Goal: Task Accomplishment & Management: Use online tool/utility

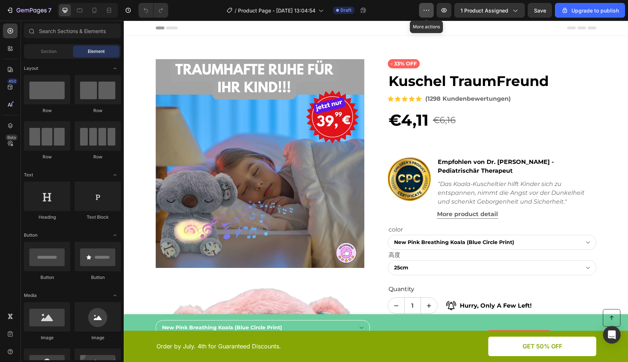
click at [427, 14] on icon "button" at bounding box center [426, 10] width 7 height 7
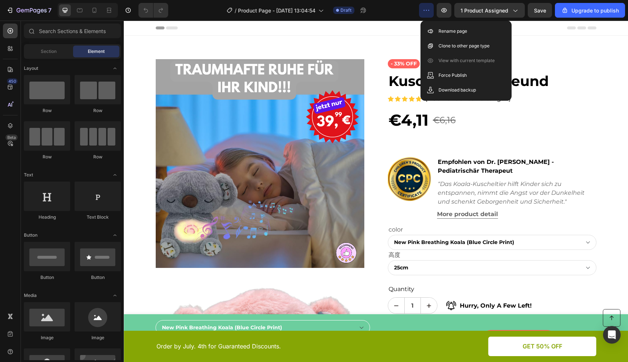
click at [427, 14] on icon "button" at bounding box center [426, 10] width 7 height 7
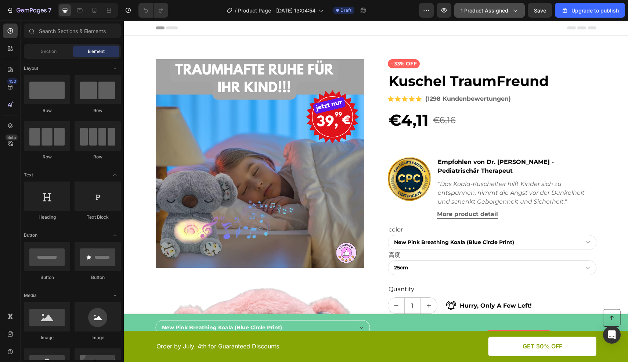
click at [515, 10] on icon "button" at bounding box center [516, 11] width 4 height 2
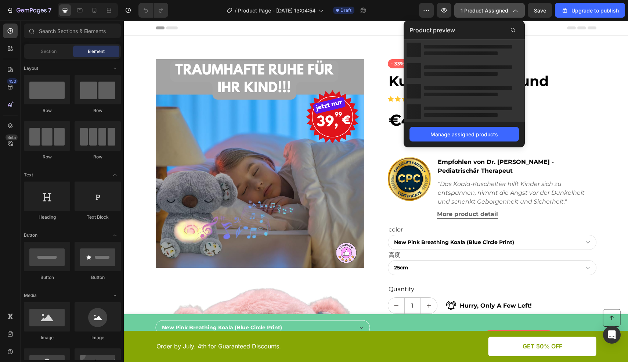
click at [515, 10] on icon "button" at bounding box center [515, 10] width 7 height 7
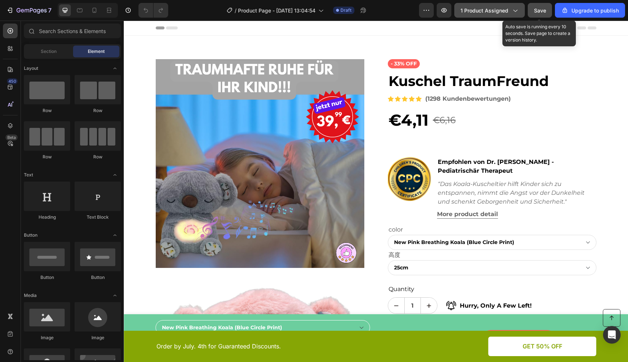
click at [536, 11] on span "Save" at bounding box center [540, 10] width 12 height 6
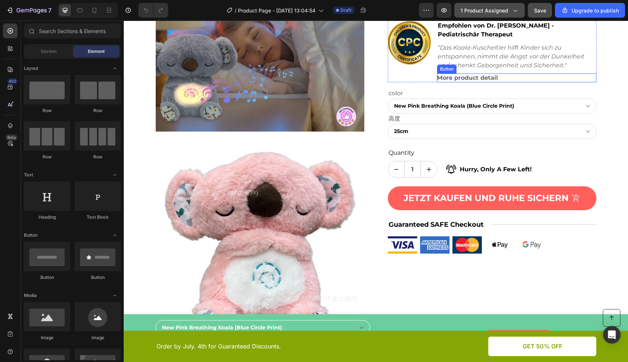
scroll to position [139, 0]
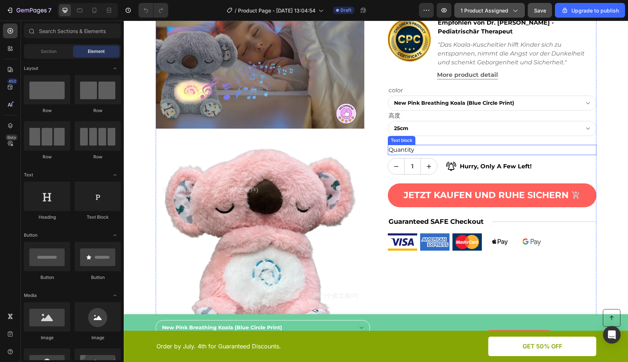
click at [420, 150] on div "Quantity" at bounding box center [492, 150] width 209 height 10
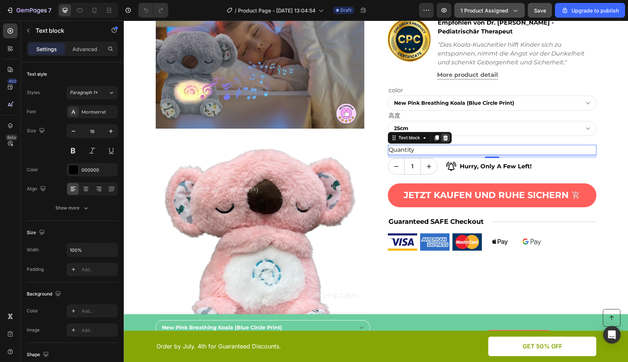
click at [443, 139] on icon at bounding box center [445, 137] width 5 height 5
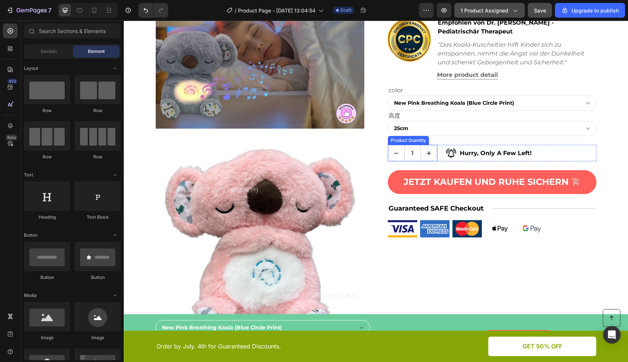
click at [403, 143] on div "Product Quantity" at bounding box center [408, 140] width 41 height 9
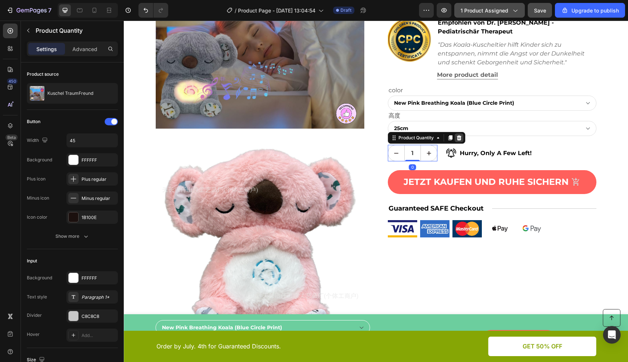
click at [457, 137] on icon at bounding box center [459, 137] width 5 height 5
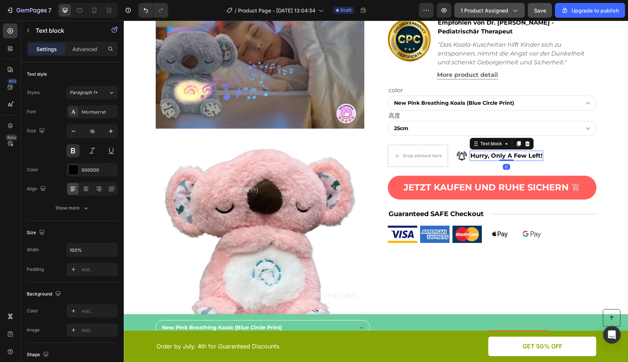
click at [480, 155] on p "Hurry, Only A Few Left!" at bounding box center [507, 155] width 72 height 9
click at [494, 155] on p "Hurry, Only A Few Left!" at bounding box center [507, 155] width 72 height 9
drag, startPoint x: 513, startPoint y: 156, endPoint x: 524, endPoint y: 154, distance: 10.8
click at [513, 156] on p "Hurry, Only A Few Left!" at bounding box center [507, 155] width 72 height 9
click at [534, 153] on p "Hurry, Only A Few Left!" at bounding box center [507, 155] width 72 height 9
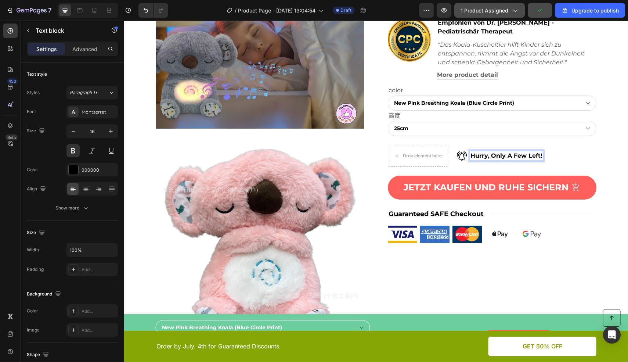
click at [538, 155] on p "Hurry, Only A Few Left!" at bounding box center [507, 155] width 72 height 9
drag, startPoint x: 502, startPoint y: 153, endPoint x: 506, endPoint y: 155, distance: 4.8
click at [502, 153] on p "Beeile, nur wenige verfügbar" at bounding box center [516, 155] width 90 height 9
click at [573, 155] on p "Beeile, nur noch wenige verfügbar" at bounding box center [524, 155] width 107 height 9
click at [425, 214] on p "Guaranteed SAFE Checkout" at bounding box center [440, 214] width 103 height 10
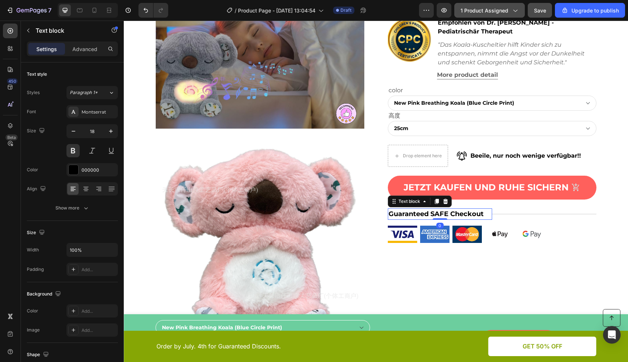
click at [432, 214] on p "Guaranteed SAFE Checkout" at bounding box center [440, 214] width 103 height 10
click at [463, 215] on p "Guaranteed SAFE Checkout" at bounding box center [440, 214] width 103 height 10
click at [476, 213] on p "Guaranteed SAFE Checkout" at bounding box center [440, 214] width 103 height 10
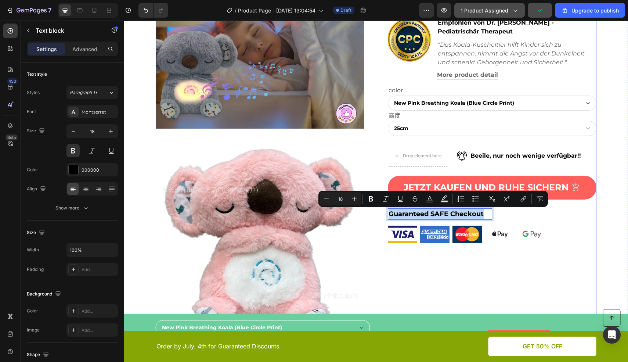
drag, startPoint x: 483, startPoint y: 213, endPoint x: 384, endPoint y: 217, distance: 99.7
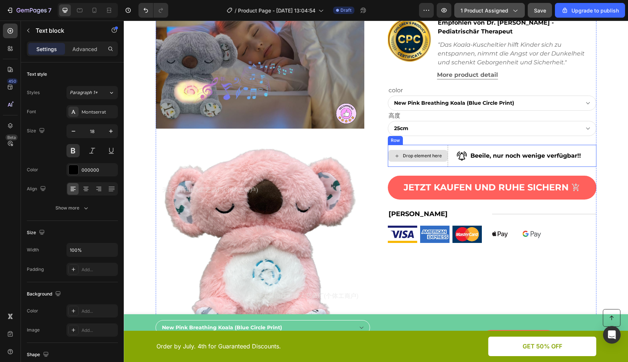
click at [419, 158] on div "Drop element here" at bounding box center [422, 156] width 39 height 6
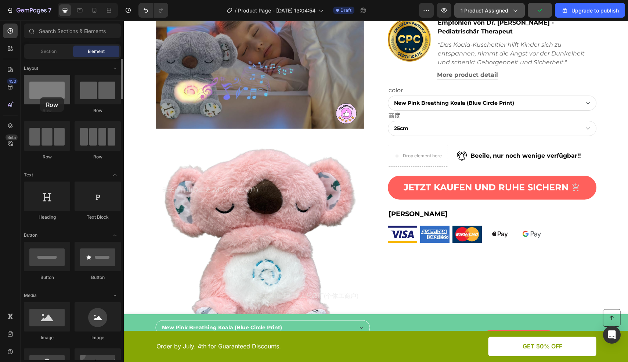
click at [40, 97] on div at bounding box center [47, 89] width 46 height 29
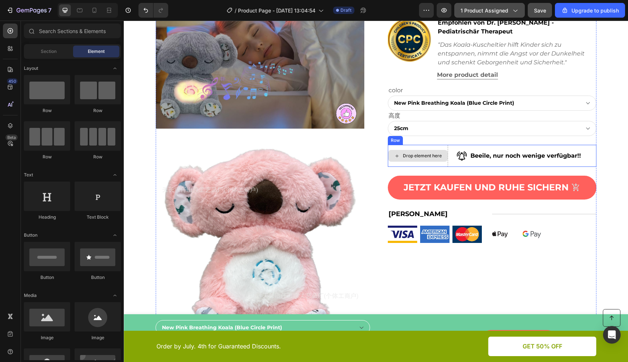
click at [411, 158] on div "Drop element here" at bounding box center [422, 156] width 39 height 6
click at [427, 152] on div "Drop element here" at bounding box center [418, 156] width 60 height 12
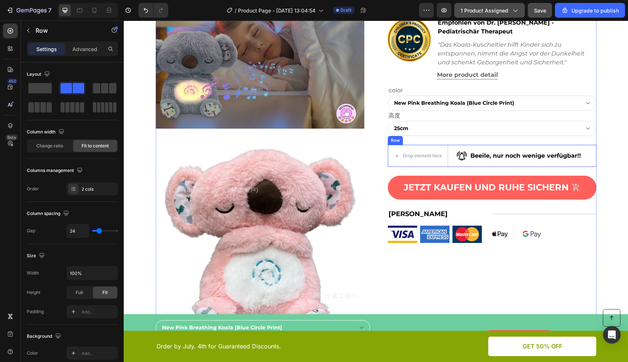
click at [391, 141] on div "Row" at bounding box center [396, 140] width 12 height 7
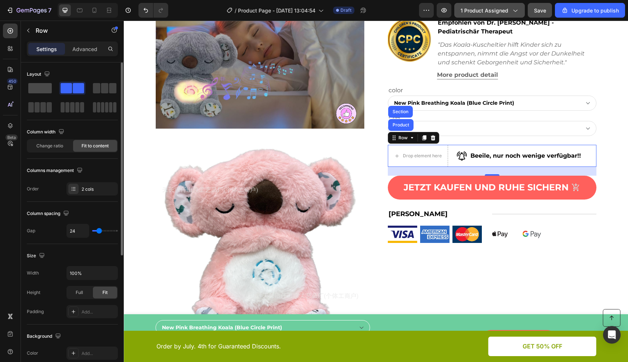
click at [36, 88] on span at bounding box center [40, 88] width 24 height 10
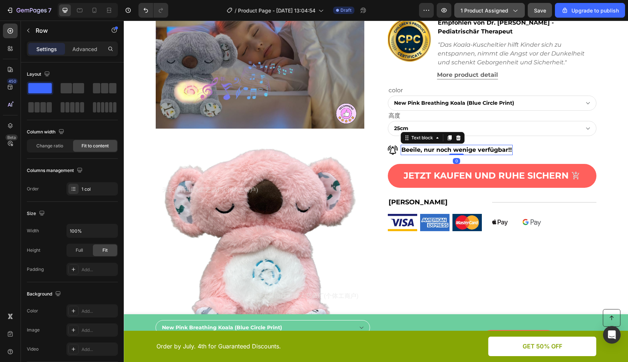
click at [470, 151] on p "Beeile, nur noch wenige verfügbar!!" at bounding box center [457, 150] width 111 height 9
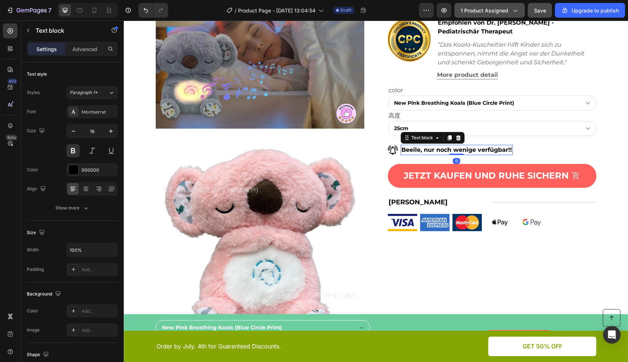
click at [486, 150] on p "Beeile, nur noch wenige verfügbar!!" at bounding box center [457, 150] width 111 height 9
click at [500, 151] on p "Beeile, nur noch wenige verfügbar!!" at bounding box center [457, 150] width 111 height 9
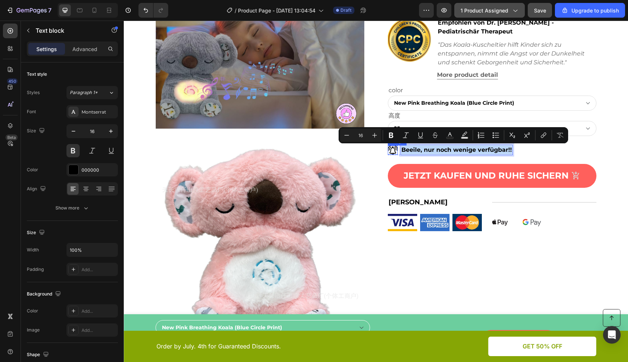
drag, startPoint x: 509, startPoint y: 151, endPoint x: 387, endPoint y: 151, distance: 122.4
click at [388, 151] on div "Image Beeile, nur noch wenige verfügbar!! Text block 0 Row" at bounding box center [450, 150] width 125 height 10
click at [68, 170] on div at bounding box center [73, 170] width 10 height 10
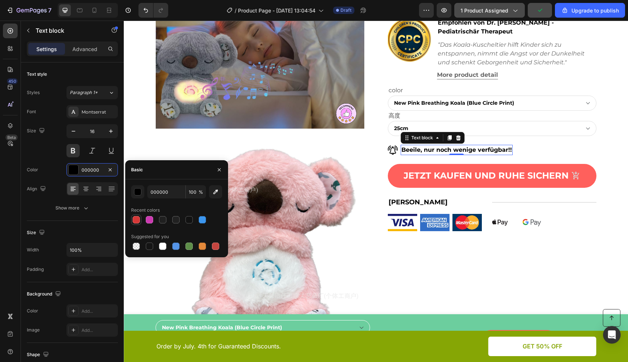
click at [136, 220] on div at bounding box center [136, 219] width 7 height 7
type input "D63837"
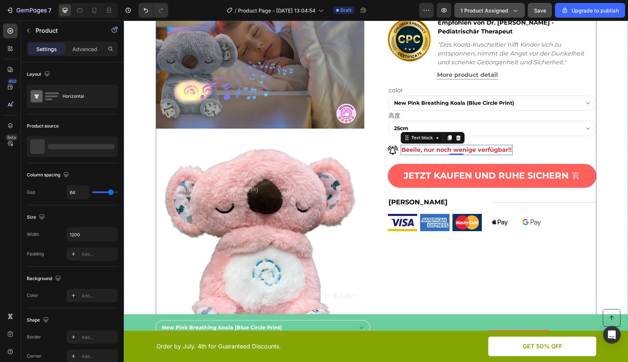
click at [441, 188] on div "JETZT KAUFEN UND RUHE SICHERN Product Cart Button" at bounding box center [492, 180] width 209 height 33
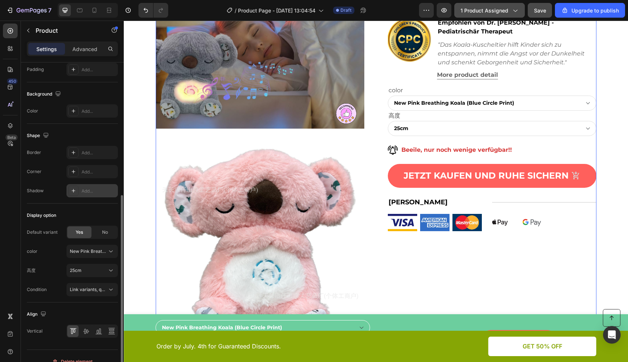
scroll to position [195, 0]
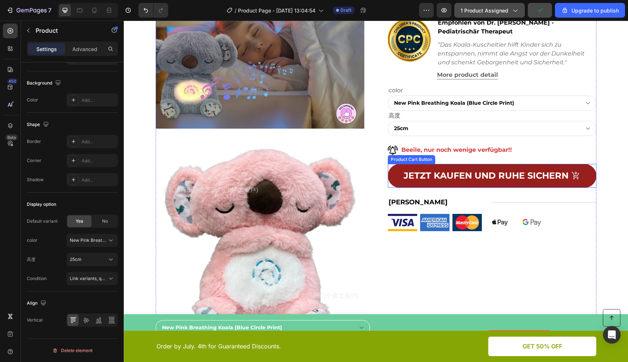
click at [397, 177] on button "JETZT KAUFEN UND RUHE SICHERN" at bounding box center [492, 176] width 209 height 24
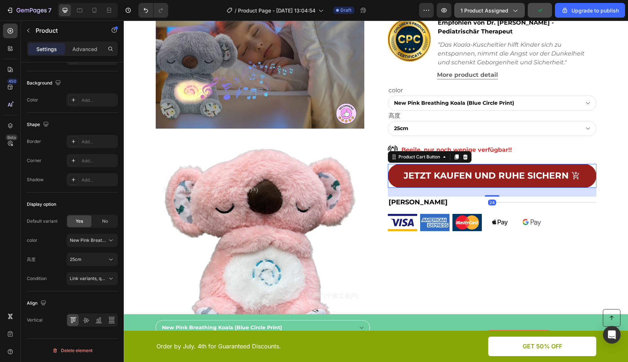
scroll to position [0, 0]
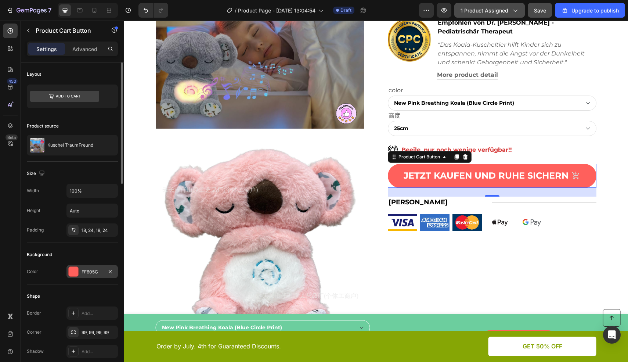
click at [74, 269] on div at bounding box center [74, 272] width 10 height 10
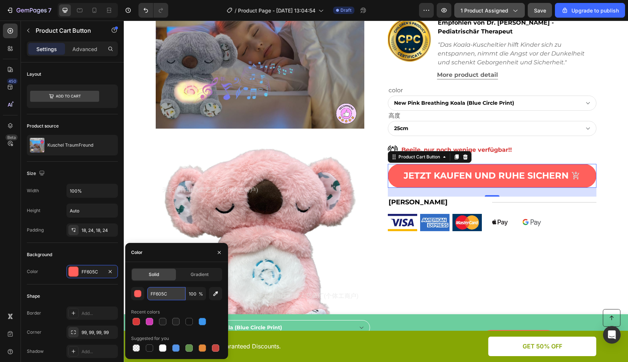
click at [174, 294] on input "FF605C" at bounding box center [166, 293] width 38 height 13
click at [216, 293] on icon "button" at bounding box center [215, 293] width 7 height 7
click at [176, 297] on input "FF605C" at bounding box center [166, 293] width 38 height 13
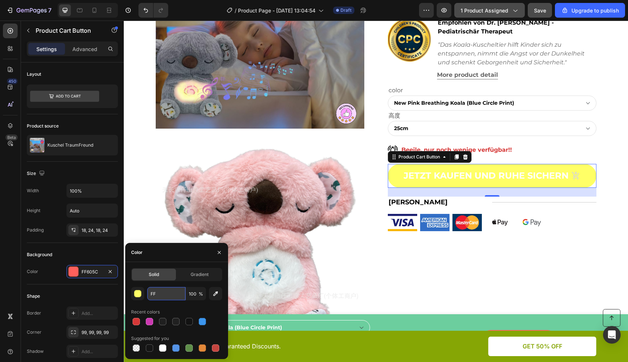
type input "F"
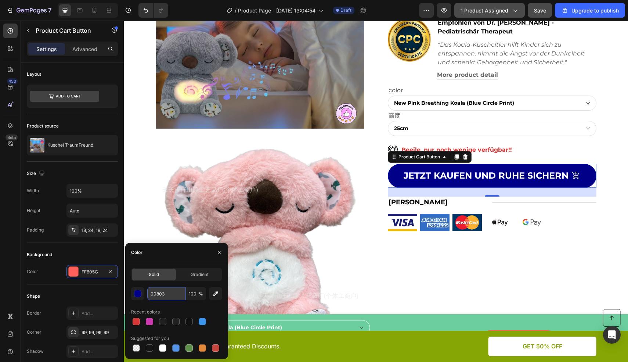
type input "008037"
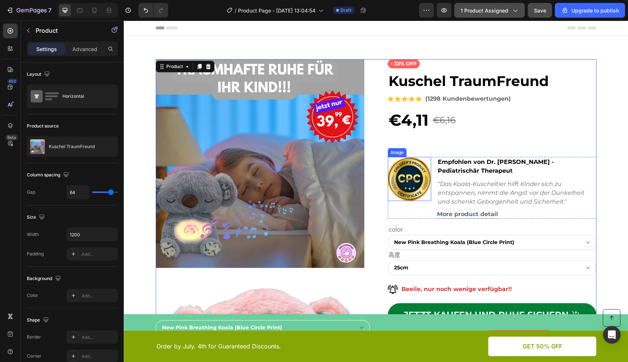
click at [413, 158] on img at bounding box center [409, 179] width 43 height 44
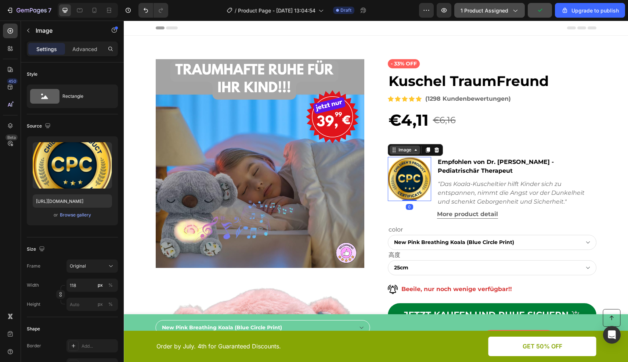
click at [399, 152] on div "Image" at bounding box center [405, 150] width 16 height 7
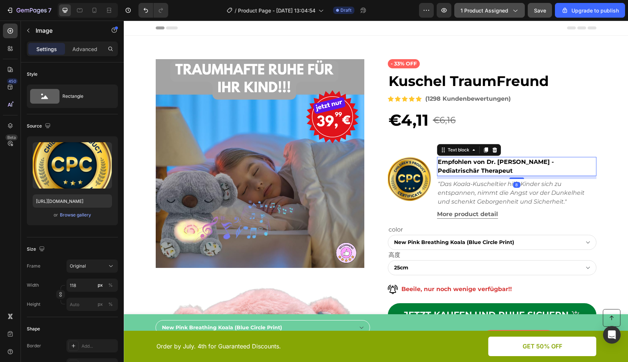
click at [470, 165] on p "Empfohlen von Dr. [PERSON_NAME] - Pediatrischär Therapeut" at bounding box center [517, 167] width 158 height 18
click at [390, 154] on div "Image" at bounding box center [398, 152] width 16 height 7
click at [438, 161] on p "Empfohlen von Dr. [PERSON_NAME] - Pediatrischär Therapeut" at bounding box center [517, 167] width 158 height 18
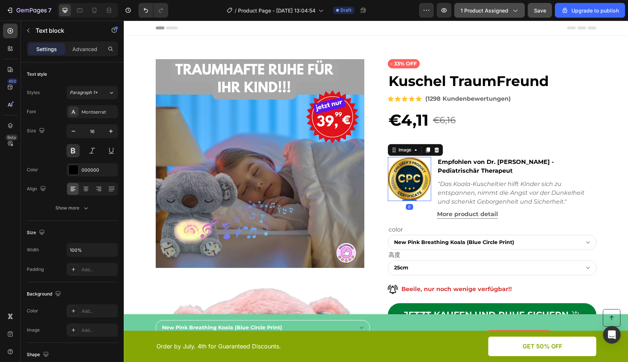
click at [419, 159] on img at bounding box center [409, 179] width 43 height 44
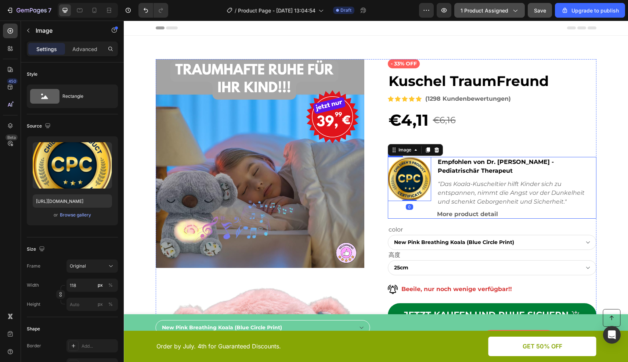
click at [422, 206] on div "Image 0" at bounding box center [409, 188] width 43 height 62
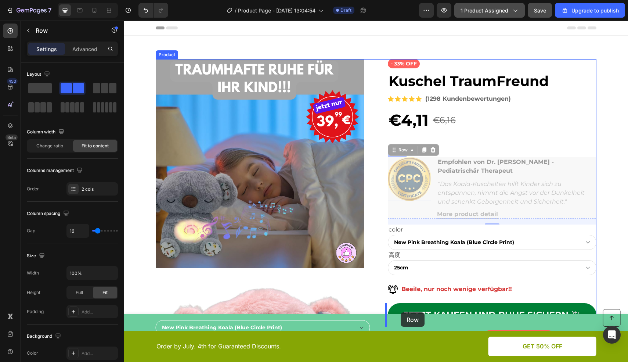
drag, startPoint x: 393, startPoint y: 148, endPoint x: 401, endPoint y: 312, distance: 164.1
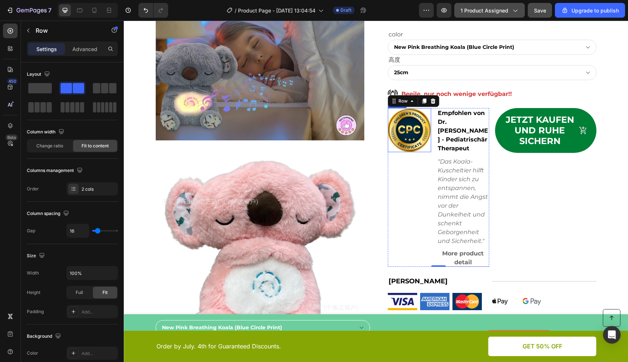
scroll to position [153, 0]
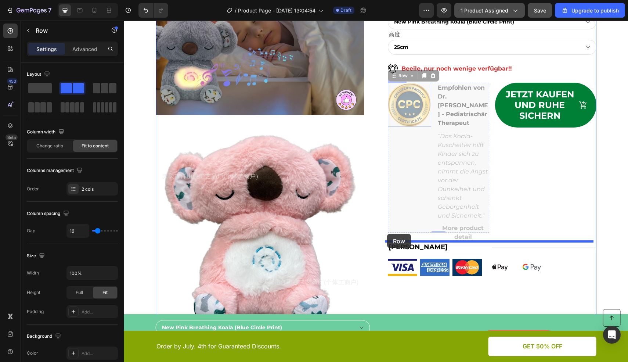
drag, startPoint x: 394, startPoint y: 73, endPoint x: 387, endPoint y: 234, distance: 160.3
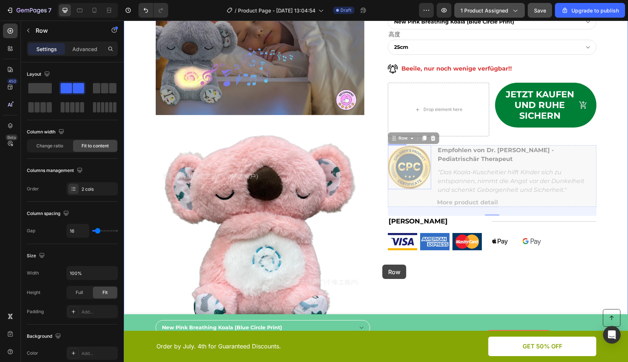
drag, startPoint x: 396, startPoint y: 139, endPoint x: 383, endPoint y: 265, distance: 126.8
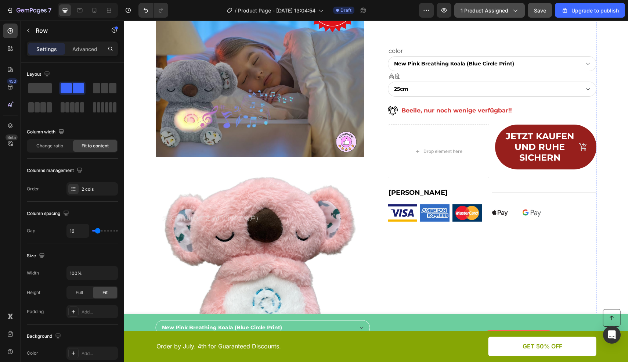
scroll to position [165, 0]
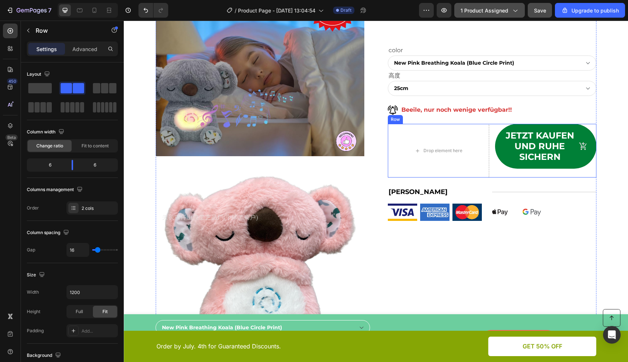
click at [392, 121] on div "Row" at bounding box center [396, 119] width 12 height 7
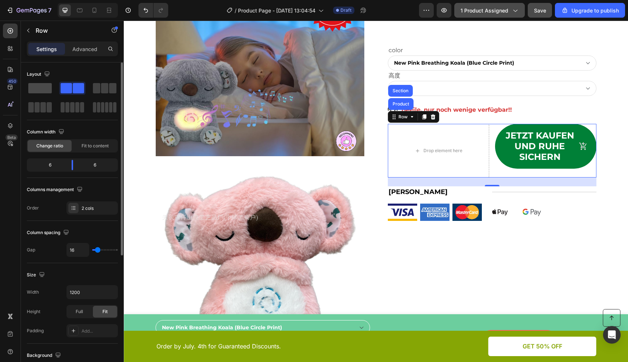
click at [43, 88] on span at bounding box center [40, 88] width 24 height 10
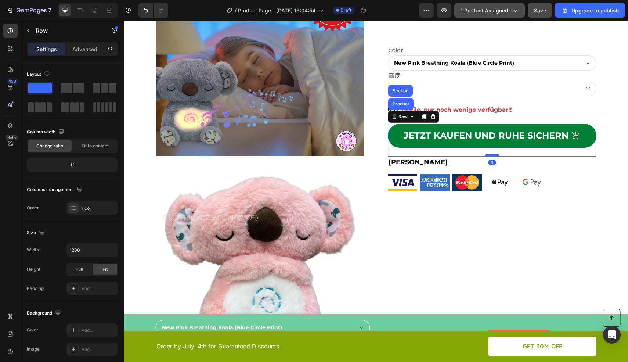
drag, startPoint x: 487, startPoint y: 162, endPoint x: 488, endPoint y: 155, distance: 7.0
click at [488, 155] on div at bounding box center [492, 155] width 15 height 2
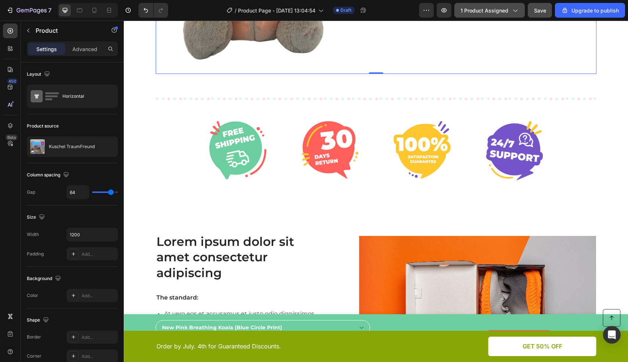
scroll to position [1130, 0]
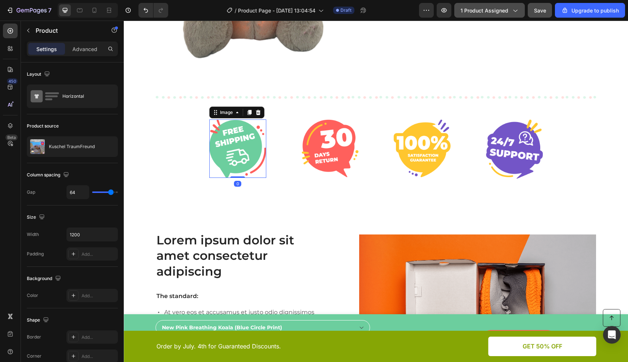
click at [223, 143] on img at bounding box center [237, 148] width 57 height 58
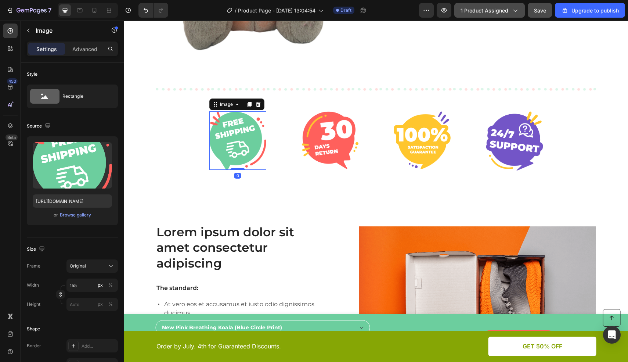
scroll to position [1139, 0]
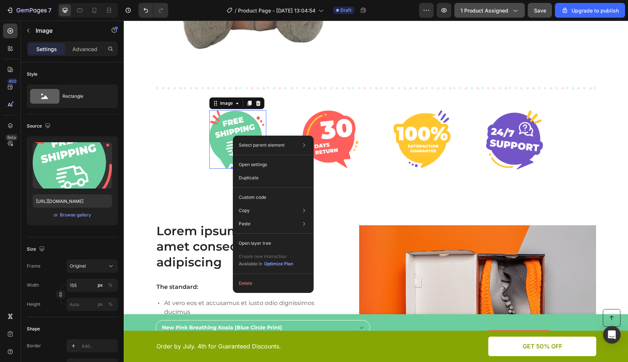
click at [226, 130] on img at bounding box center [237, 139] width 57 height 58
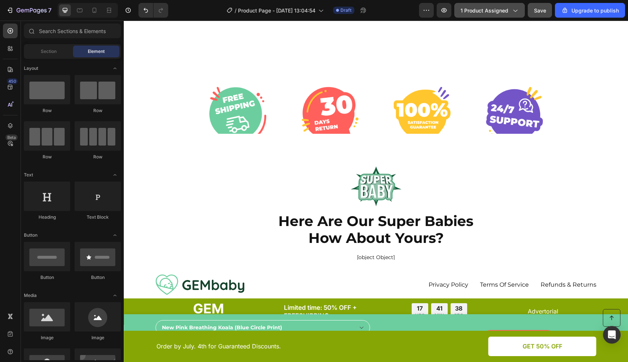
scroll to position [2907, 0]
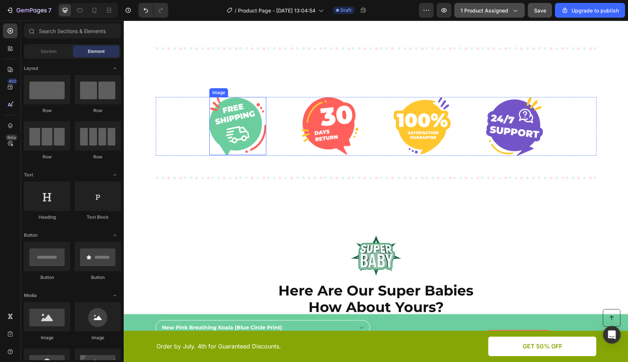
click at [227, 155] on img at bounding box center [237, 126] width 57 height 58
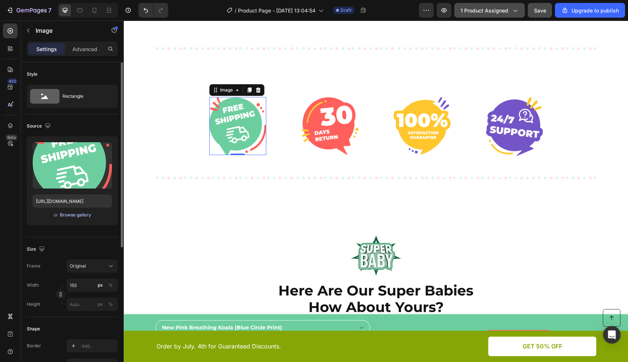
click at [69, 217] on div "Browse gallery" at bounding box center [75, 215] width 31 height 7
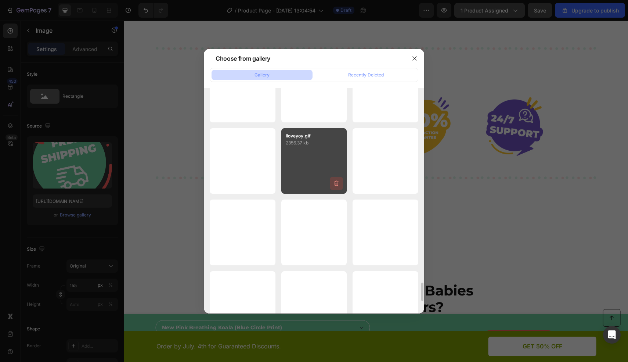
scroll to position [2329, 0]
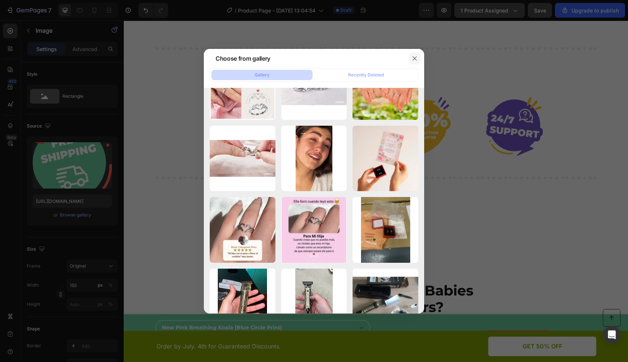
click at [414, 57] on icon "button" at bounding box center [415, 58] width 6 height 6
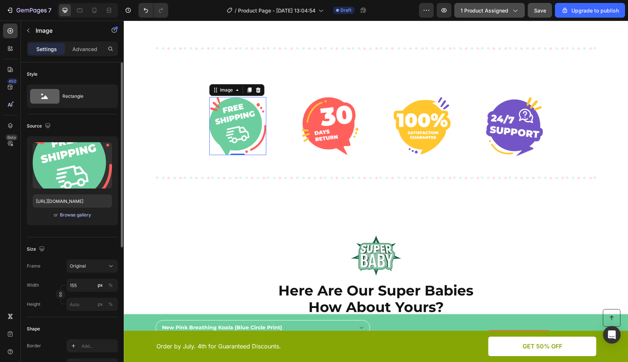
click at [80, 213] on div "Browse gallery" at bounding box center [75, 215] width 31 height 7
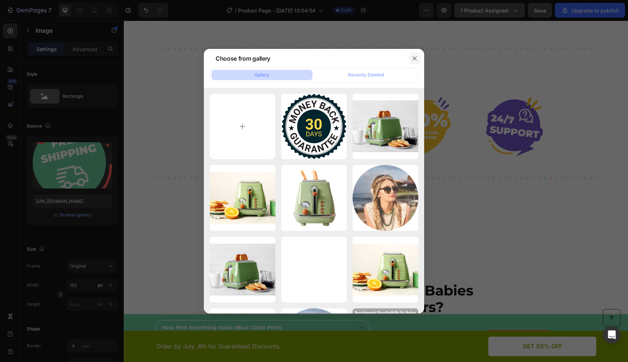
click at [413, 59] on icon "button" at bounding box center [415, 58] width 6 height 6
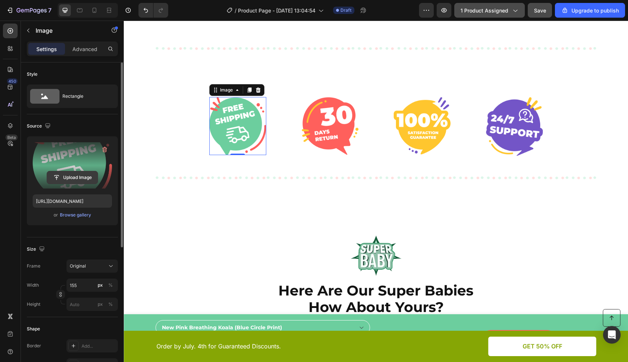
click at [81, 179] on input "file" at bounding box center [72, 177] width 51 height 12
click at [75, 177] on input "file" at bounding box center [72, 177] width 51 height 12
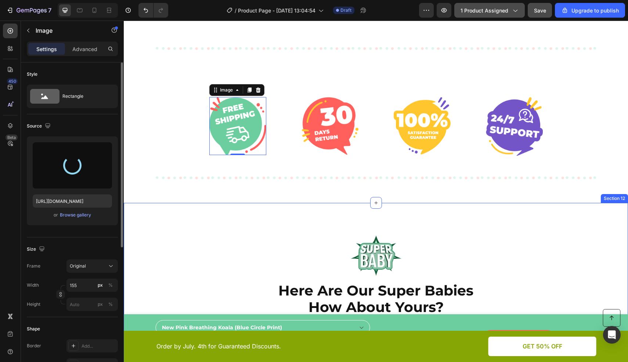
type input "[URL][DOMAIN_NAME]"
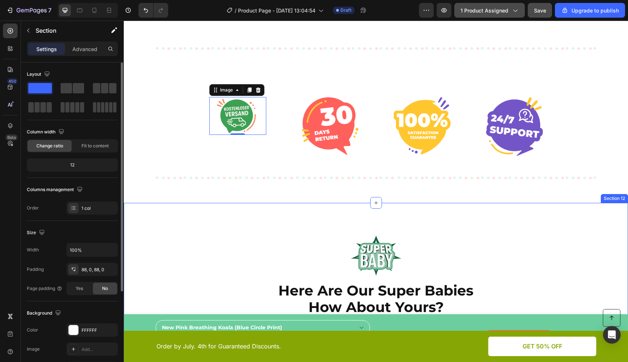
click at [464, 273] on div "Image Here Are Our Super Babies How About Yours? Heading [object Object] Alirev…" at bounding box center [376, 286] width 505 height 166
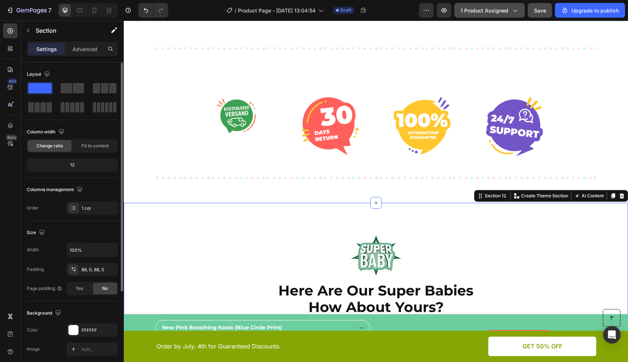
click at [256, 280] on div "Image Here Are Our Super Babies How About Yours? Heading [object Object] Alirev…" at bounding box center [376, 286] width 505 height 166
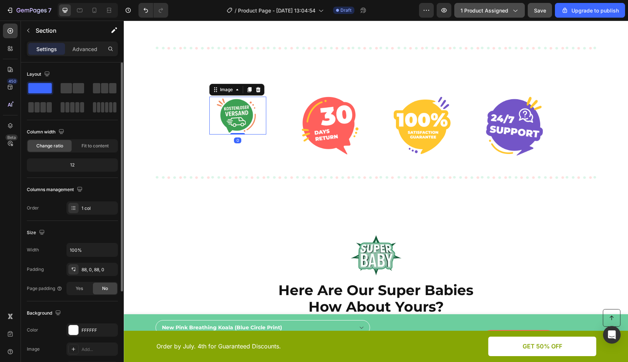
click at [233, 134] on img at bounding box center [237, 116] width 57 height 38
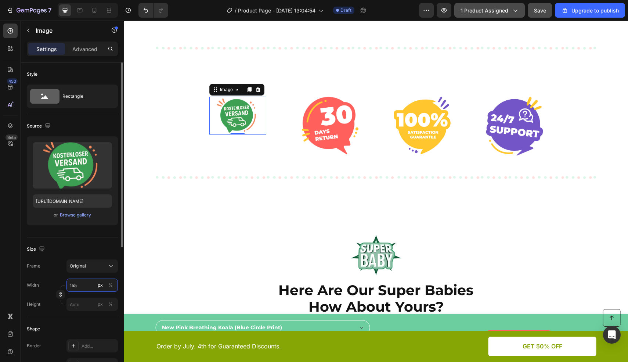
click at [86, 285] on input "155" at bounding box center [92, 285] width 51 height 13
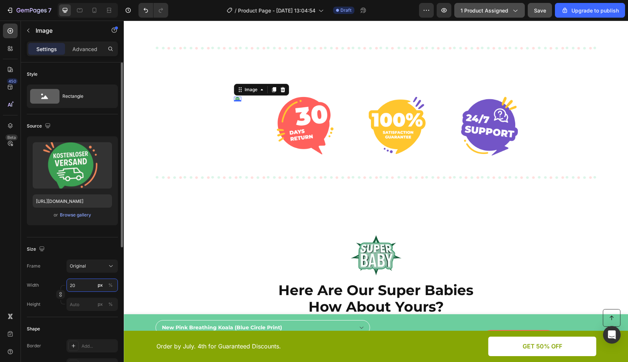
type input "2"
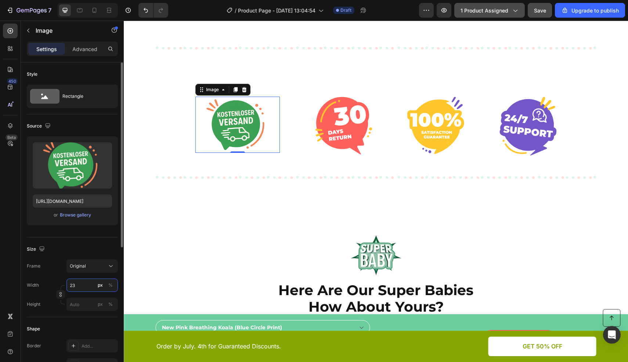
type input "2"
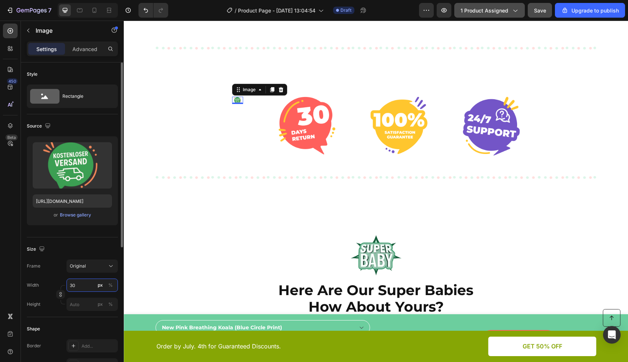
type input "3"
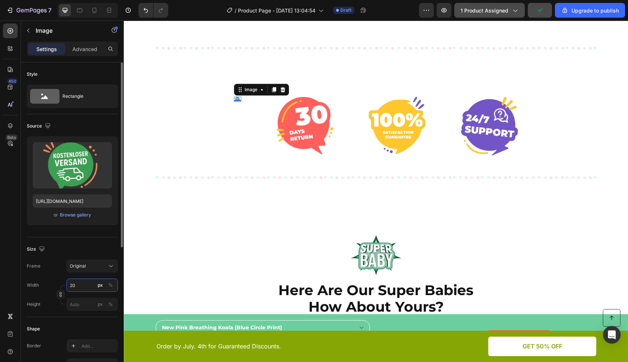
type input "200"
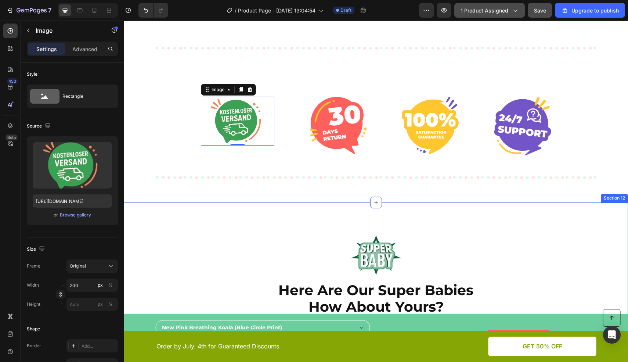
click at [172, 275] on div "Image Here Are Our Super Babies How About Yours? Heading [object Object] Alirev…" at bounding box center [376, 285] width 505 height 166
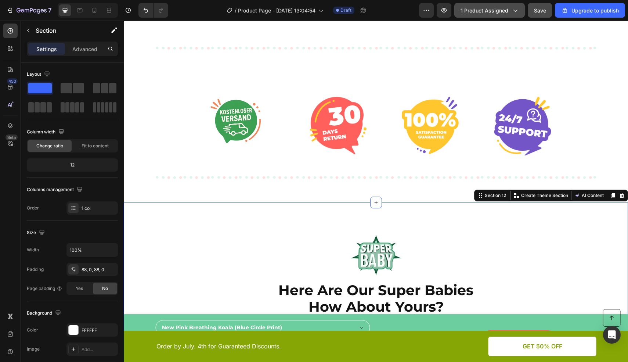
click at [439, 273] on div "Image Here Are Our Super Babies How About Yours? Heading [object Object] Alirev…" at bounding box center [376, 285] width 505 height 166
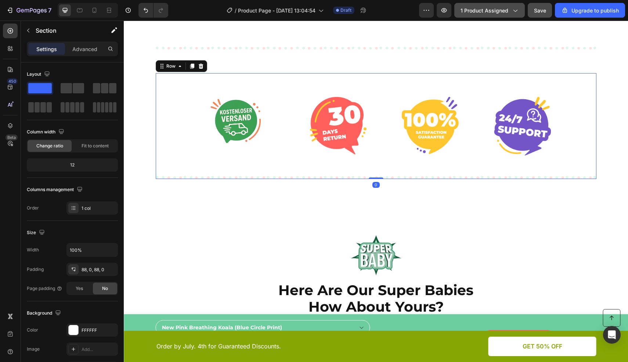
click at [413, 140] on div "Image Image Image Image Row Row 0" at bounding box center [376, 126] width 441 height 106
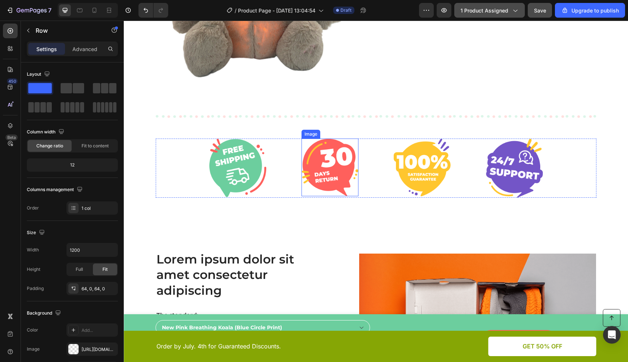
scroll to position [1115, 0]
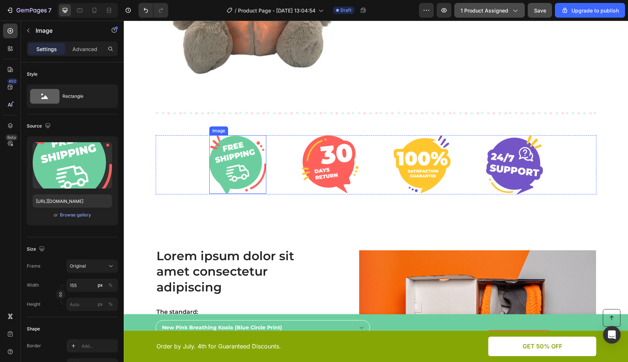
click at [223, 156] on img at bounding box center [237, 164] width 57 height 58
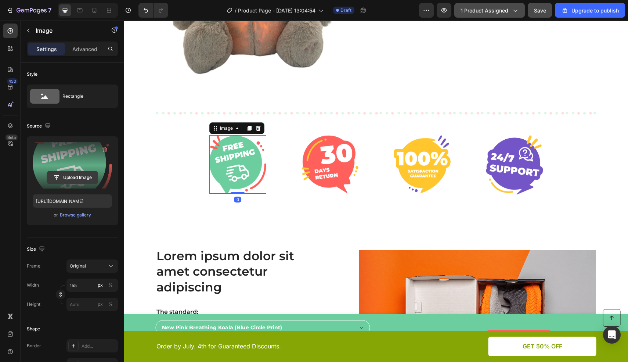
click at [68, 176] on input "file" at bounding box center [72, 177] width 51 height 12
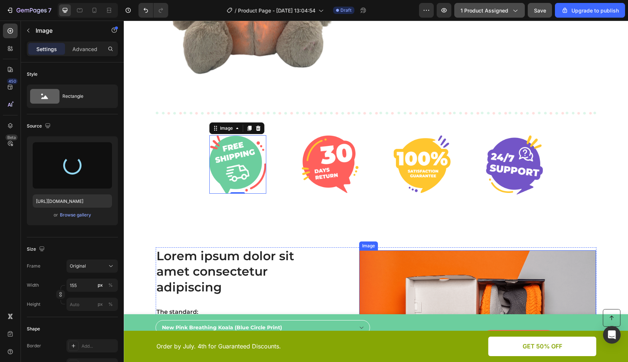
type input "[URL][DOMAIN_NAME]"
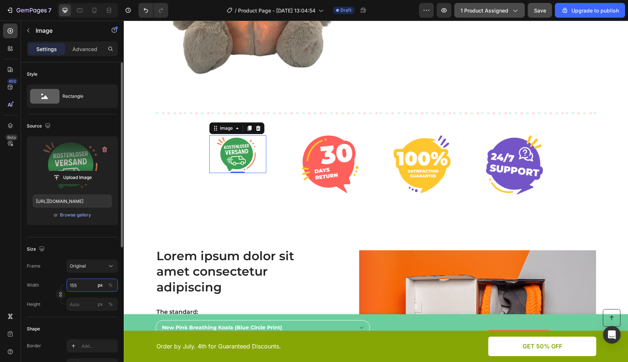
click at [82, 286] on input "155" at bounding box center [92, 285] width 51 height 13
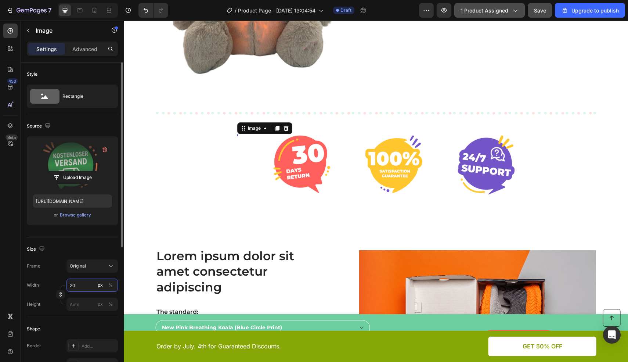
type input "200"
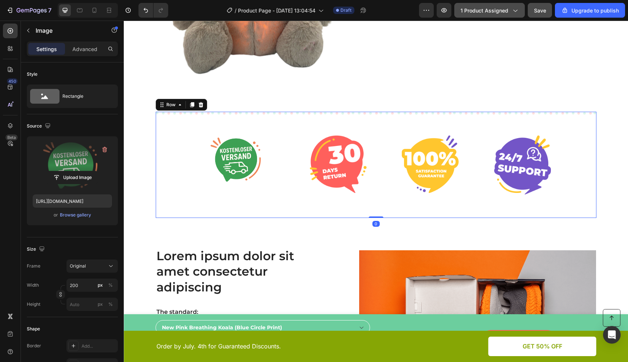
click at [199, 217] on div "Image Image Image Image Row Row 0" at bounding box center [376, 165] width 441 height 106
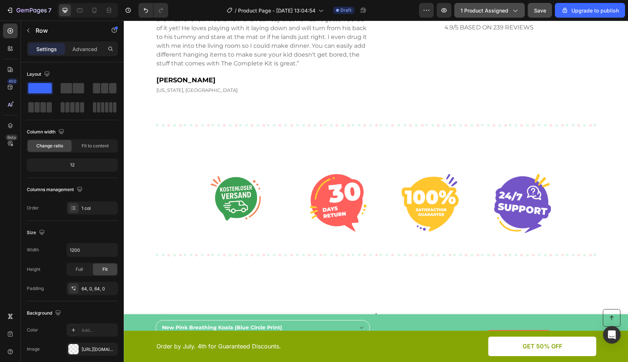
scroll to position [3621, 0]
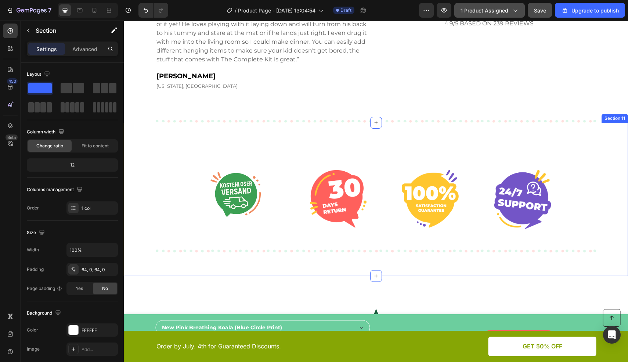
click at [215, 190] on div "Image Image Image Image Row Row Section 11" at bounding box center [376, 199] width 505 height 153
click at [469, 189] on div "Image Image Image Image Row Row Section 11 You can create reusable sections Cre…" at bounding box center [376, 199] width 505 height 153
click at [620, 118] on icon at bounding box center [622, 115] width 5 height 5
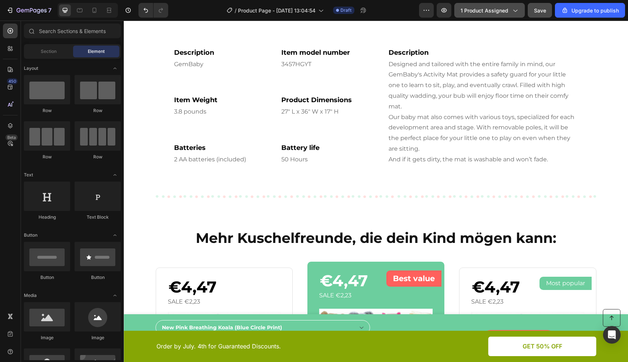
scroll to position [2972, 0]
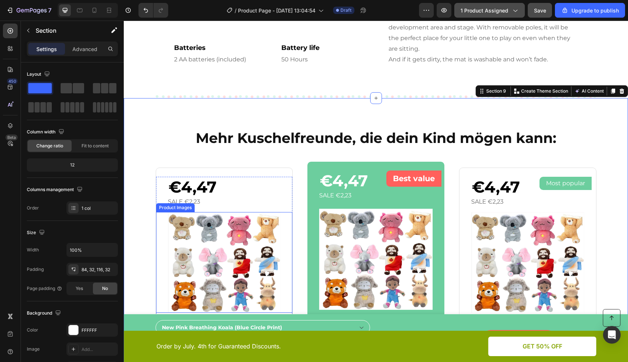
scroll to position [3098, 0]
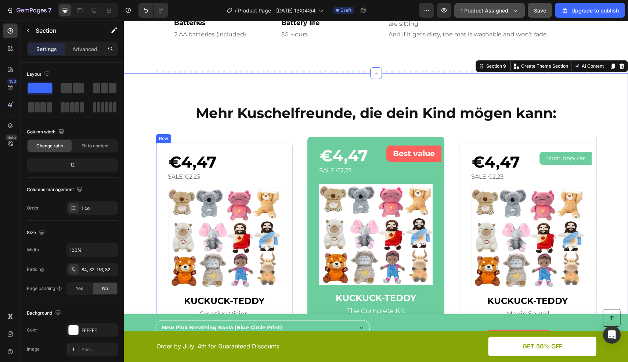
click at [270, 148] on div "€4,47 Product Price Product Price Sale €2,23 Product Badge Row Product Images K…" at bounding box center [224, 268] width 137 height 250
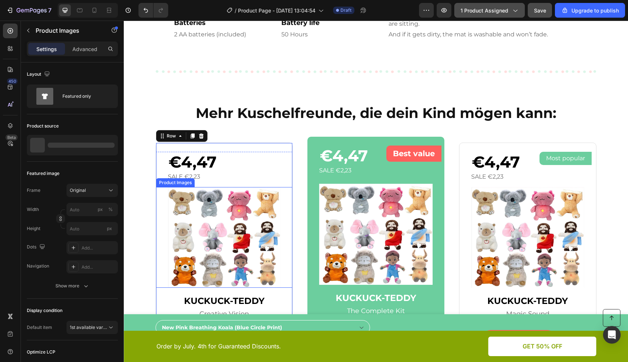
click at [234, 209] on img at bounding box center [224, 237] width 113 height 101
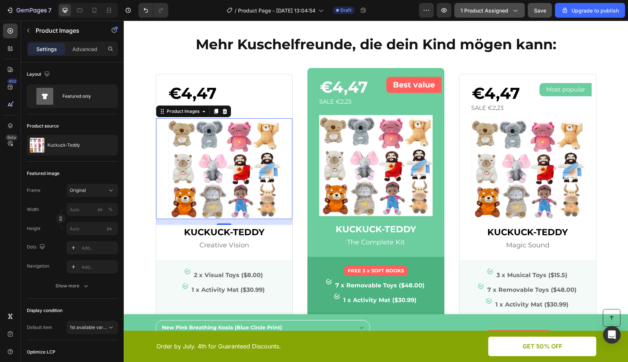
scroll to position [3169, 0]
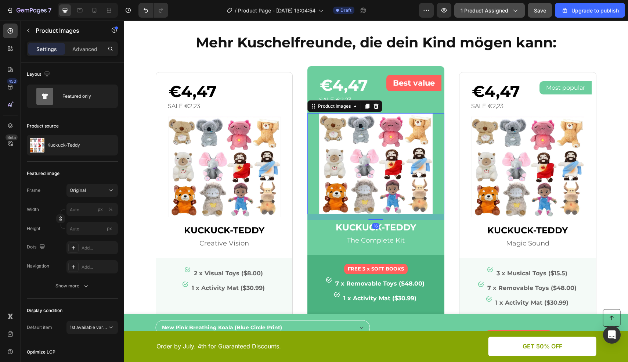
click at [364, 172] on img at bounding box center [376, 163] width 114 height 101
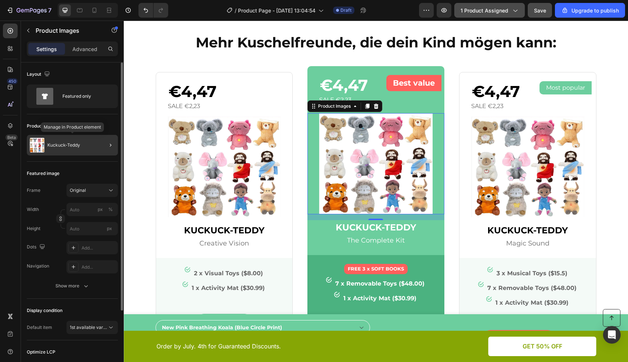
click at [75, 144] on p "Kuckuck-Teddy" at bounding box center [63, 145] width 33 height 5
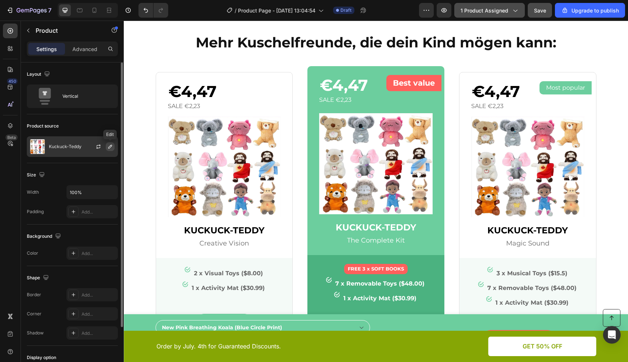
click at [108, 146] on icon "button" at bounding box center [110, 147] width 6 height 6
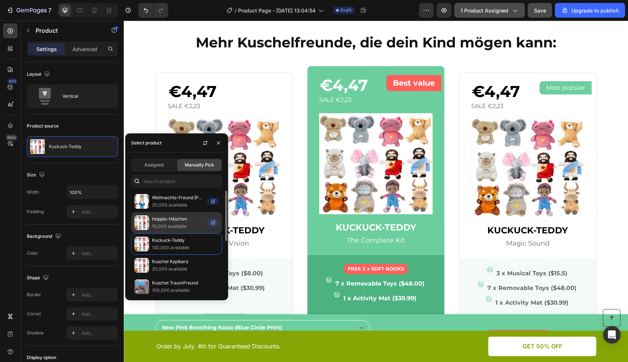
click at [174, 221] on p "Hoppla-Häschen" at bounding box center [178, 218] width 52 height 7
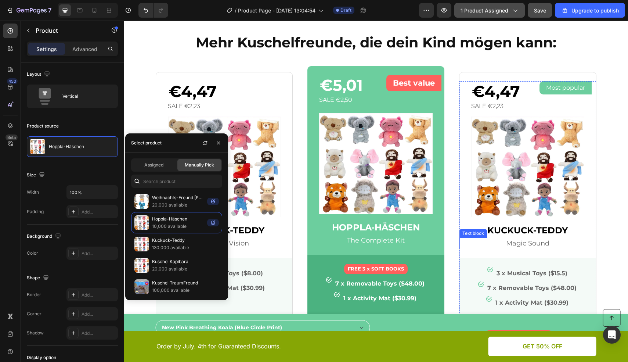
click at [544, 244] on p "Magic Sound" at bounding box center [527, 243] width 135 height 10
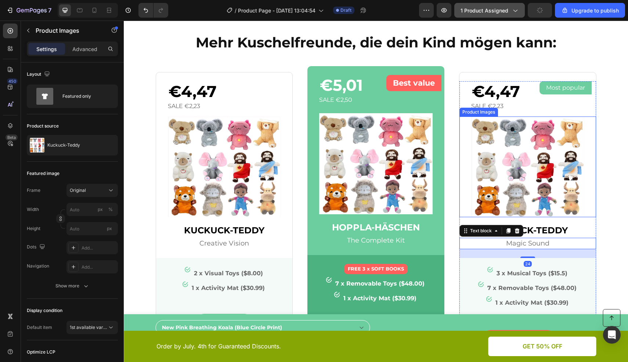
click at [541, 198] on img at bounding box center [527, 166] width 113 height 101
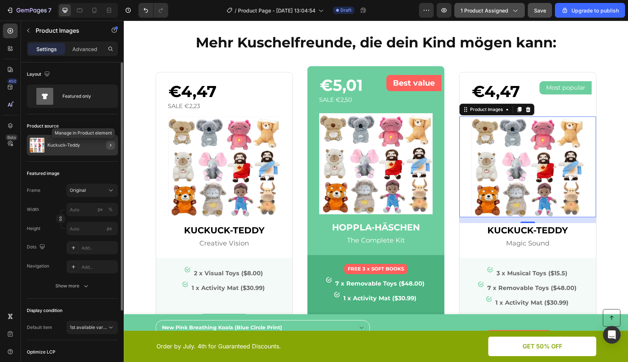
click at [109, 146] on icon "button" at bounding box center [111, 145] width 6 height 6
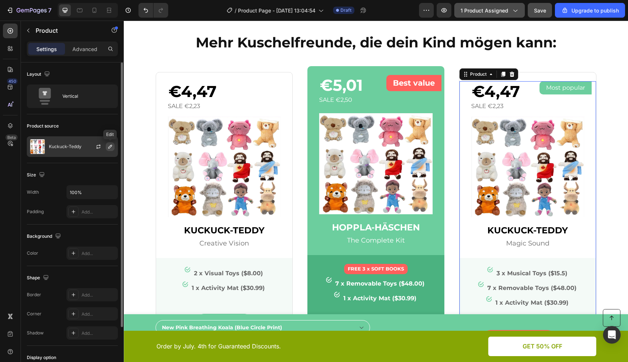
click at [108, 147] on icon "button" at bounding box center [110, 147] width 6 height 6
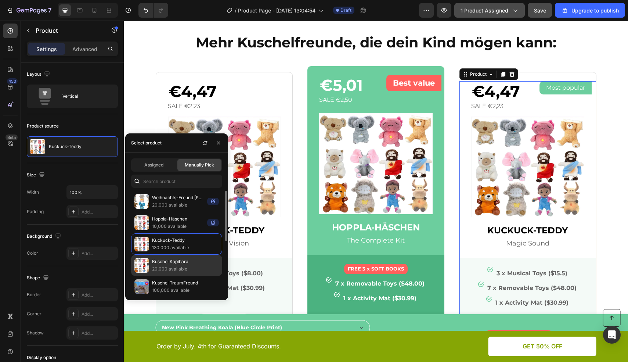
click at [167, 265] on p "20,000 available" at bounding box center [185, 268] width 67 height 7
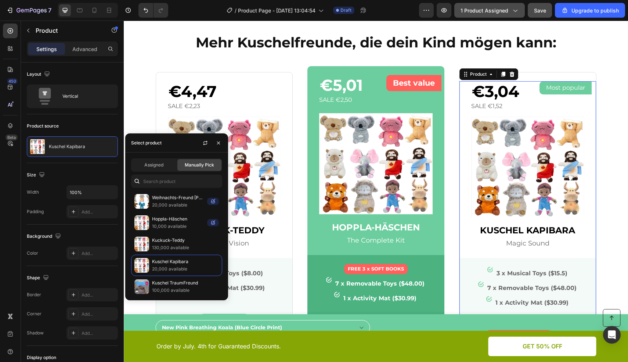
click at [537, 251] on div "€3,04 Product Price Product Price Sale €1,52 Product Badge Most popular Text bl…" at bounding box center [528, 202] width 136 height 243
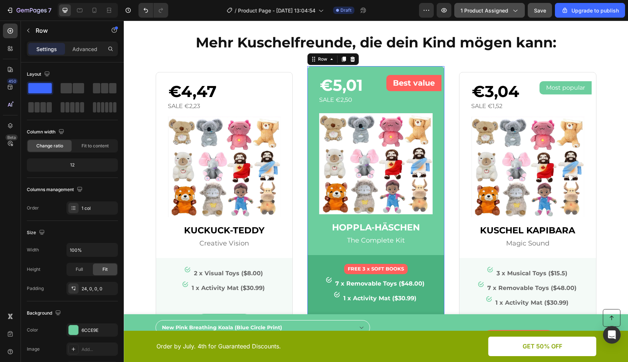
click at [313, 71] on div "€5,01 Product Price Product Price Sale €2,50 Product Badge Best value Text bloc…" at bounding box center [376, 197] width 137 height 262
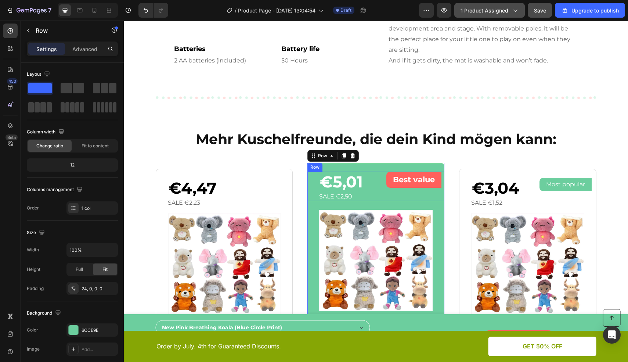
scroll to position [3072, 0]
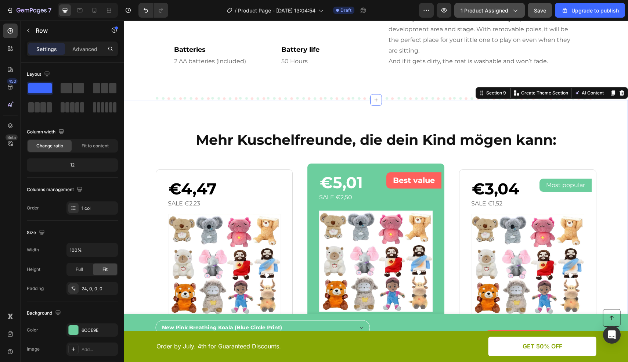
click at [346, 111] on div "Mehr Kuschelfreunde, die dein Kind mögen kann: Heading Row €4,47 Product Price …" at bounding box center [376, 284] width 505 height 369
click at [620, 94] on icon at bounding box center [622, 92] width 5 height 5
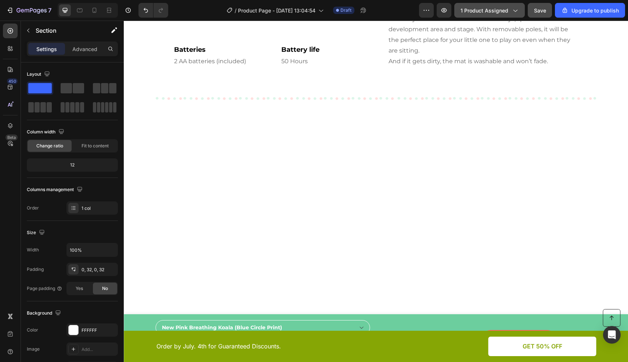
click at [503, 145] on div at bounding box center [376, 225] width 505 height 251
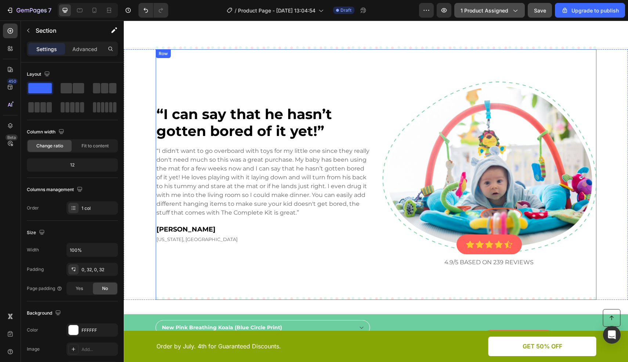
scroll to position [3123, 0]
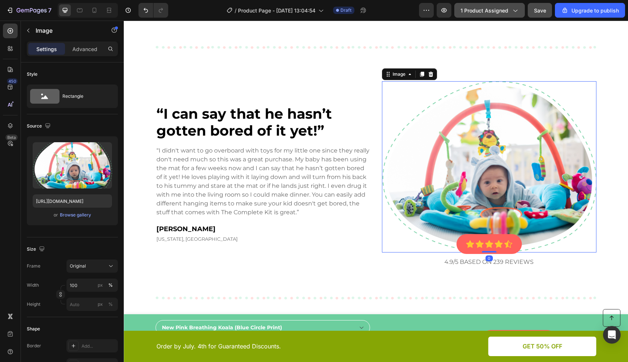
click at [484, 175] on img at bounding box center [489, 166] width 215 height 171
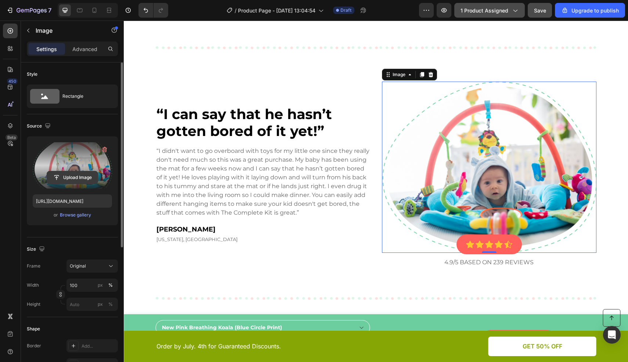
click at [69, 177] on input "file" at bounding box center [72, 177] width 51 height 12
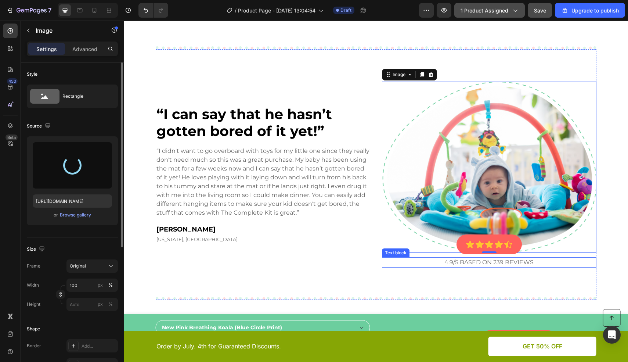
type input "[URL][DOMAIN_NAME]"
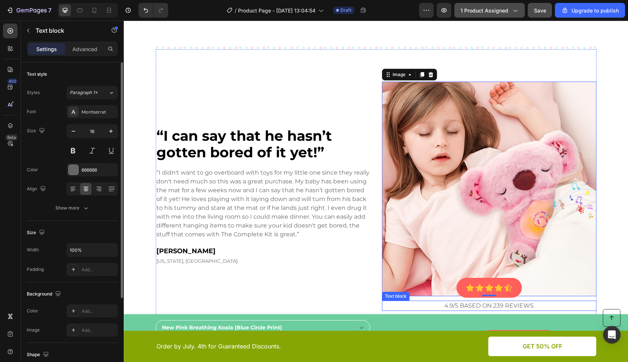
click at [470, 307] on p "4.9/5 based on 239 reviews" at bounding box center [489, 305] width 213 height 9
click at [485, 306] on p "4.9/5 based on 239 reviews" at bounding box center [489, 305] width 213 height 9
drag, startPoint x: 509, startPoint y: 304, endPoint x: 527, endPoint y: 305, distance: 18.0
click at [509, 304] on p "4.9/5 based on 239 reviews" at bounding box center [489, 305] width 213 height 9
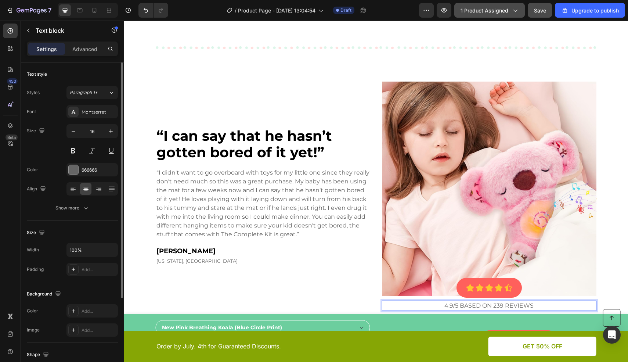
click at [533, 305] on p "4.9/5 based on 239 reviews" at bounding box center [489, 305] width 213 height 9
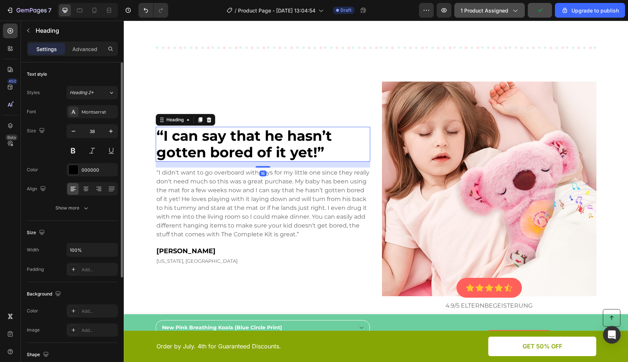
click at [238, 150] on p "“I can say that he hasn’t gotten bored of it yet!”" at bounding box center [263, 144] width 213 height 33
click at [273, 152] on p "“I can say that he hasn’t gotten bored of it yet!”" at bounding box center [263, 144] width 213 height 33
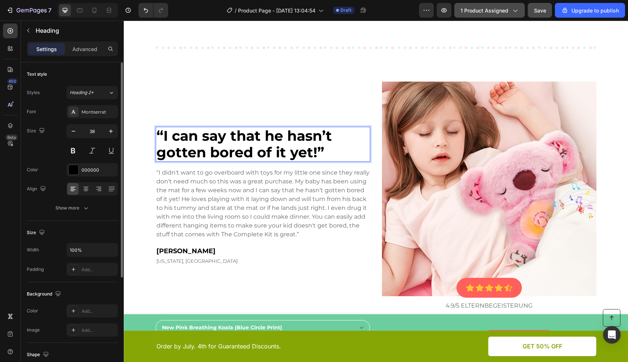
drag, startPoint x: 287, startPoint y: 152, endPoint x: 306, endPoint y: 149, distance: 20.0
click at [287, 152] on p "“I can say that he hasn’t gotten bored of it yet!”" at bounding box center [263, 144] width 213 height 33
click at [308, 153] on p "“I can say that he hasn’t gotten bored of it yet!”" at bounding box center [263, 144] width 213 height 33
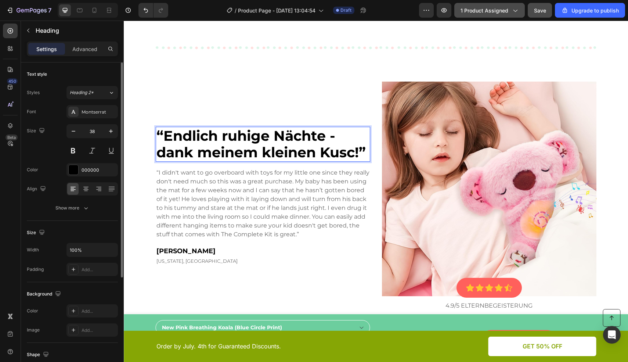
scroll to position [3114, 0]
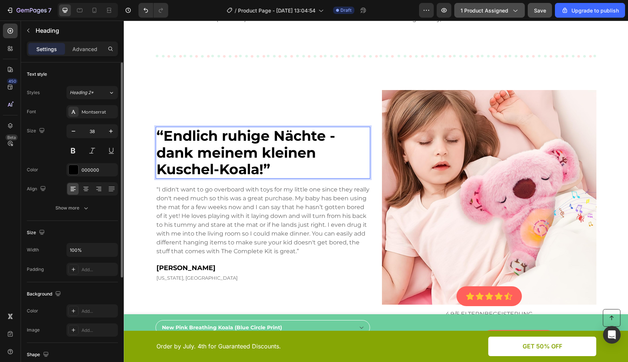
click at [256, 150] on p "“Endlich ruhige Nächte - dank meinem kleinen Kuschel-Koala!”" at bounding box center [263, 153] width 213 height 50
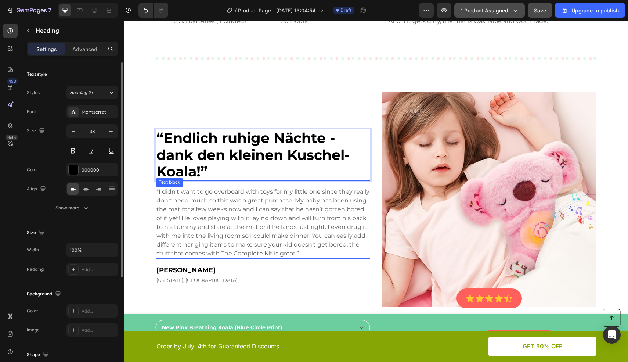
scroll to position [3113, 0]
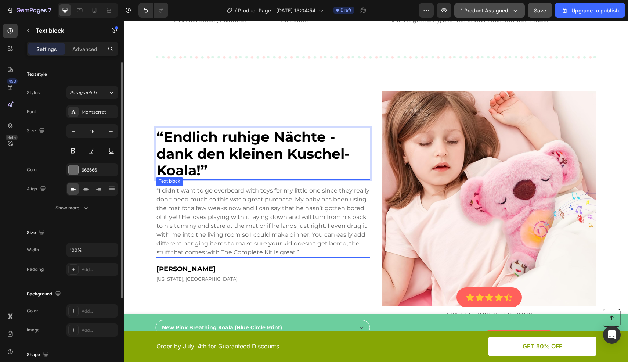
click at [249, 211] on p "“I didn't want to go overboard with toys for my little one since they really do…" at bounding box center [263, 221] width 213 height 71
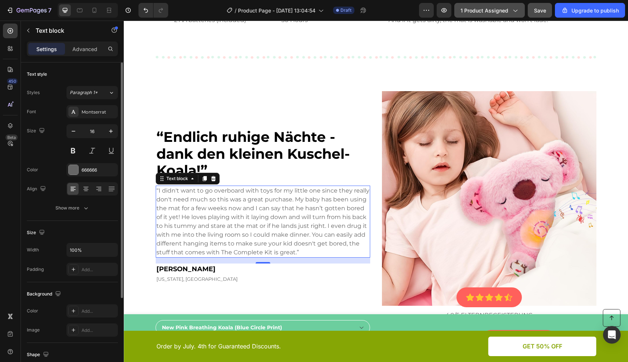
click at [230, 208] on p "“I didn't want to go overboard with toys for my little one since they really do…" at bounding box center [263, 221] width 213 height 71
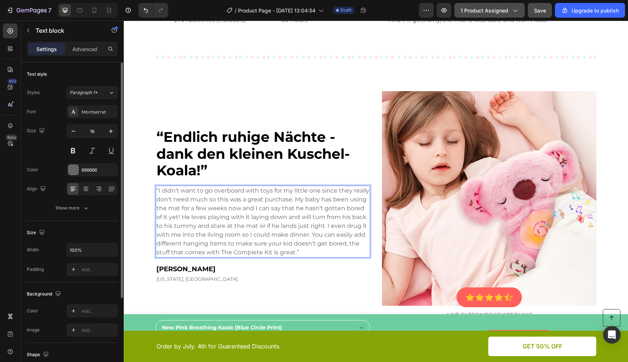
click at [252, 216] on p "“I didn't want to go overboard with toys for my little one since they really do…" at bounding box center [263, 221] width 213 height 71
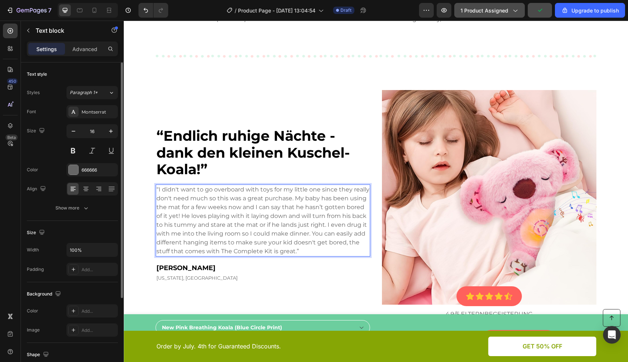
click at [247, 218] on p "“I didn't want to go overboard with toys for my little one since they really do…" at bounding box center [263, 220] width 213 height 71
drag, startPoint x: 261, startPoint y: 230, endPoint x: 283, endPoint y: 240, distance: 24.7
click at [261, 230] on p "“I didn't want to go overboard with toys for my little one since they really do…" at bounding box center [263, 220] width 213 height 71
click at [286, 248] on p "“I didn't want to go overboard with toys for my little one since they really do…" at bounding box center [263, 220] width 213 height 71
click at [300, 251] on p "“I didn't want to go overboard with toys for my little one since they really do…" at bounding box center [263, 220] width 213 height 71
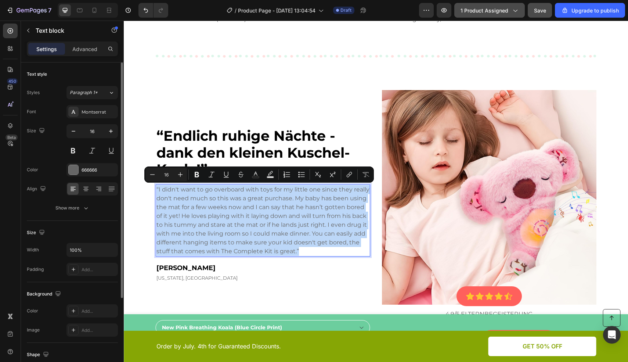
drag, startPoint x: 300, startPoint y: 251, endPoint x: 154, endPoint y: 189, distance: 159.1
click at [157, 189] on p "“I didn't want to go overboard with toys for my little one since they really do…" at bounding box center [263, 220] width 213 height 71
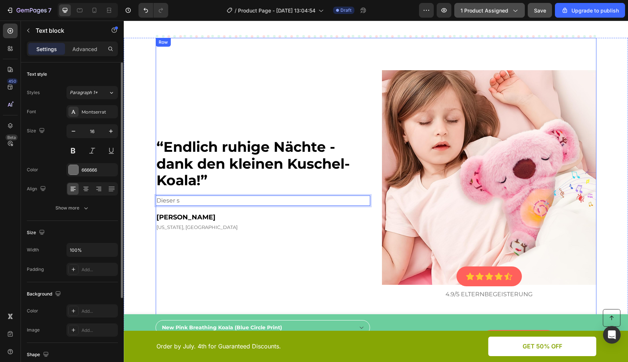
scroll to position [3133, 0]
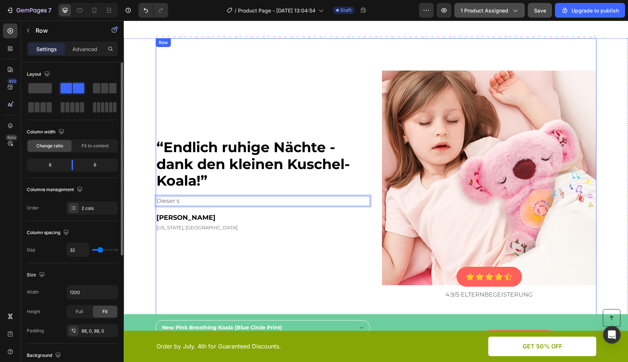
drag, startPoint x: 342, startPoint y: 125, endPoint x: 340, endPoint y: 129, distance: 4.0
click at [342, 125] on div "“Endlich ruhige Nächte - dank den kleinen Kuschel-Koala!” Heading Dieser s Text…" at bounding box center [263, 185] width 215 height 229
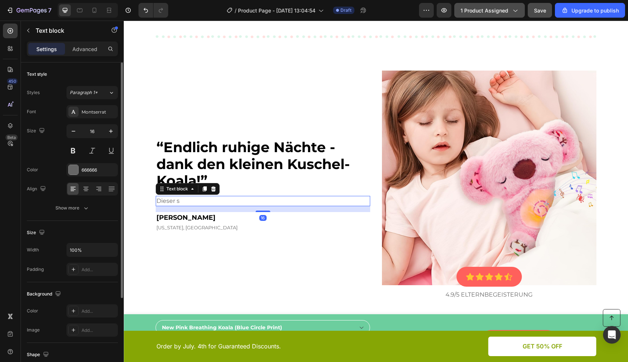
click at [182, 201] on p "Dieser s" at bounding box center [263, 201] width 213 height 9
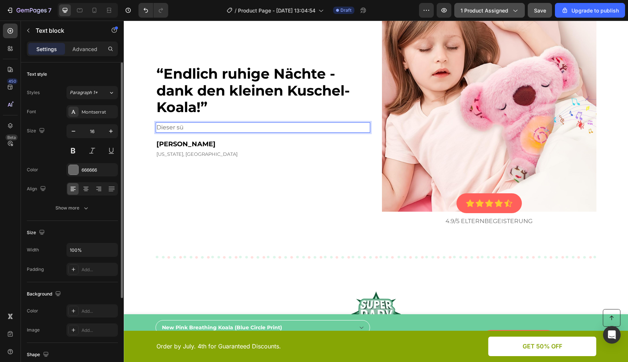
scroll to position [3206, 0]
click at [189, 128] on p "Dieser sü" at bounding box center [263, 127] width 213 height 9
click at [184, 128] on p "Dieser sü" at bounding box center [263, 127] width 213 height 9
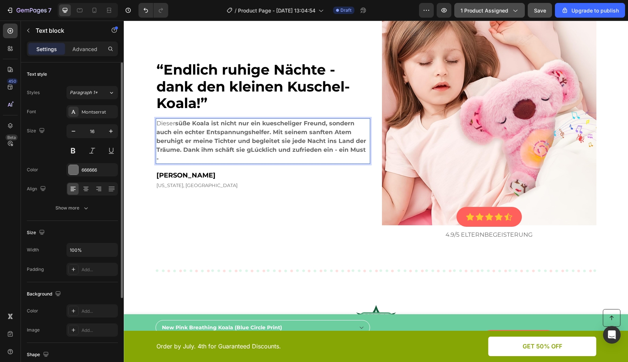
scroll to position [3189, 0]
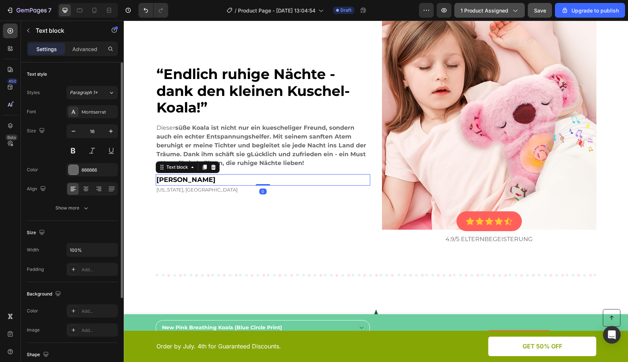
click at [182, 179] on p "[PERSON_NAME]" at bounding box center [263, 180] width 213 height 10
click at [206, 179] on p "[PERSON_NAME]" at bounding box center [263, 180] width 213 height 10
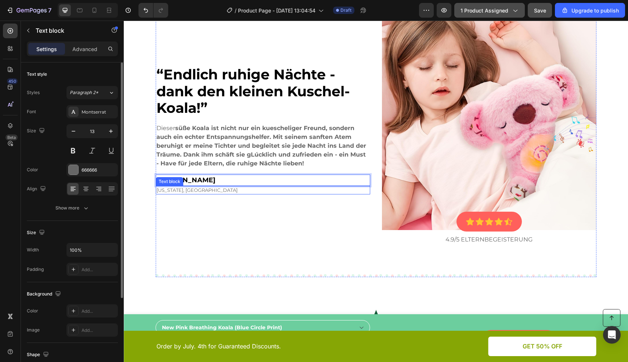
click at [184, 191] on p "[US_STATE], [GEOGRAPHIC_DATA]" at bounding box center [263, 190] width 213 height 7
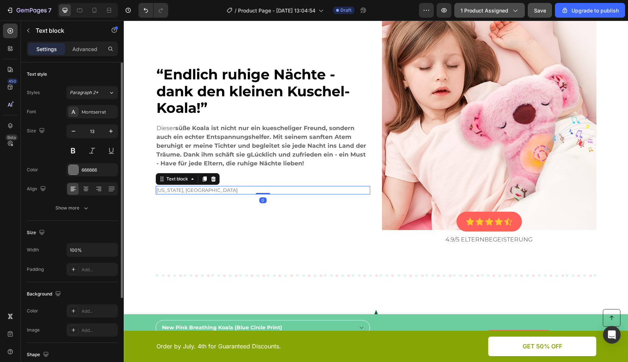
click at [197, 191] on p "[US_STATE], [GEOGRAPHIC_DATA]" at bounding box center [263, 190] width 213 height 7
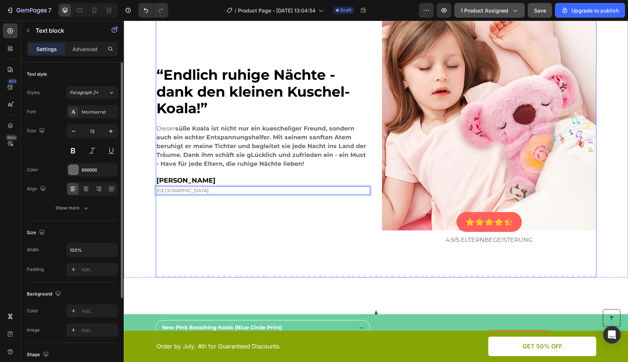
click at [226, 222] on div "“Endlich ruhige Nächte - dank den kleinen Kuschel-Koala!” Heading Dieser süße K…" at bounding box center [263, 130] width 215 height 229
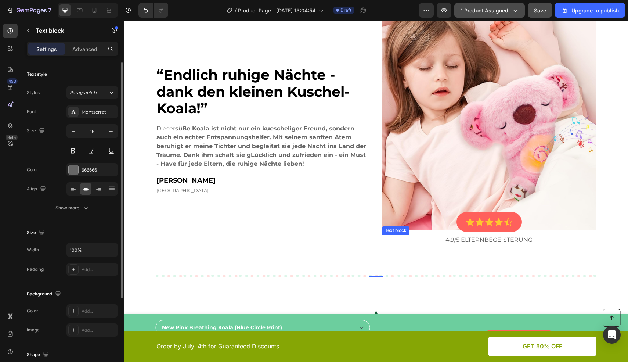
click at [501, 237] on p "4.9/5 ELTERNBEGEISTERUNG" at bounding box center [489, 240] width 213 height 9
drag, startPoint x: 509, startPoint y: 240, endPoint x: 530, endPoint y: 241, distance: 21.7
click at [530, 241] on p "4.9/5 ELTERNBEGEISTERUNG" at bounding box center [489, 240] width 213 height 9
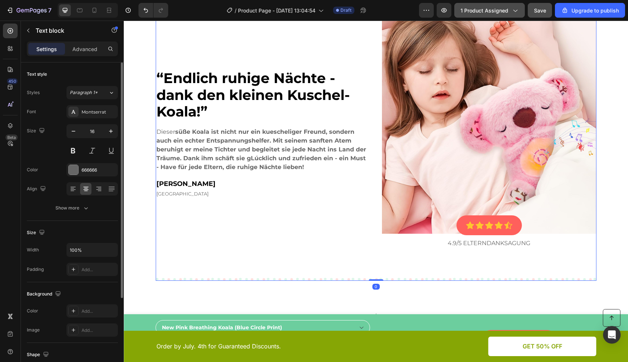
click at [529, 260] on div "“Endlich ruhige Nächte - dank den kleinen Kuschel-Koala!” Heading Dieser süße K…" at bounding box center [376, 134] width 441 height 294
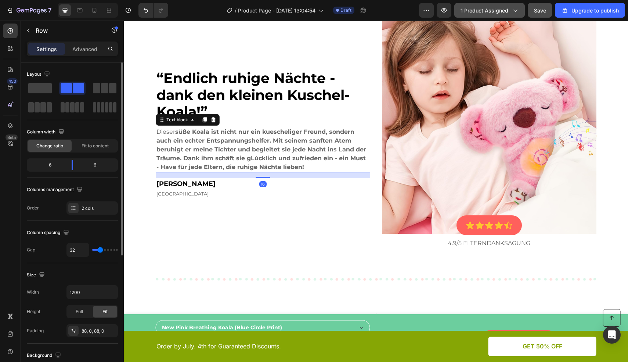
click at [222, 142] on strong "süße Koala ist nicht nur ein kuescheliger Freund, sondern auch ein echter Entsp…" at bounding box center [262, 149] width 210 height 42
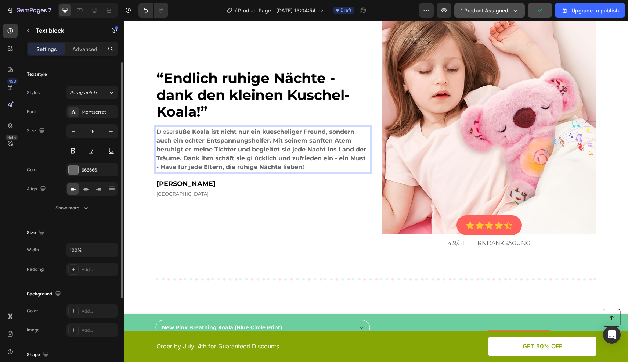
click at [225, 136] on p "Dieser süße Koala ist nicht nur ein kuescheliger Freund, sondern auch ein echte…" at bounding box center [263, 150] width 213 height 44
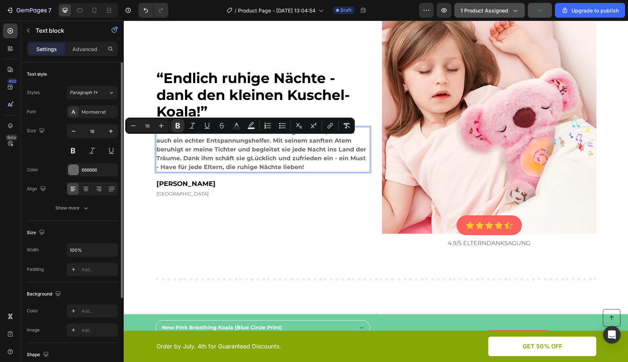
click at [207, 144] on p "Dieser süße Koala ist nicht nur ein kuescheliger Freund, sondern auch ein echte…" at bounding box center [263, 150] width 213 height 44
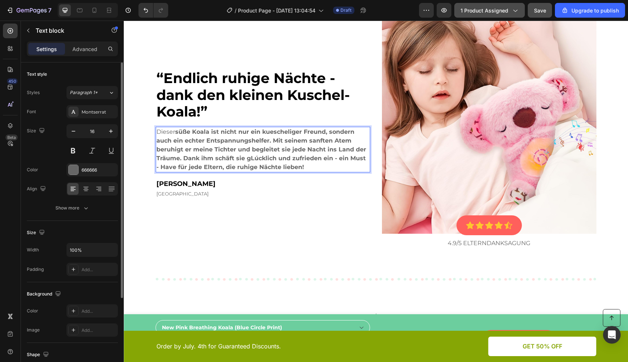
click at [269, 133] on strong "süße Koala ist nicht nur ein kuescheliger Freund, sondern auch ein echter Entsp…" at bounding box center [262, 149] width 210 height 42
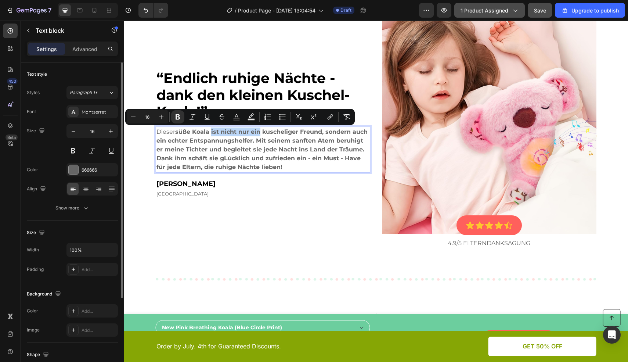
drag, startPoint x: 209, startPoint y: 132, endPoint x: 257, endPoint y: 134, distance: 47.8
click at [257, 134] on strong "süße Koala ist nicht nur ein kuscheliger Freund, sondern auch ein echter Entspa…" at bounding box center [262, 149] width 211 height 42
click at [177, 115] on icon "Editor contextual toolbar" at bounding box center [178, 117] width 4 height 6
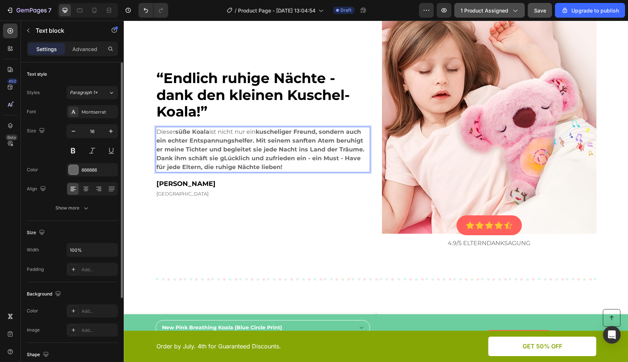
click at [329, 133] on strong "kuscheliger Freund, sondern auch ein echter Entspannungshelfer. Mit seinem sanf…" at bounding box center [261, 149] width 208 height 42
drag, startPoint x: 327, startPoint y: 133, endPoint x: 353, endPoint y: 134, distance: 26.1
click at [353, 133] on strong "kuscheliger Freund, sondern auch ein echter Entspannungshelfer. Mit seinem sanf…" at bounding box center [261, 149] width 208 height 42
click at [172, 139] on strong "kuscheliger Freund, sondern auch ein echter Entspannungshelfer. Mit seinem sanf…" at bounding box center [261, 149] width 208 height 42
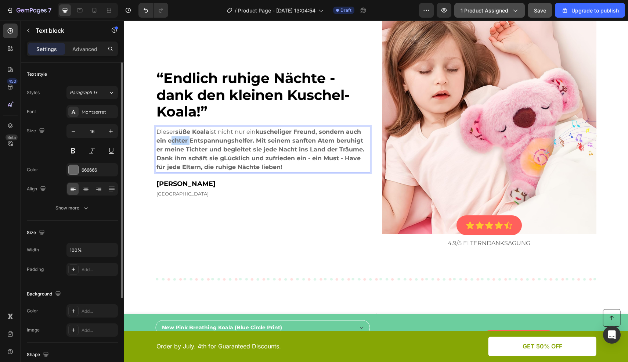
click at [172, 139] on strong "kuscheliger Freund, sondern auch ein echter Entspannungshelfer. Mit seinem sanf…" at bounding box center [261, 149] width 208 height 42
click at [169, 142] on strong "kuscheliger Freund, sondern auch ein echter Entspannungshelfer. Mit seinem sanf…" at bounding box center [261, 149] width 208 height 42
click at [322, 133] on strong "kuscheliger Freund, sondern auch ein echter Entspannungshelfer. Mit seinem sanf…" at bounding box center [261, 149] width 208 height 42
click at [325, 133] on strong "kuscheliger Freund, sondern auch ein echter Entspannungshelfer. Mit seinem sanf…" at bounding box center [261, 149] width 208 height 42
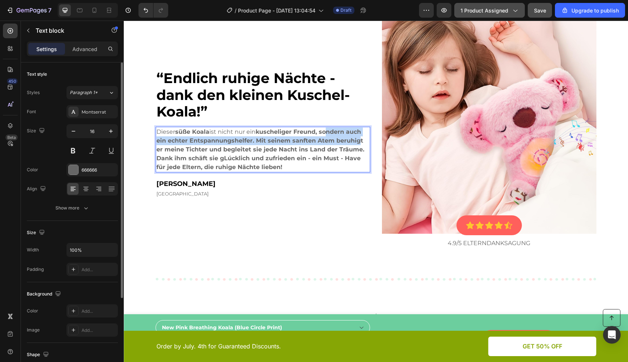
drag, startPoint x: 322, startPoint y: 134, endPoint x: 335, endPoint y: 139, distance: 13.7
click at [353, 143] on strong "kuscheliger Freund, sondern auch ein echter Entspannungshelfer. Mit seinem sanf…" at bounding box center [261, 149] width 208 height 42
drag, startPoint x: 335, startPoint y: 139, endPoint x: 330, endPoint y: 137, distance: 4.5
click at [334, 139] on strong "kuscheliger Freund, sondern auch ein echter Entspannungshelfer. Mit seinem sanf…" at bounding box center [261, 149] width 208 height 42
drag, startPoint x: 321, startPoint y: 132, endPoint x: 184, endPoint y: 142, distance: 137.0
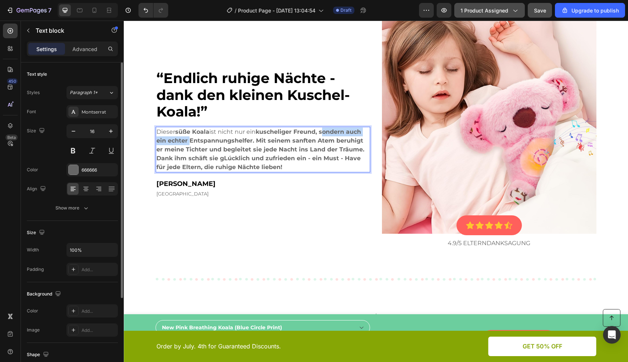
click at [184, 142] on strong "kuscheliger Freund, sondern auch ein echter Entspannungshelfer. Mit seinem sanf…" at bounding box center [261, 149] width 208 height 42
click at [73, 152] on button at bounding box center [73, 150] width 13 height 13
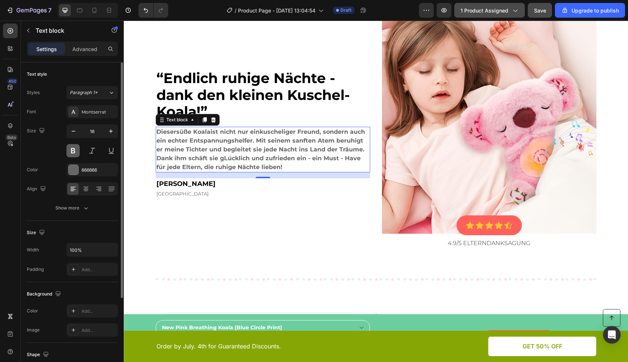
click at [73, 152] on button at bounding box center [73, 150] width 13 height 13
click at [335, 131] on strong "kuscheliger Freund, sondern auch ein echter Entspannungshelfer. Mit seinem sanf…" at bounding box center [261, 149] width 208 height 42
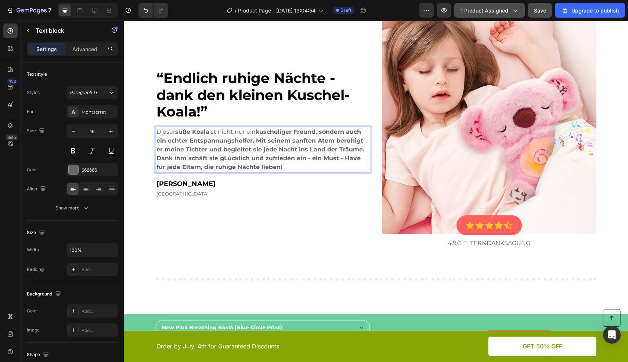
click at [325, 131] on strong "kuscheliger Freund, sondern auch ein echter Entspannungshelfer. Mit seinem sanf…" at bounding box center [261, 149] width 208 height 42
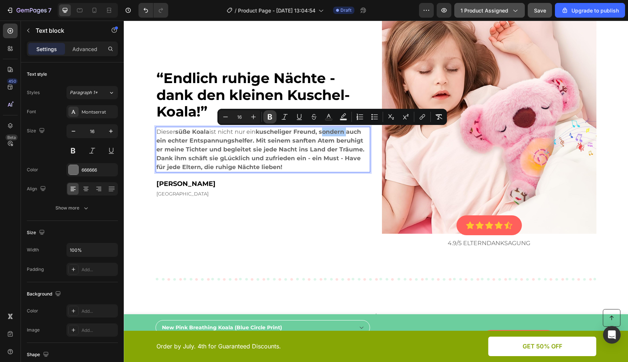
click at [269, 117] on icon "Editor contextual toolbar" at bounding box center [269, 116] width 7 height 7
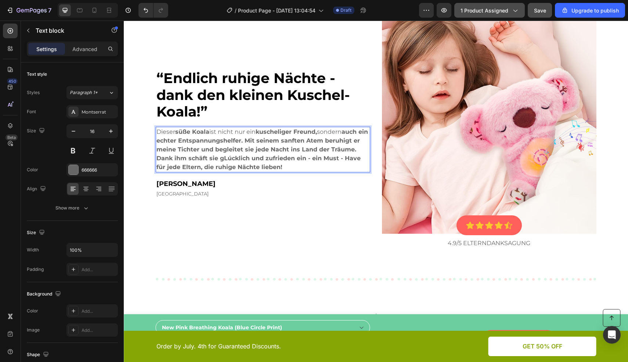
click at [351, 132] on strong "auch ein echter Entspannungshelfer. Mit seinem sanften Atem beruhigt er meine T…" at bounding box center [263, 149] width 212 height 42
drag, startPoint x: 162, startPoint y: 141, endPoint x: 320, endPoint y: 145, distance: 158.4
click at [345, 135] on strong "auch ein echter Entspannungshelfer. Mit seinem sanften Atem beruhigt er meine T…" at bounding box center [263, 149] width 212 height 42
click at [77, 151] on button at bounding box center [73, 150] width 13 height 13
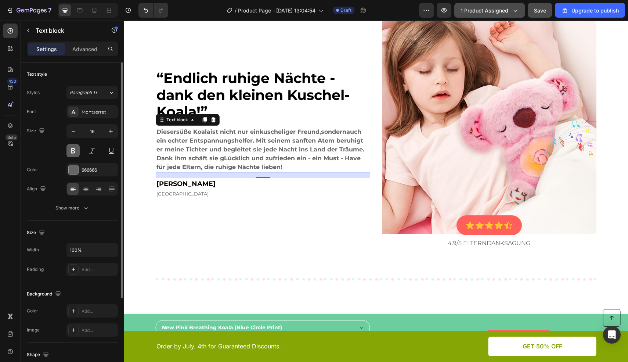
click at [75, 152] on button at bounding box center [73, 150] width 13 height 13
click at [180, 141] on strong "auch ein echter Entspannungshelfer. Mit seinem sanften Atem beruhigt er meine T…" at bounding box center [263, 149] width 212 height 42
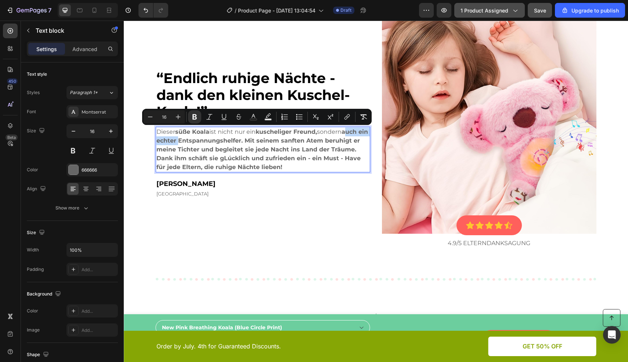
drag, startPoint x: 184, startPoint y: 141, endPoint x: 346, endPoint y: 133, distance: 161.6
click at [346, 133] on strong "auch ein echter Entspannungshelfer. Mit seinem sanften Atem beruhigt er meine T…" at bounding box center [263, 149] width 212 height 42
click at [193, 118] on icon "Editor contextual toolbar" at bounding box center [195, 117] width 4 height 6
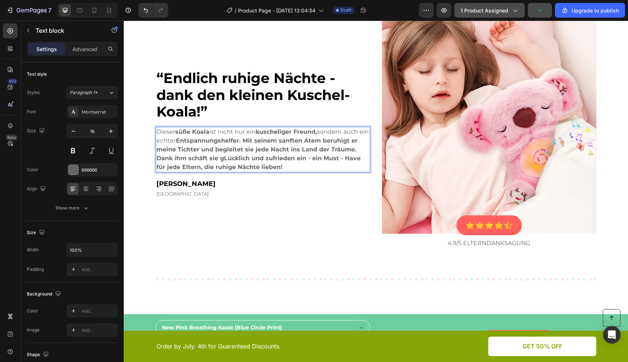
click at [203, 155] on strong "Entspannungshelfer. Mit seinem sanften Atem beruhigt er meine Tichter und begle…" at bounding box center [259, 153] width 204 height 33
click at [178, 151] on strong "Entspannungshelfer. Mit seinem sanften Atem beruhigt er meine Tichter und begle…" at bounding box center [259, 153] width 204 height 33
click at [180, 150] on strong "Entspannungshelfer. Mit seinem sanften Atem beruhigt er meine Tichter und begle…" at bounding box center [259, 153] width 204 height 33
click at [177, 150] on strong "Entspannungshelfer. Mit seinem sanften Atem beruhigt er meine Tchter und beglei…" at bounding box center [259, 153] width 204 height 33
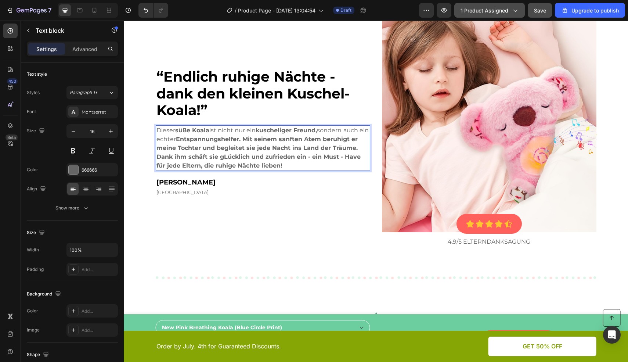
click at [226, 158] on strong "Entspannungshelfer. Mit seinem sanften Atem beruhigt er meine Tochter und begle…" at bounding box center [259, 152] width 204 height 33
click at [162, 132] on p "lü Dieser süße Koala ist nicht nur ein kuscheliger Freund, sondern auch ein ech…" at bounding box center [263, 148] width 213 height 44
click at [161, 131] on p "lü Dieser süße Koala ist nicht nur ein kuscheliger Freund, sondern auch ein ech…" at bounding box center [263, 148] width 213 height 44
click at [220, 159] on strong "Entspannungshelfer. Mit seinem sanften Atem beruhigt er meine Tochter und begle…" at bounding box center [260, 151] width 207 height 33
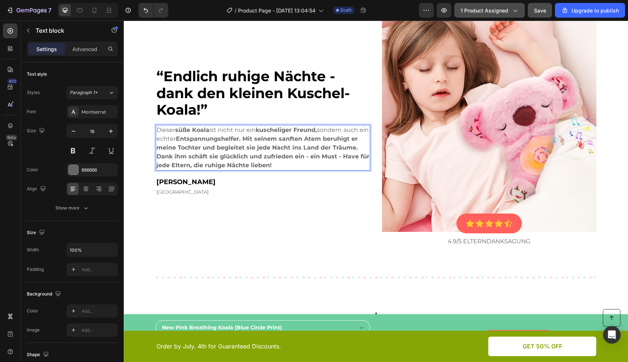
scroll to position [3187, 0]
click at [196, 158] on strong "Entspannungshelfer. Mit seinem sanften Atem beruhigt er meine Tochter und begle…" at bounding box center [263, 151] width 213 height 33
click at [278, 162] on p "Dieser süße Koala ist nicht nur ein kuscheliger Freund, sondern auch ein echter…" at bounding box center [263, 147] width 213 height 44
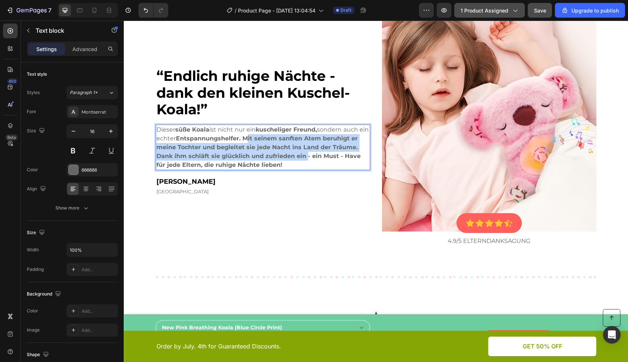
drag, startPoint x: 252, startPoint y: 137, endPoint x: 303, endPoint y: 156, distance: 54.2
click at [303, 156] on strong "Entspannungshelfer. Mit seinem sanften Atem beruhigt er meine Tochter und begle…" at bounding box center [259, 151] width 204 height 33
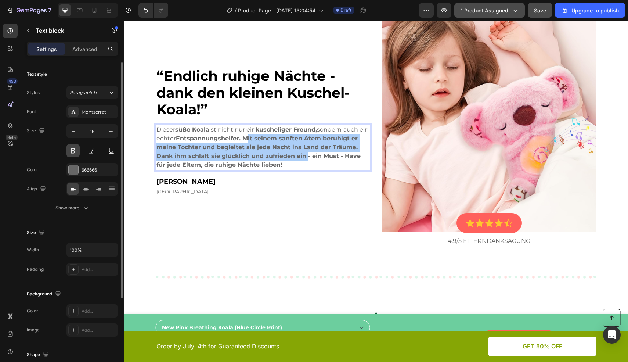
click at [70, 150] on button at bounding box center [73, 150] width 13 height 13
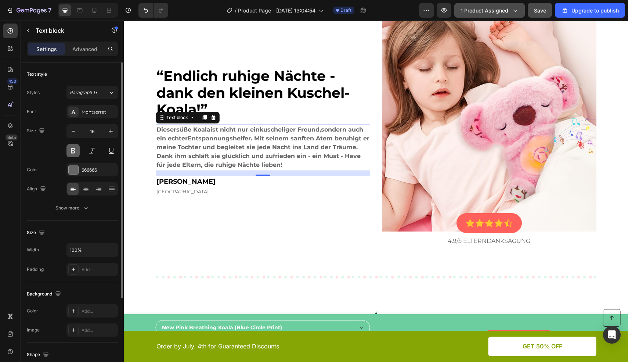
click at [70, 150] on button at bounding box center [73, 150] width 13 height 13
click at [243, 143] on p "Dieser süße Koala ist nicht nur ein kuscheliger Freund, sondern auch ein echter…" at bounding box center [263, 147] width 213 height 44
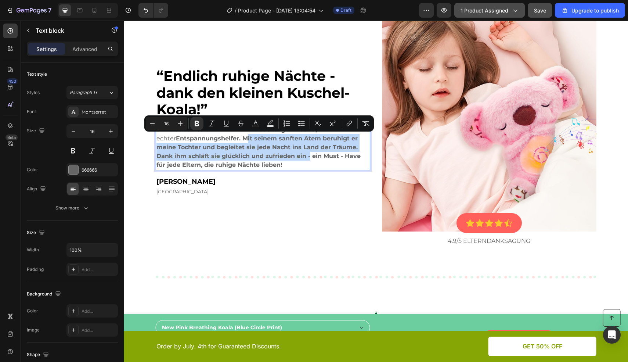
drag, startPoint x: 264, startPoint y: 144, endPoint x: 303, endPoint y: 158, distance: 41.8
click at [303, 158] on strong "Entspannungshelfer. Mit seinem sanften Atem beruhigt er meine Tochter und begle…" at bounding box center [259, 151] width 204 height 33
click at [195, 123] on icon "Editor contextual toolbar" at bounding box center [197, 124] width 4 height 6
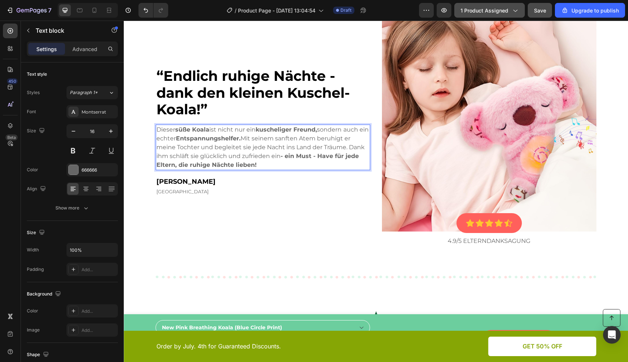
click at [297, 165] on p "Dieser süße Koala ist nicht nur ein kuscheliger Freund, sondern auch ein echter…" at bounding box center [263, 147] width 213 height 44
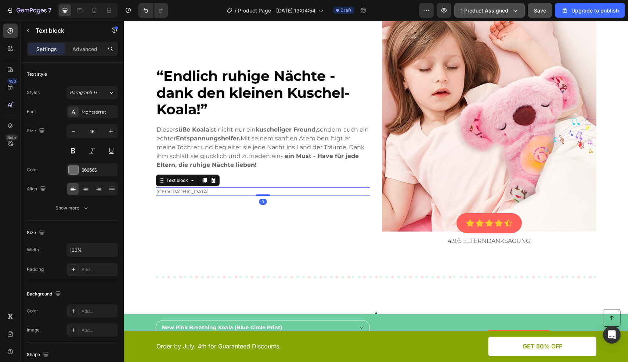
click at [250, 189] on p "[GEOGRAPHIC_DATA]" at bounding box center [263, 191] width 213 height 7
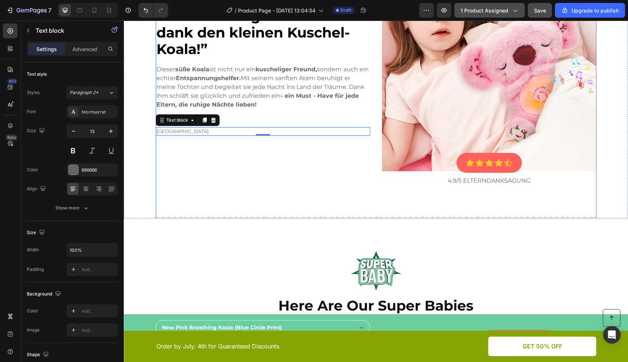
scroll to position [3256, 0]
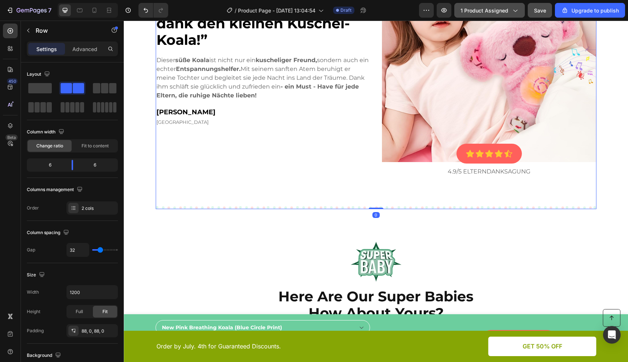
click at [506, 199] on div "“Endlich ruhige Nächte - dank den kleinen Kuschel-Koala!” Heading Dieser süße K…" at bounding box center [376, 62] width 441 height 294
click at [93, 11] on icon at bounding box center [94, 10] width 7 height 7
type input "0"
type input "100%"
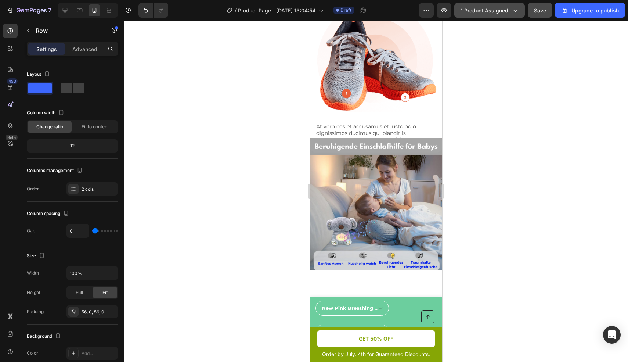
scroll to position [1661, 0]
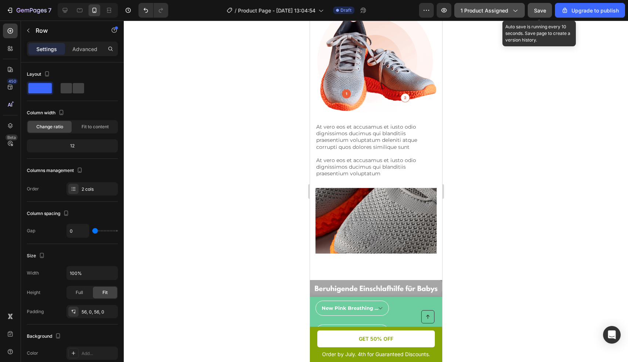
click at [540, 17] on button "Save" at bounding box center [540, 10] width 24 height 15
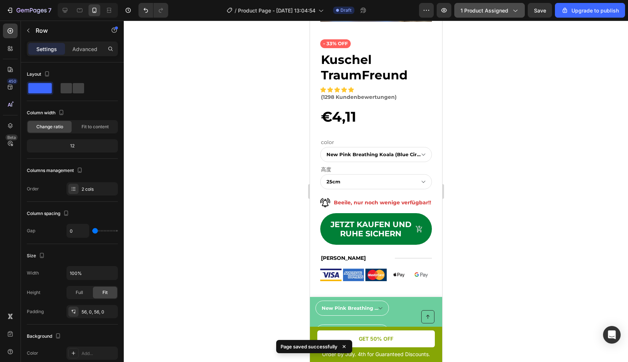
scroll to position [272, 0]
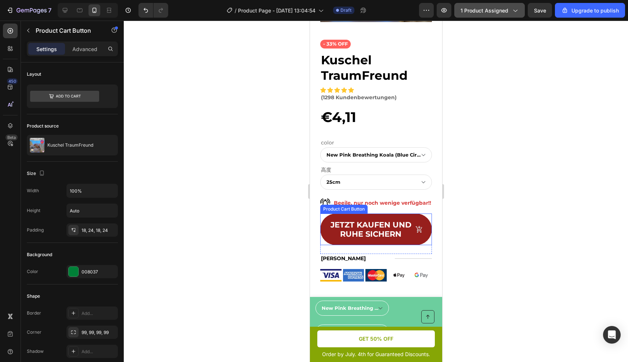
click at [416, 238] on span "JETZT KAUFEN UND RUHE SICHERN" at bounding box center [419, 229] width 8 height 18
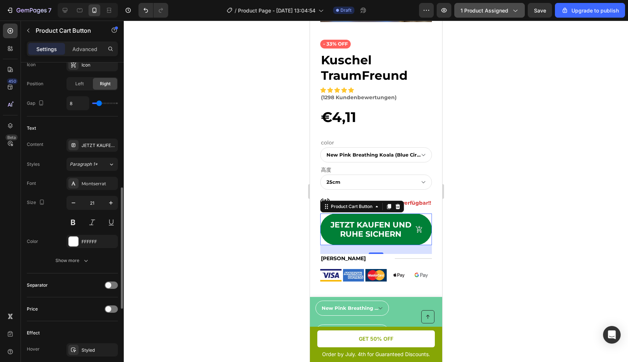
scroll to position [330, 0]
click at [72, 201] on icon "button" at bounding box center [73, 201] width 7 height 7
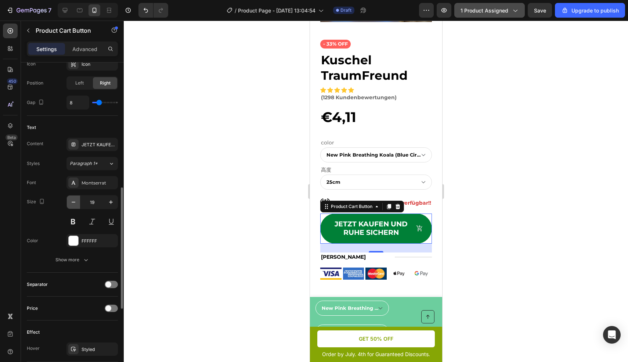
click at [72, 201] on icon "button" at bounding box center [73, 201] width 7 height 7
type input "18"
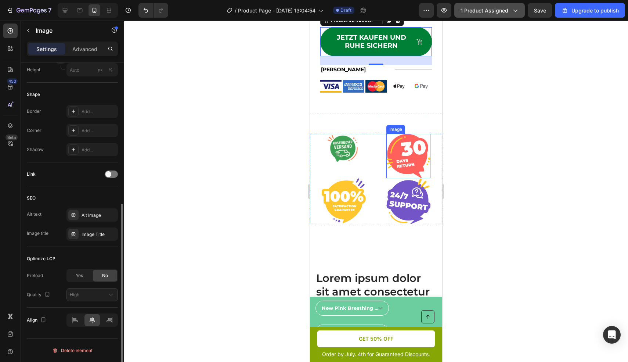
scroll to position [0, 0]
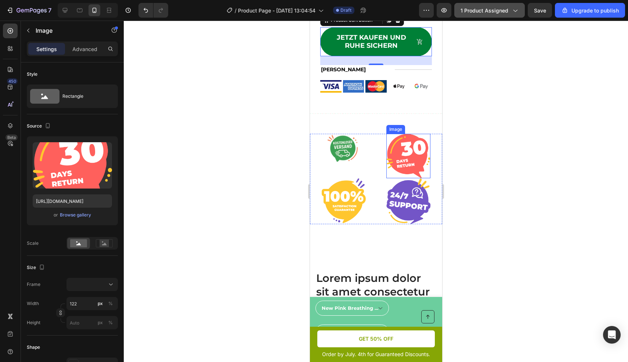
click at [406, 152] on img at bounding box center [408, 156] width 44 height 45
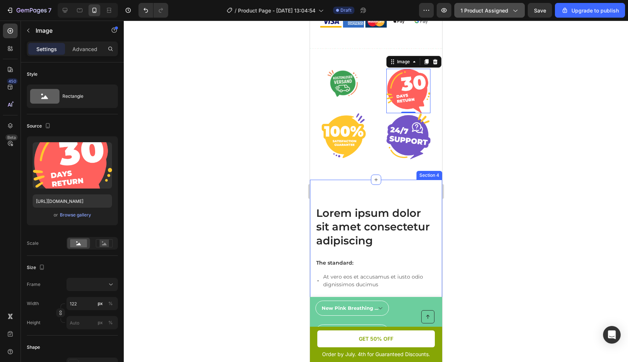
scroll to position [523, 0]
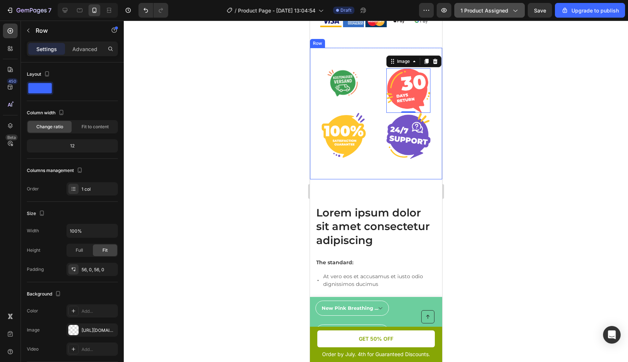
click at [387, 167] on div "Image Image 0 Image Image Row Row" at bounding box center [376, 114] width 132 height 132
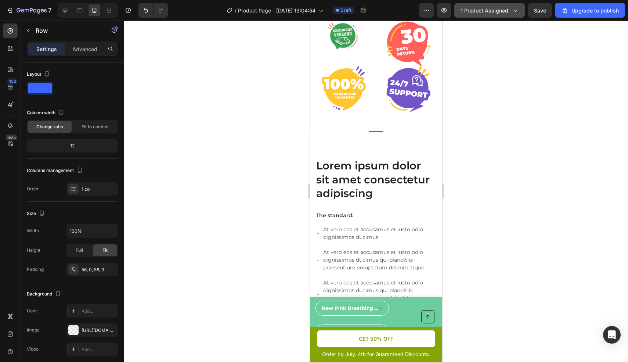
scroll to position [574, 0]
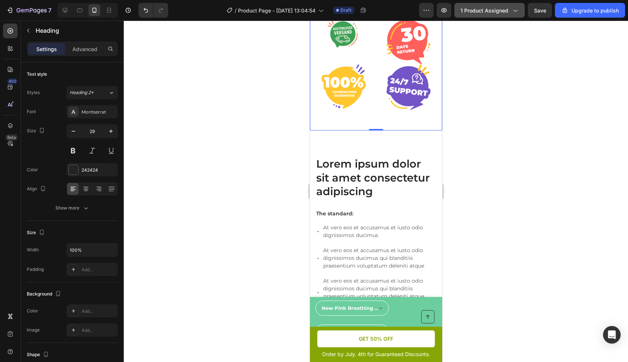
click at [387, 169] on h2 "Lorem ipsum dolor sit amet consectetur adipiscing" at bounding box center [375, 177] width 121 height 43
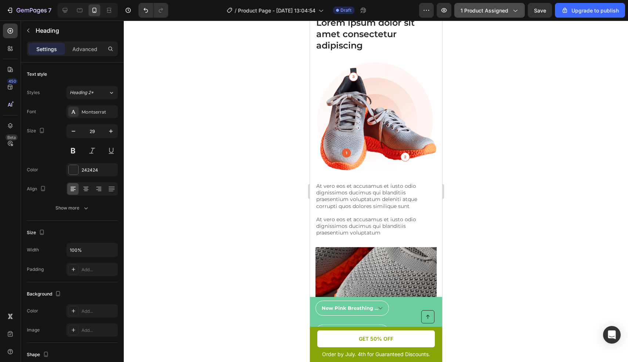
scroll to position [965, 0]
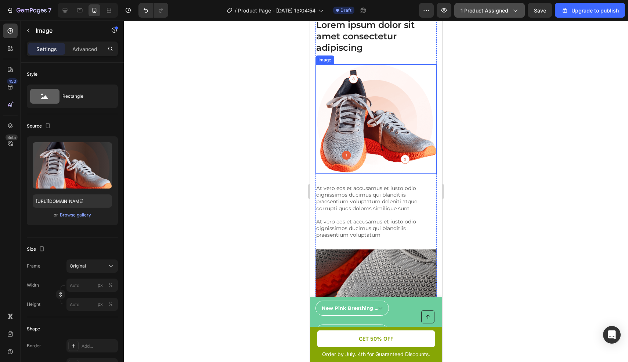
click at [368, 88] on img at bounding box center [375, 119] width 121 height 110
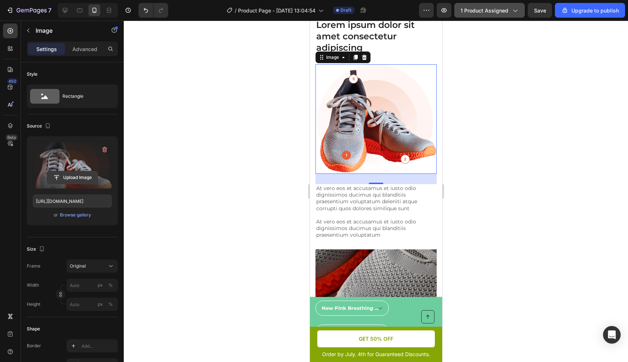
click at [79, 179] on input "file" at bounding box center [72, 177] width 51 height 12
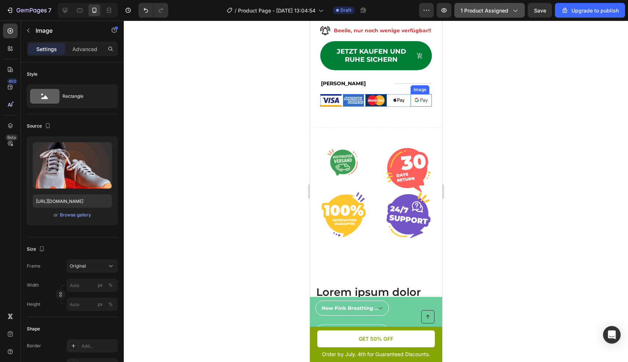
scroll to position [445, 0]
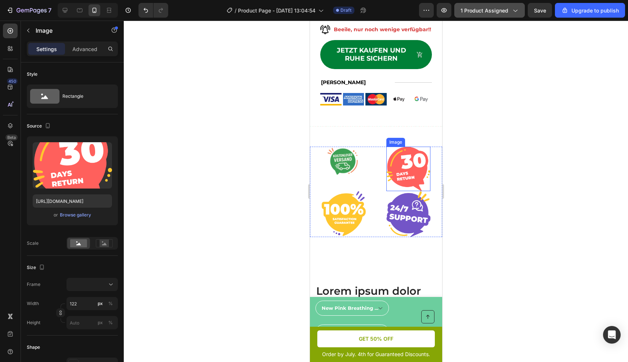
click at [406, 175] on img at bounding box center [408, 169] width 44 height 45
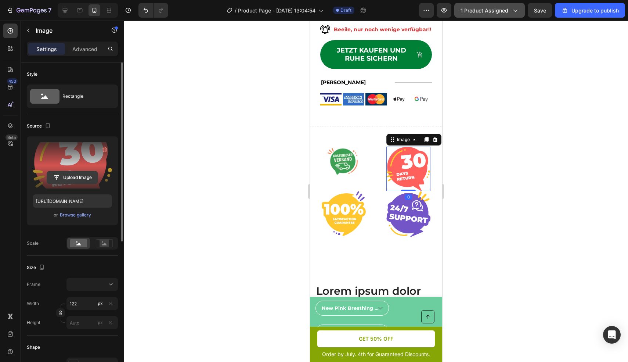
click at [75, 180] on input "file" at bounding box center [72, 177] width 51 height 12
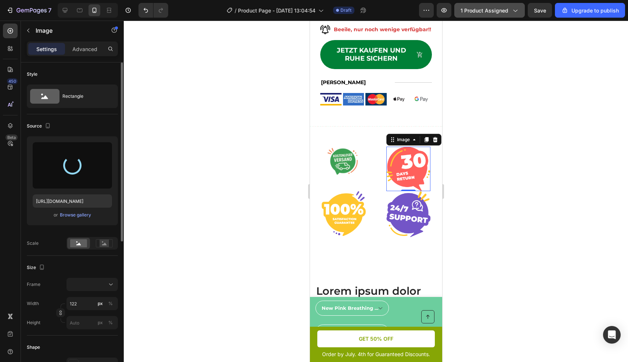
type input "[URL][DOMAIN_NAME]"
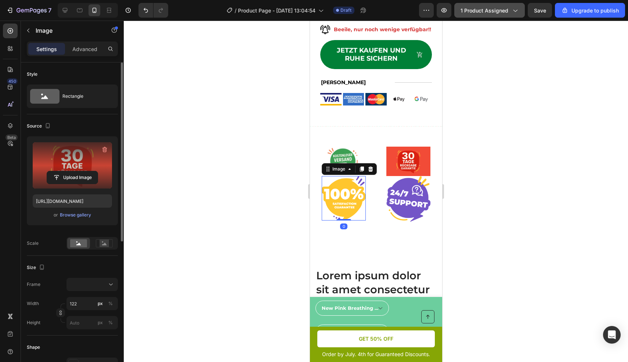
click at [342, 205] on img at bounding box center [344, 198] width 44 height 44
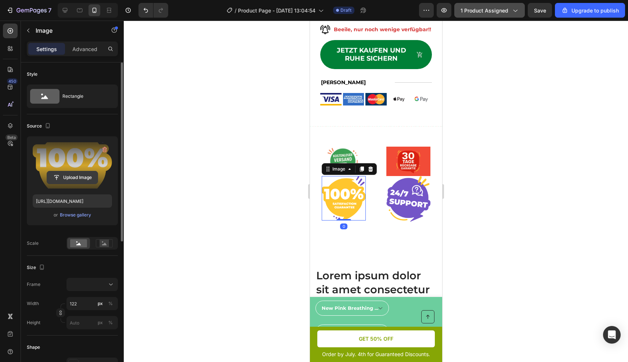
click at [71, 178] on input "file" at bounding box center [72, 177] width 51 height 12
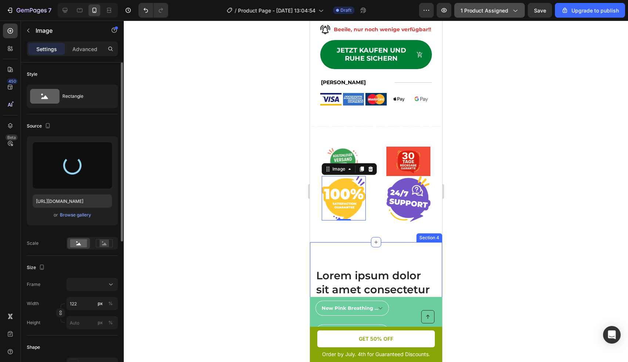
type input "[URL][DOMAIN_NAME]"
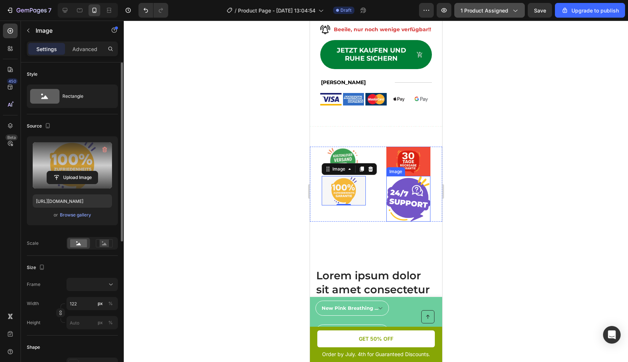
click at [410, 202] on img at bounding box center [408, 199] width 44 height 46
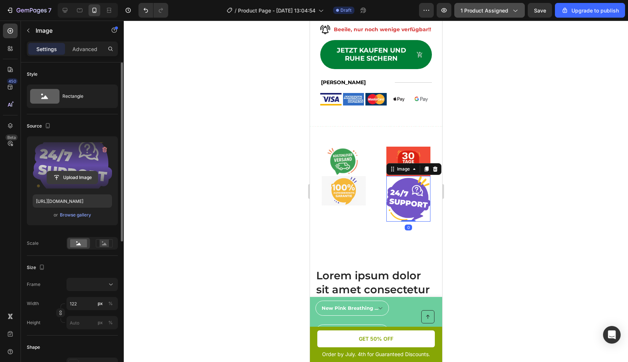
click at [68, 179] on input "file" at bounding box center [72, 177] width 51 height 12
click at [75, 178] on input "file" at bounding box center [72, 177] width 51 height 12
click at [72, 179] on input "file" at bounding box center [72, 177] width 51 height 12
click at [73, 179] on input "file" at bounding box center [72, 177] width 51 height 12
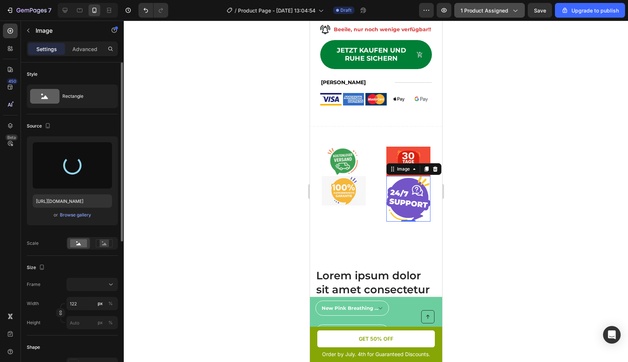
type input "[URL][DOMAIN_NAME]"
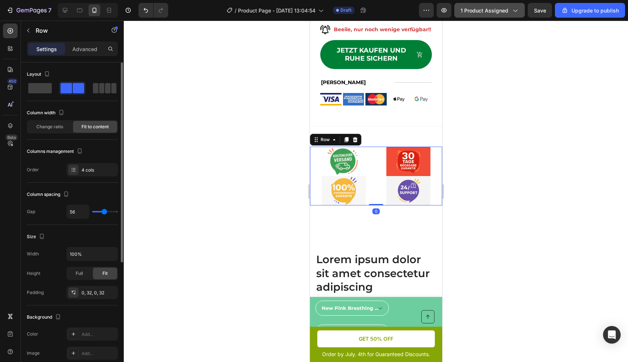
click at [373, 178] on div "Image Image Image Image Row 0" at bounding box center [376, 176] width 132 height 59
click at [40, 89] on span at bounding box center [40, 88] width 24 height 10
type input "0"
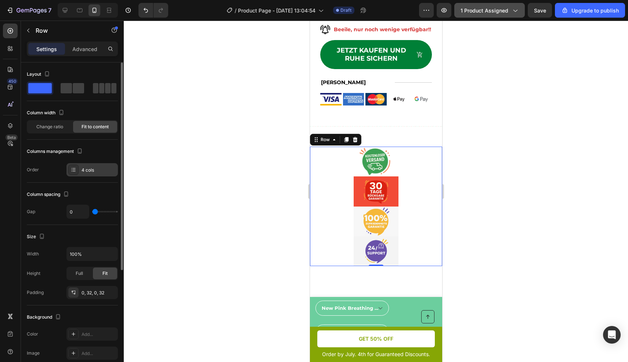
click at [72, 170] on icon at bounding box center [74, 170] width 6 height 6
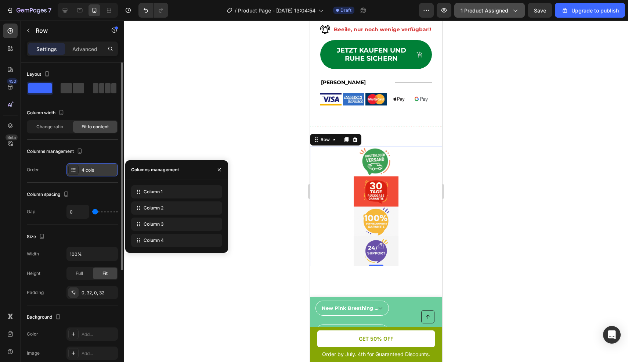
click at [92, 170] on div "4 cols" at bounding box center [99, 170] width 35 height 7
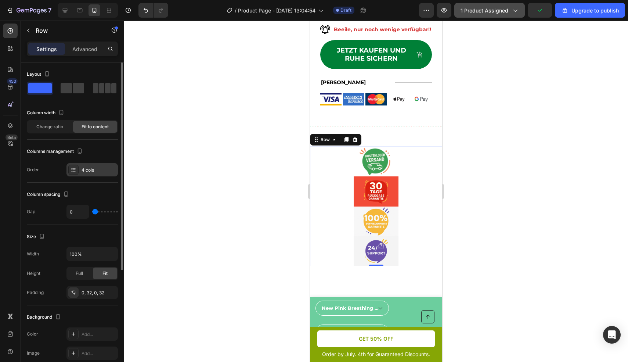
click at [71, 168] on icon at bounding box center [74, 170] width 6 height 6
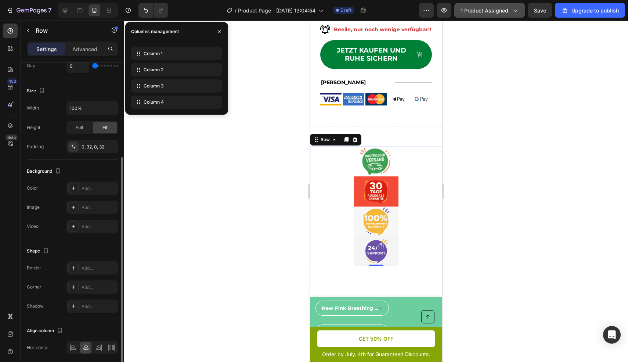
scroll to position [173, 0]
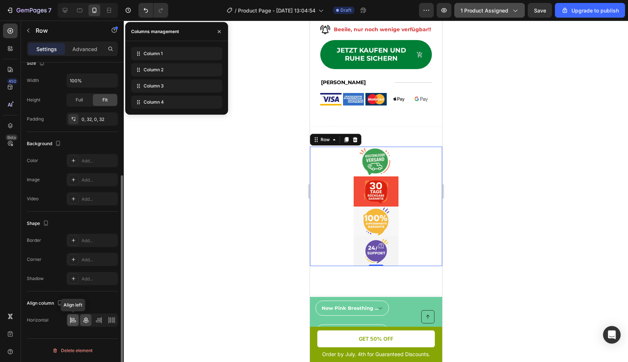
click at [72, 323] on icon at bounding box center [72, 319] width 7 height 7
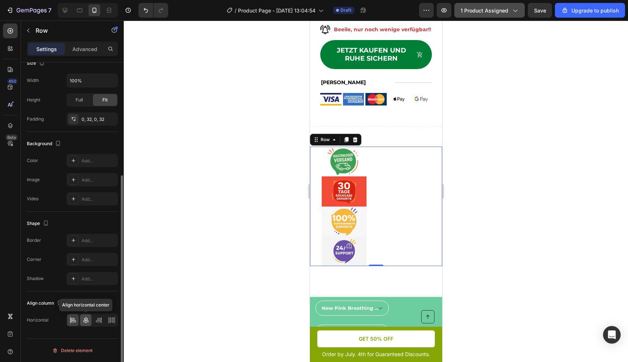
click at [85, 322] on icon at bounding box center [85, 320] width 5 height 7
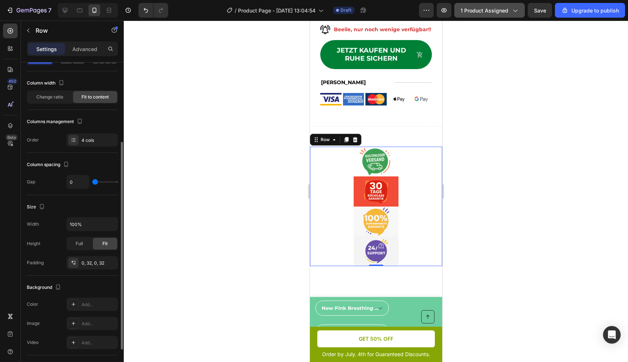
scroll to position [0, 0]
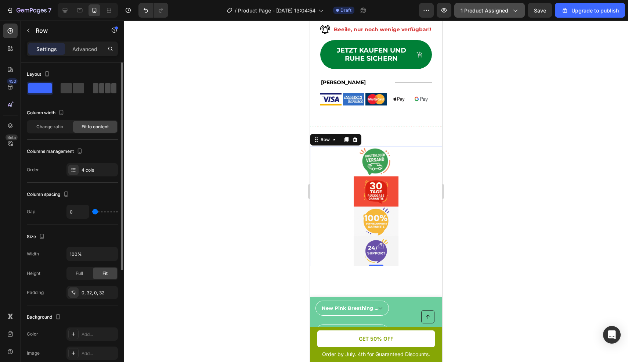
click at [103, 89] on span at bounding box center [102, 88] width 6 height 10
type input "56"
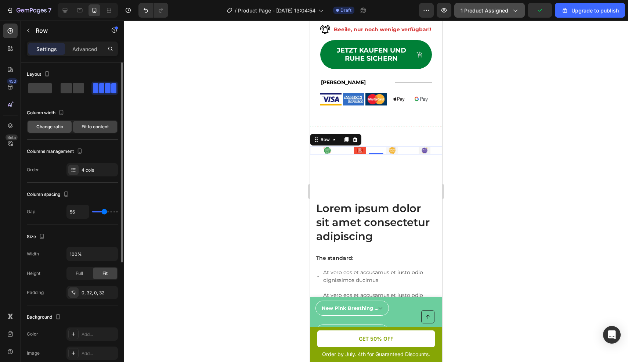
click at [48, 126] on span "Change ratio" at bounding box center [49, 126] width 27 height 7
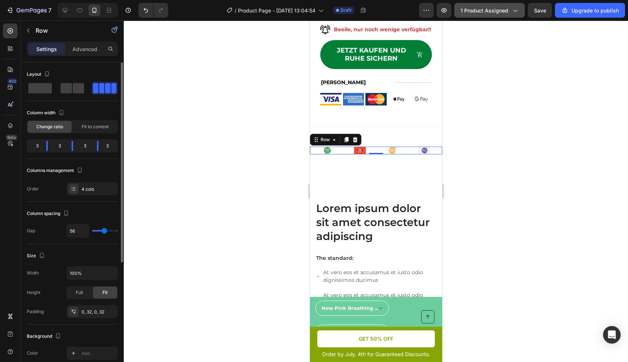
click at [39, 147] on div "3" at bounding box center [34, 146] width 12 height 10
click at [37, 148] on div "3" at bounding box center [34, 146] width 12 height 10
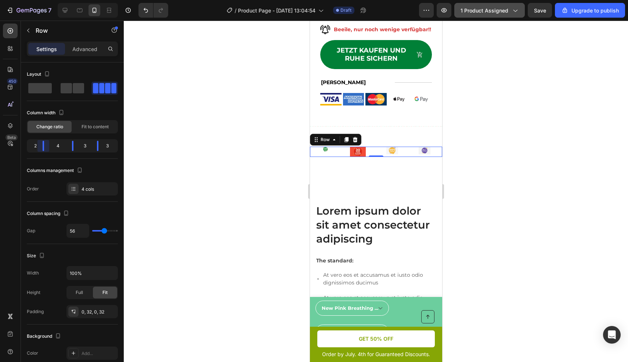
drag, startPoint x: 44, startPoint y: 147, endPoint x: 40, endPoint y: 150, distance: 5.6
click at [40, 0] on body "7 / Product Page - [DATE] 13:04:54 Draft Preview 1 product assigned Save Upgrad…" at bounding box center [314, 0] width 628 height 0
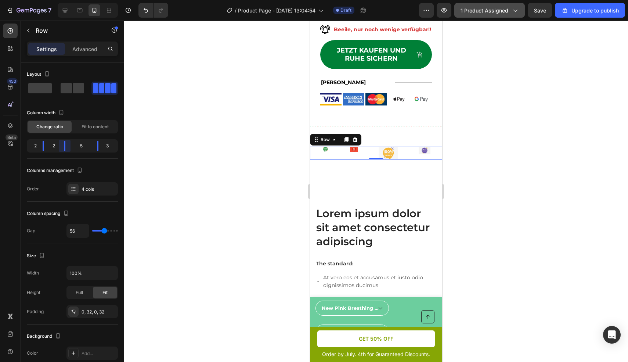
drag, startPoint x: 70, startPoint y: 147, endPoint x: 61, endPoint y: 150, distance: 9.4
click at [61, 0] on body "7 / Product Page - [DATE] 13:04:54 Draft Preview 1 product assigned Save Upgrad…" at bounding box center [314, 0] width 628 height 0
drag, startPoint x: 94, startPoint y: 148, endPoint x: 82, endPoint y: 151, distance: 12.0
click at [82, 0] on body "7 / Product Page - [DATE] 13:04:54 Draft Preview 1 product assigned Save Upgrad…" at bounding box center [314, 0] width 628 height 0
drag, startPoint x: 44, startPoint y: 149, endPoint x: 59, endPoint y: 148, distance: 15.1
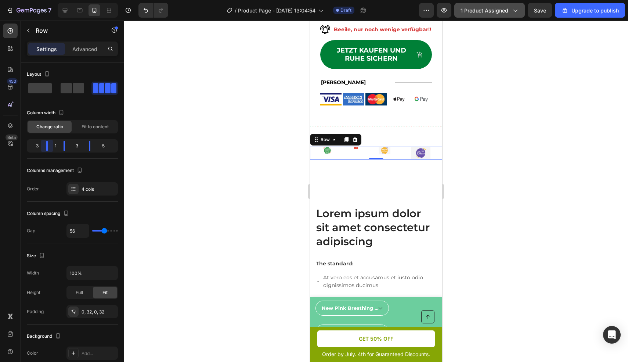
click at [59, 0] on body "7 / Product Page - [DATE] 13:04:54 Draft Preview 1 product assigned Save Upgrad…" at bounding box center [314, 0] width 628 height 0
drag, startPoint x: 64, startPoint y: 148, endPoint x: 89, endPoint y: 149, distance: 24.7
click at [89, 0] on body "7 / Product Page - [DATE] 13:04:54 Draft Preview 1 product assigned Save Upgrad…" at bounding box center [314, 0] width 628 height 0
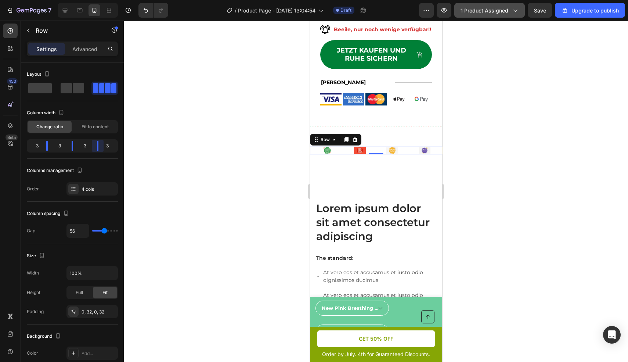
drag, startPoint x: 90, startPoint y: 149, endPoint x: 98, endPoint y: 152, distance: 8.7
click at [98, 0] on body "7 / Product Page - [DATE] 13:04:54 Draft Preview 1 product assigned Save Upgrad…" at bounding box center [314, 0] width 628 height 0
click at [78, 90] on span at bounding box center [78, 88] width 11 height 10
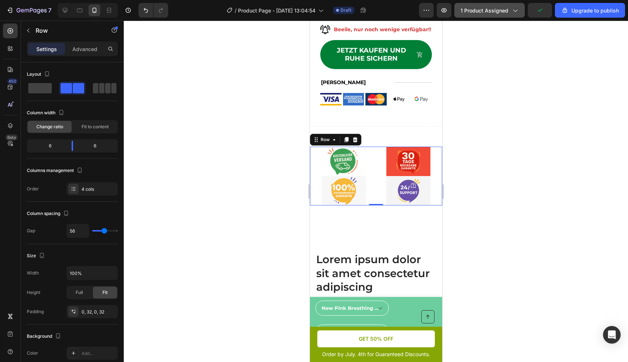
click at [510, 196] on div at bounding box center [376, 191] width 505 height 341
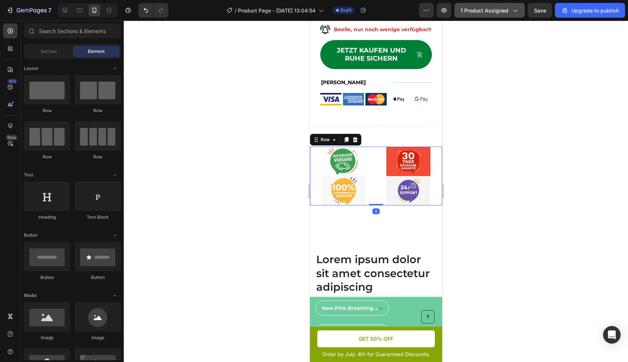
click at [376, 190] on div "Image Image Image Image Row 0" at bounding box center [376, 176] width 132 height 59
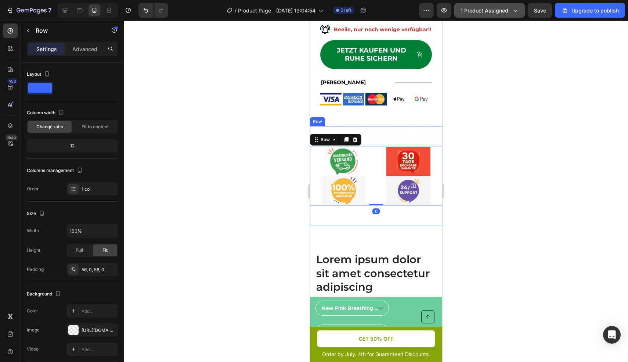
click at [381, 140] on div "Image Image Image Image Row 0 Row" at bounding box center [376, 176] width 132 height 100
click at [88, 46] on p "Advanced" at bounding box center [84, 49] width 25 height 8
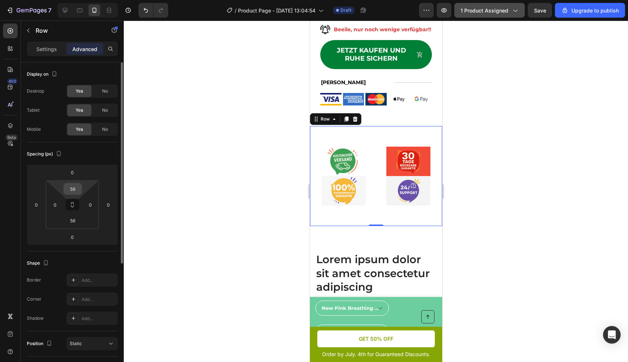
click at [79, 190] on input "56" at bounding box center [72, 188] width 15 height 11
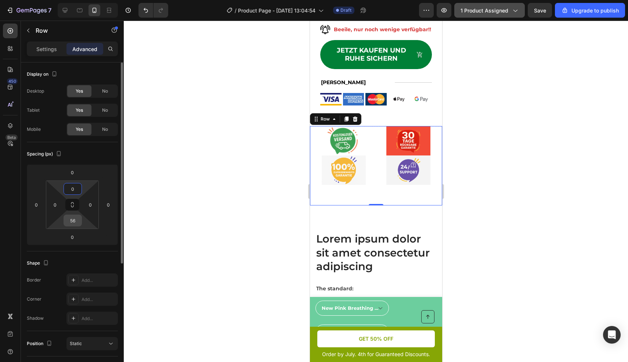
type input "0"
click at [77, 220] on input "56" at bounding box center [72, 220] width 15 height 11
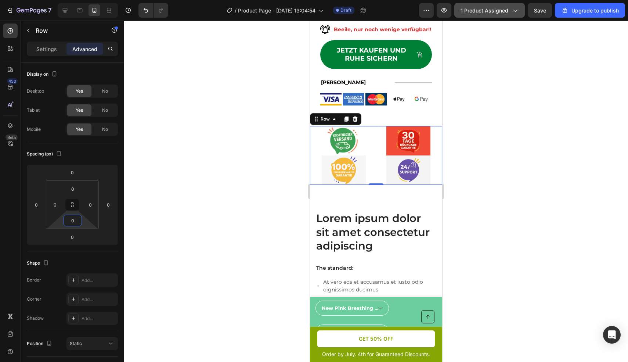
type input "0"
click at [455, 196] on div at bounding box center [376, 191] width 505 height 341
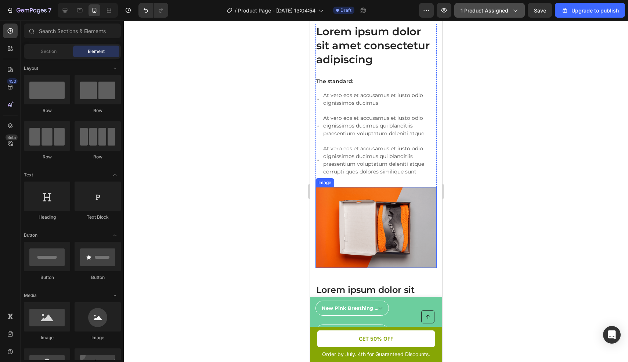
scroll to position [655, 0]
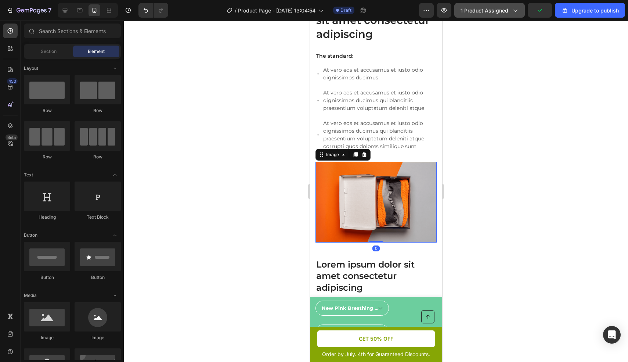
click at [379, 191] on img at bounding box center [375, 202] width 121 height 81
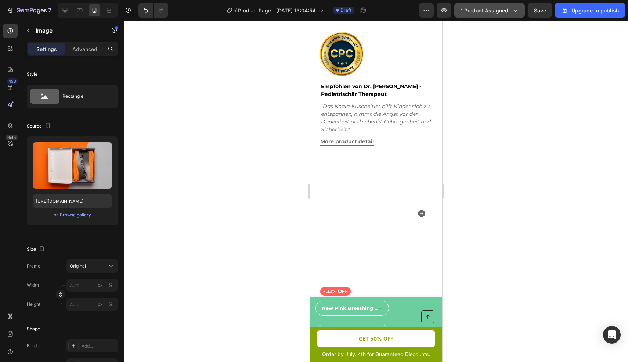
scroll to position [0, 0]
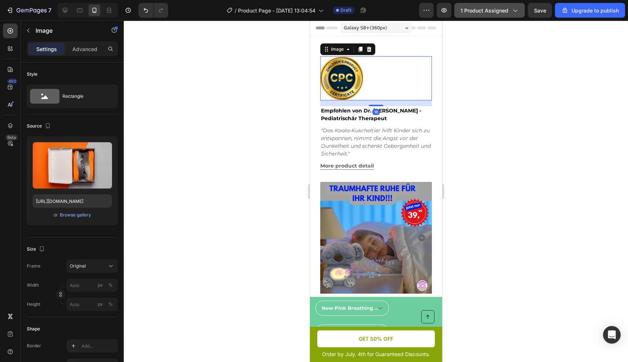
click at [392, 64] on div at bounding box center [376, 78] width 112 height 44
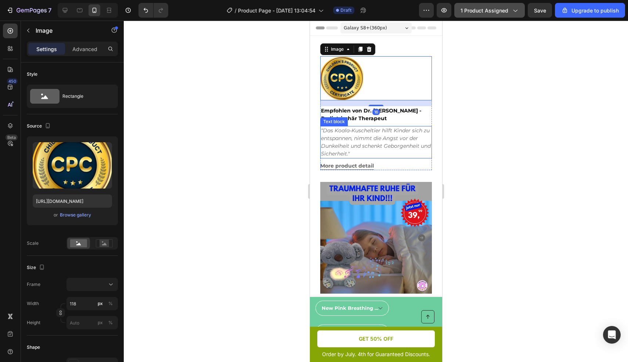
click at [407, 126] on div "“Das Koala-Kuscheltier hilft Kinder sich zu entspannen, nimmt die Angst vor der…" at bounding box center [376, 142] width 112 height 32
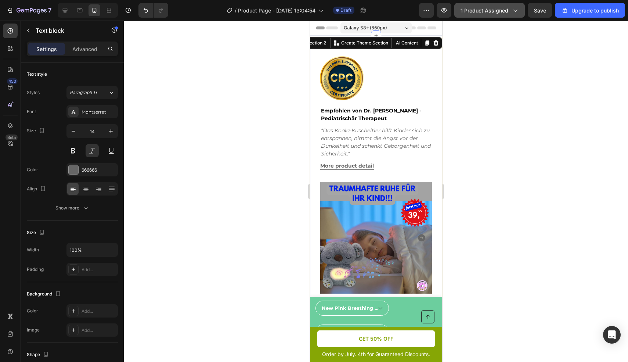
click at [341, 47] on div "Image Empfohlen von Dr. [PERSON_NAME] - Pediatrischär Therapeut Text block “Das…" at bounding box center [376, 303] width 132 height 535
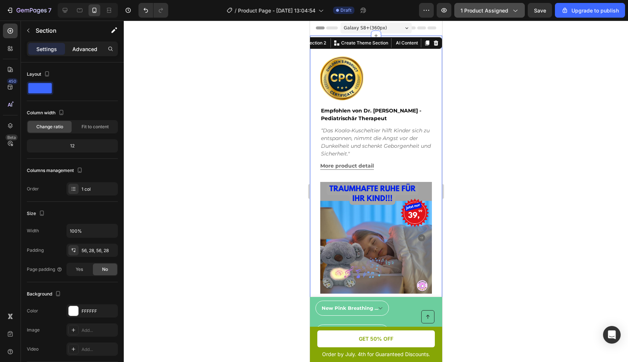
click at [82, 48] on p "Advanced" at bounding box center [84, 49] width 25 height 8
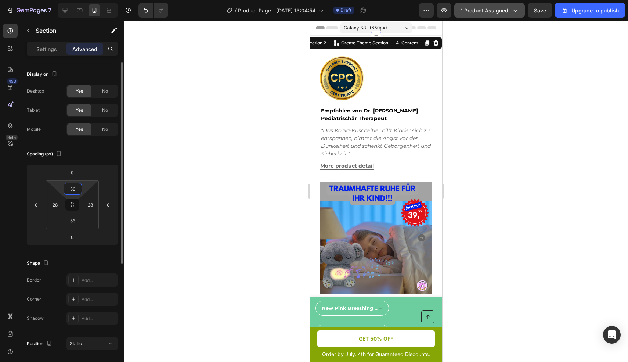
click at [76, 191] on input "56" at bounding box center [72, 188] width 15 height 11
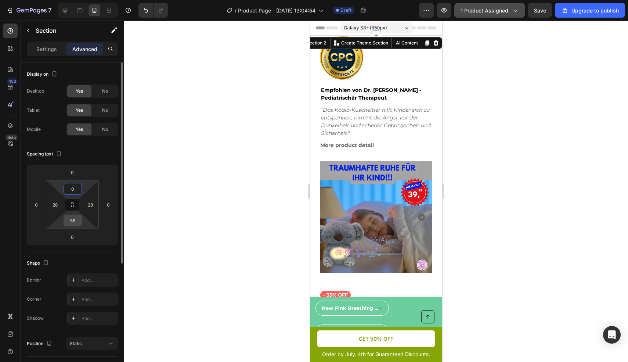
type input "0"
click at [77, 220] on input "56" at bounding box center [72, 220] width 15 height 11
type input "0"
click at [59, 202] on input "28" at bounding box center [55, 204] width 11 height 11
type input "0"
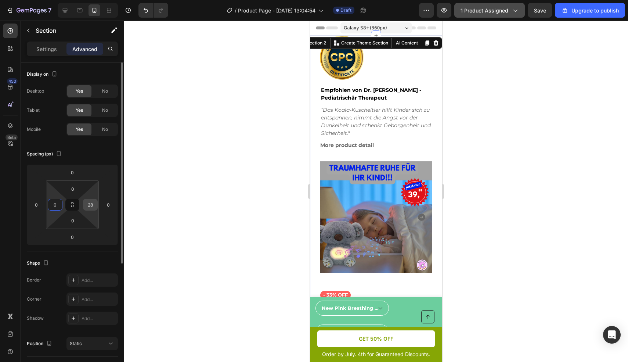
click at [93, 206] on input "28" at bounding box center [90, 204] width 11 height 11
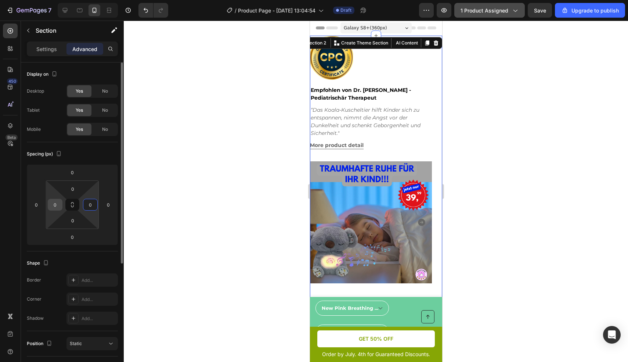
type input "0"
click at [59, 205] on input "0" at bounding box center [55, 204] width 11 height 11
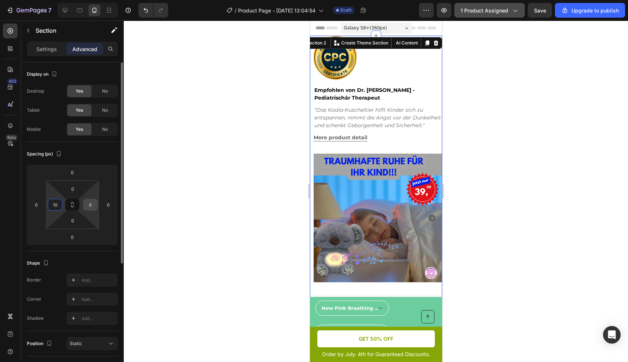
type input "10"
click at [94, 204] on input "0" at bounding box center [90, 204] width 11 height 11
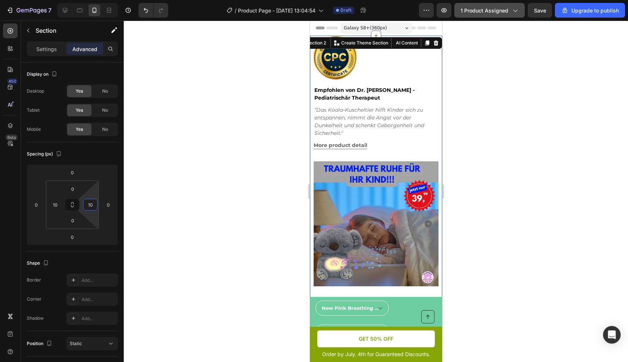
type input "10"
click at [544, 271] on div at bounding box center [376, 191] width 505 height 341
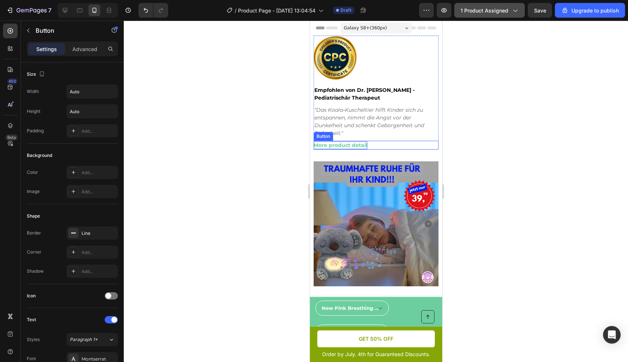
click at [350, 144] on div "More product detail" at bounding box center [340, 145] width 54 height 8
click at [363, 134] on icon at bounding box center [363, 133] width 5 height 5
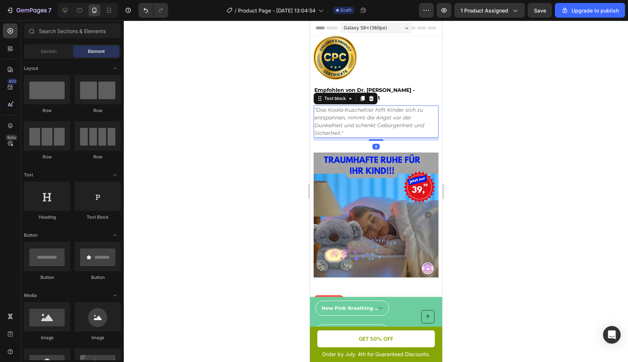
click at [364, 133] on p "“Das Koala-Kuscheltier hilft Kinder sich zu entspannen, nimmt die Angst vor der…" at bounding box center [375, 121] width 123 height 31
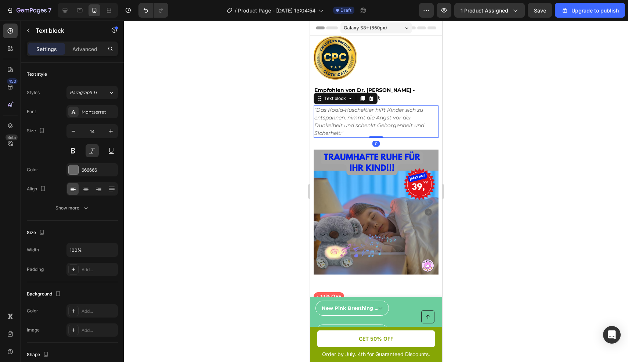
drag, startPoint x: 373, startPoint y: 140, endPoint x: 374, endPoint y: 132, distance: 8.1
click at [374, 132] on div "“Das Koala-Kuscheltier hilft Kinder sich zu entspannen, nimmt die Angst vor der…" at bounding box center [375, 121] width 125 height 32
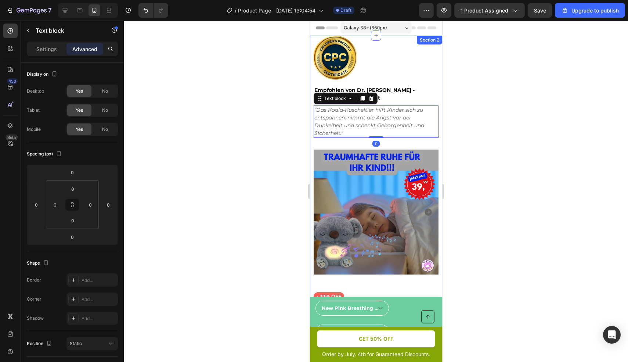
click at [356, 146] on div "Image Empfohlen von Dr. [PERSON_NAME] - Pediatrischär Therapeut Text block “Das…" at bounding box center [375, 277] width 125 height 483
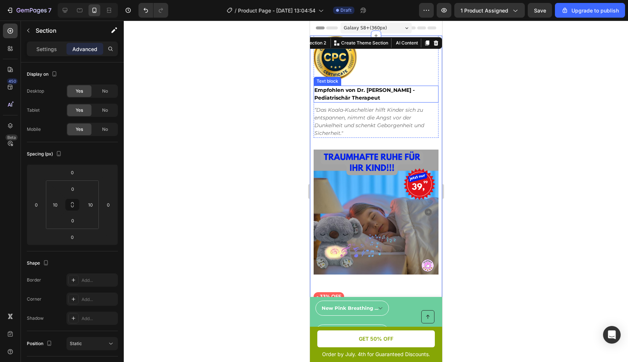
click at [373, 95] on p "Empfohlen von Dr. [PERSON_NAME] - Pediatrischär Therapeut" at bounding box center [375, 93] width 123 height 15
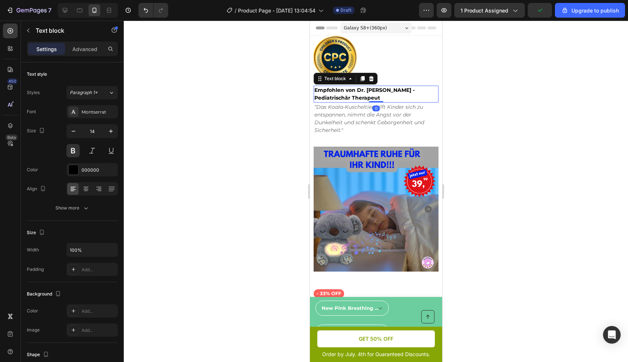
drag, startPoint x: 372, startPoint y: 104, endPoint x: 373, endPoint y: 100, distance: 4.1
click at [373, 100] on div "Empfohlen von Dr. [PERSON_NAME] - Pediatrischär Therapeut Text block 0" at bounding box center [375, 94] width 125 height 17
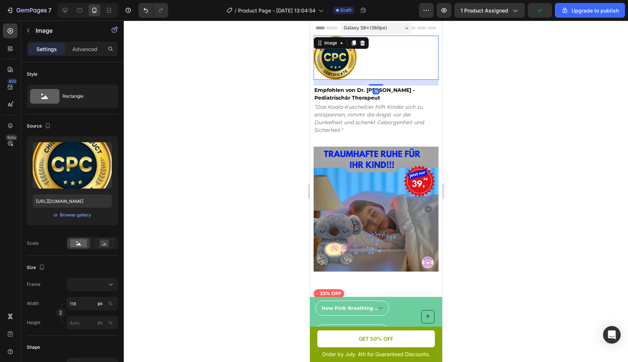
click at [389, 63] on div at bounding box center [375, 58] width 125 height 44
click at [84, 303] on input "118" at bounding box center [92, 303] width 51 height 13
type input "1"
type input "10"
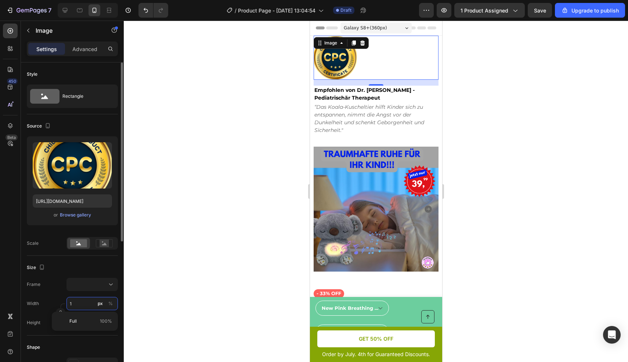
type input "10"
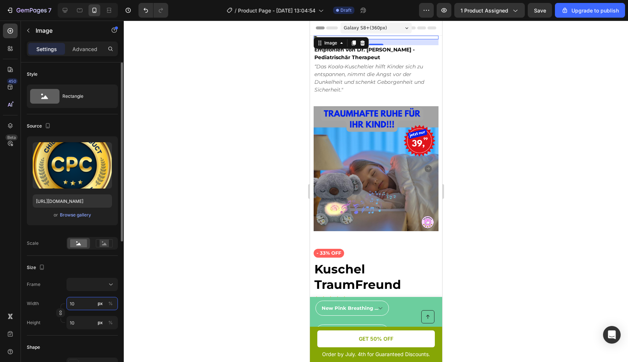
type input "100"
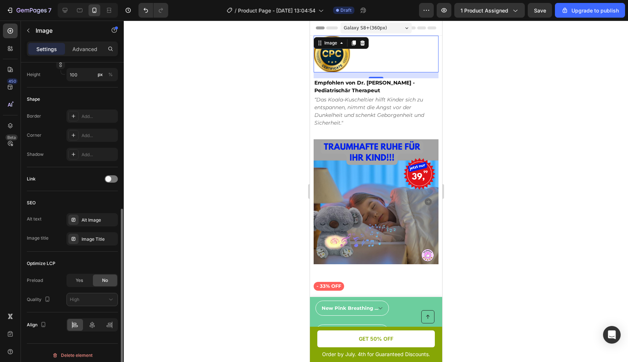
scroll to position [253, 0]
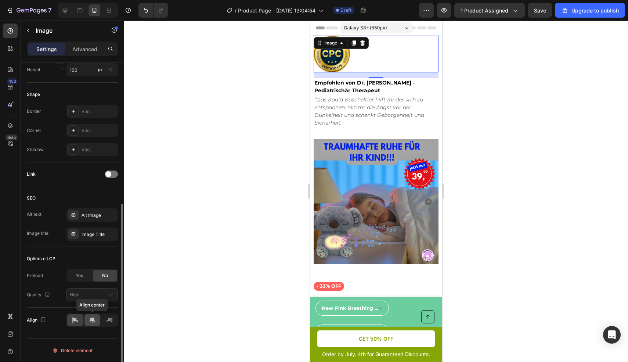
type input "100"
click at [91, 323] on icon at bounding box center [92, 319] width 7 height 7
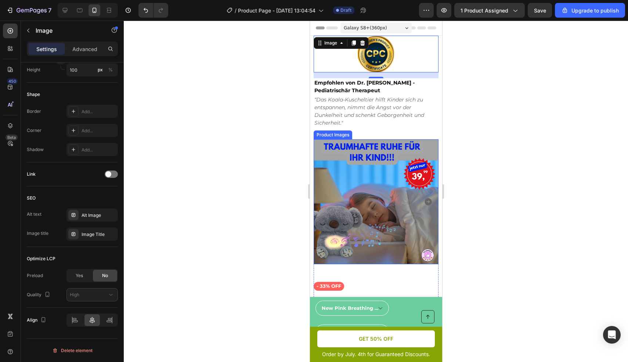
click at [502, 204] on div at bounding box center [376, 191] width 505 height 341
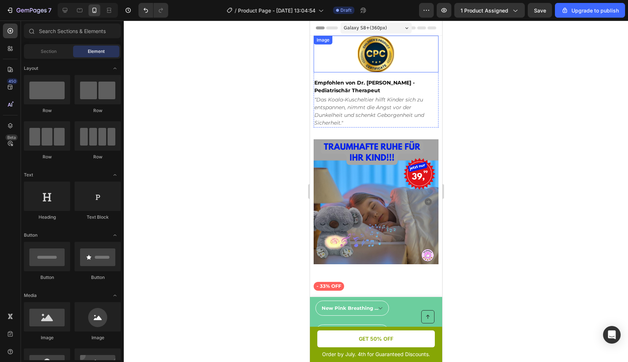
click at [377, 52] on img at bounding box center [376, 54] width 37 height 37
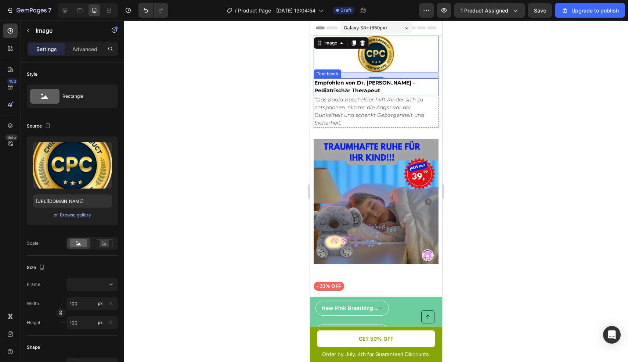
click at [406, 89] on p "Empfohlen von Dr. [PERSON_NAME] - Pediatrischär Therapeut" at bounding box center [375, 86] width 123 height 15
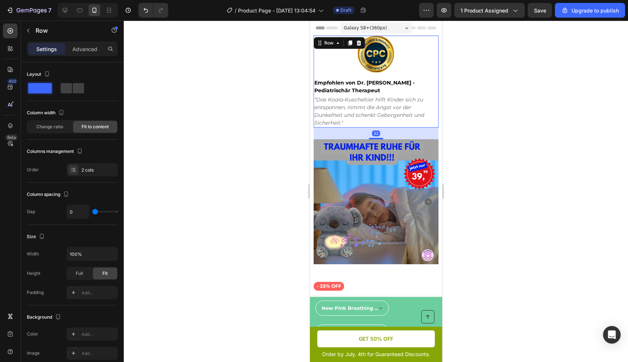
click at [385, 72] on div "Image" at bounding box center [375, 57] width 125 height 43
click at [381, 68] on img at bounding box center [376, 54] width 37 height 37
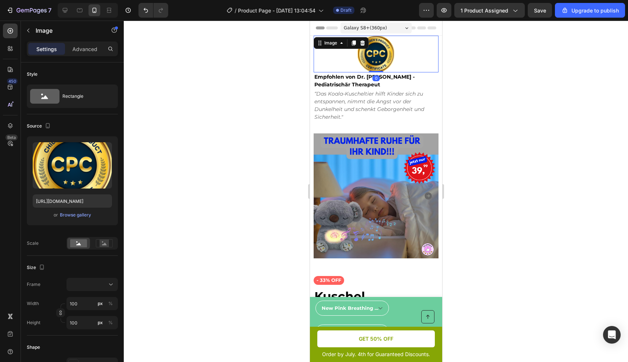
drag, startPoint x: 374, startPoint y: 77, endPoint x: 420, endPoint y: 70, distance: 46.8
click at [374, 71] on div at bounding box center [376, 71] width 15 height 1
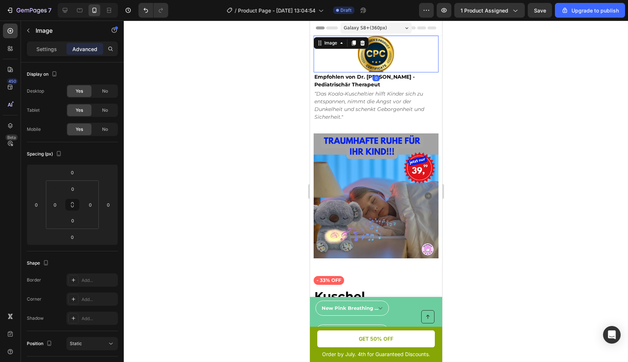
click at [414, 65] on div at bounding box center [375, 54] width 125 height 37
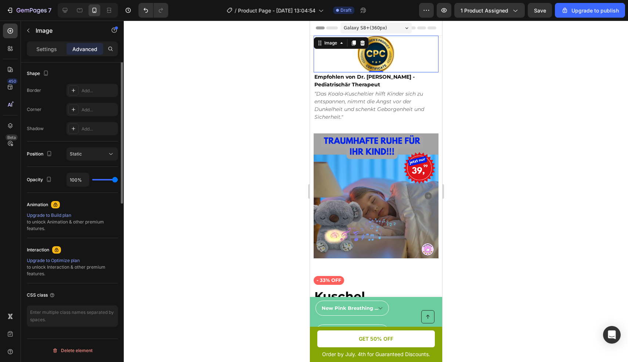
scroll to position [0, 0]
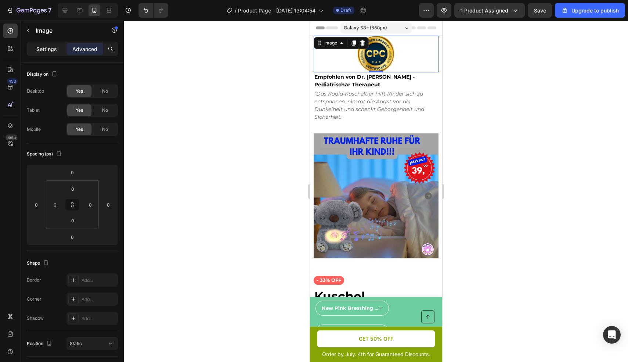
click at [40, 46] on p "Settings" at bounding box center [46, 49] width 21 height 8
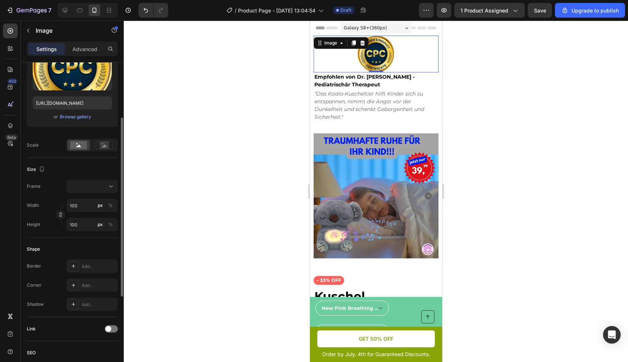
scroll to position [98, 0]
click at [83, 207] on input "100" at bounding box center [92, 205] width 51 height 13
type input "5"
type input "50"
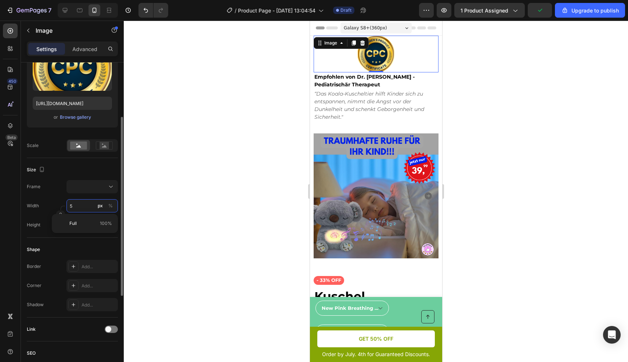
type input "50"
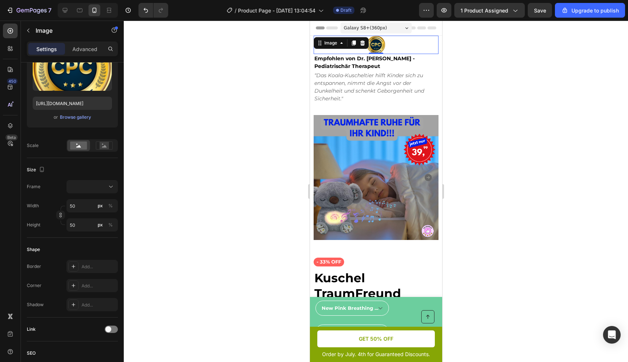
click at [223, 202] on div at bounding box center [376, 191] width 505 height 341
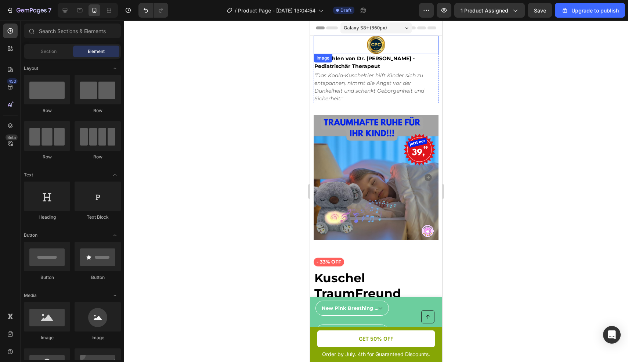
click at [399, 50] on div at bounding box center [375, 45] width 125 height 18
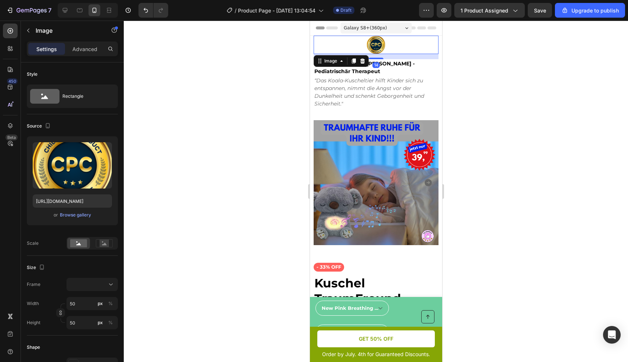
drag, startPoint x: 370, startPoint y: 53, endPoint x: 390, endPoint y: 63, distance: 22.2
click at [371, 58] on div at bounding box center [376, 58] width 15 height 1
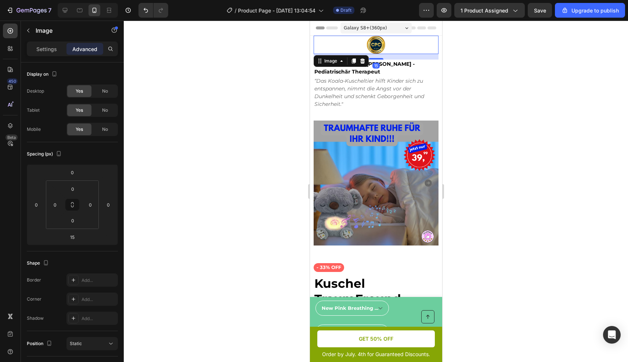
click at [501, 82] on div at bounding box center [376, 191] width 505 height 341
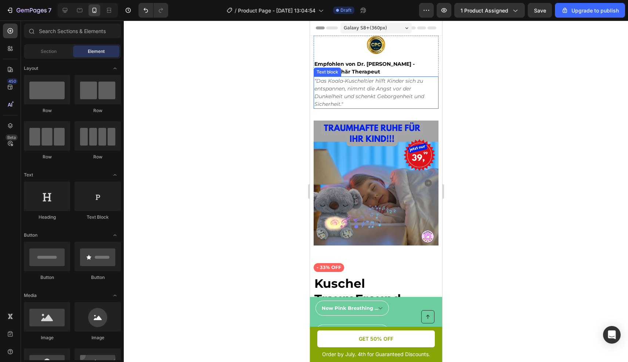
click at [390, 84] on p "“Das Koala-Kuscheltier hilft Kinder sich zu entspannen, nimmt die Angst vor der…" at bounding box center [375, 92] width 123 height 31
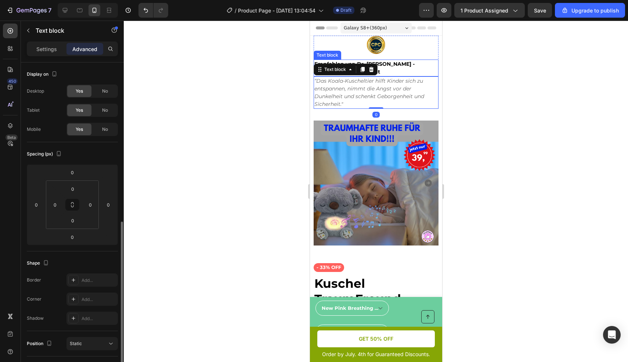
click at [386, 72] on p "Empfohlen von Dr. [PERSON_NAME] - Pediatrischär Therapeut" at bounding box center [375, 67] width 123 height 15
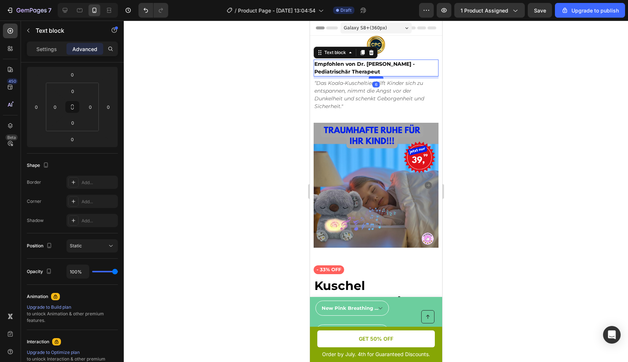
click at [372, 78] on div at bounding box center [376, 77] width 15 height 2
type input "6"
click at [503, 115] on div at bounding box center [376, 191] width 505 height 341
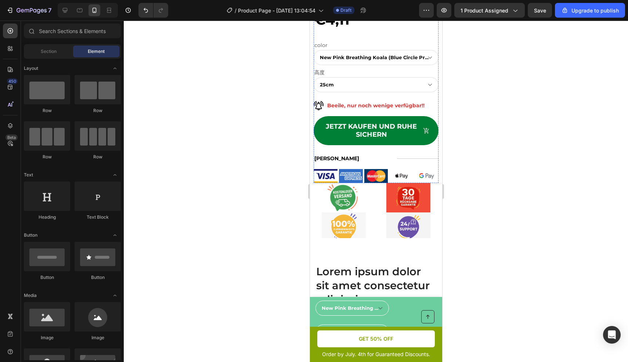
scroll to position [326, 0]
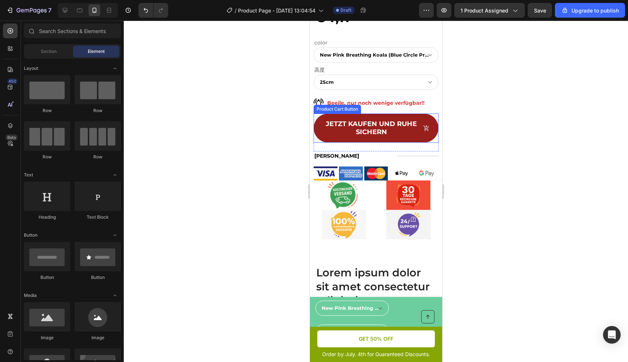
click at [403, 133] on button "JETZT KAUFEN UND RUHE SICHERN" at bounding box center [375, 128] width 125 height 29
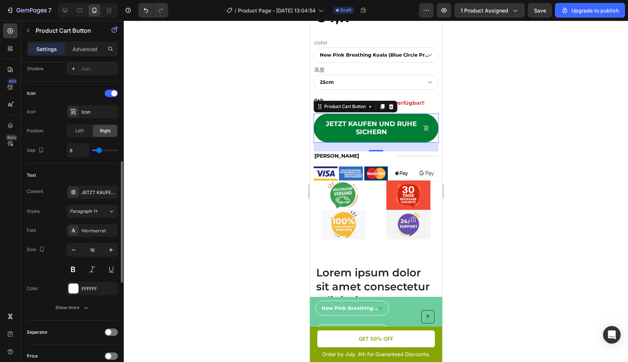
scroll to position [283, 0]
click at [71, 248] on icon "button" at bounding box center [73, 248] width 7 height 7
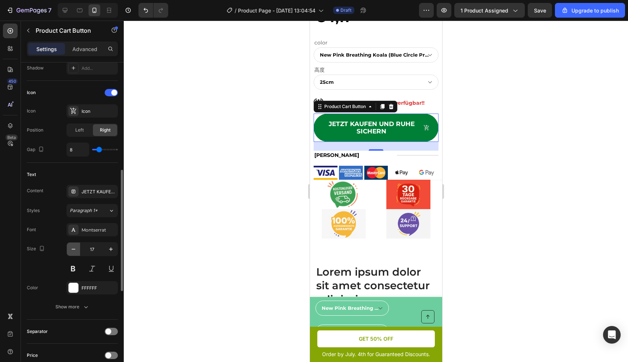
click at [71, 248] on icon "button" at bounding box center [73, 248] width 7 height 7
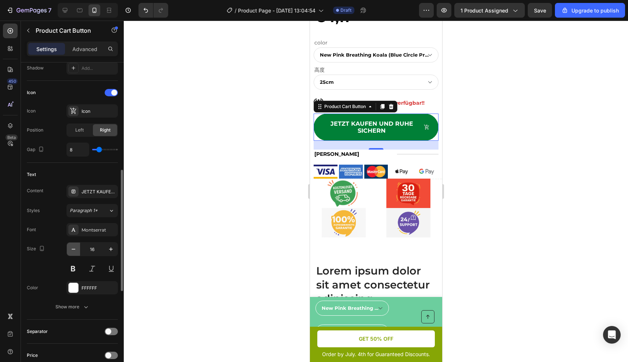
click at [71, 248] on icon "button" at bounding box center [73, 248] width 7 height 7
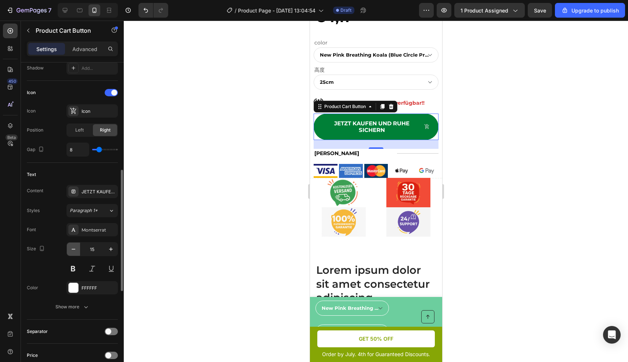
click at [71, 248] on icon "button" at bounding box center [73, 248] width 7 height 7
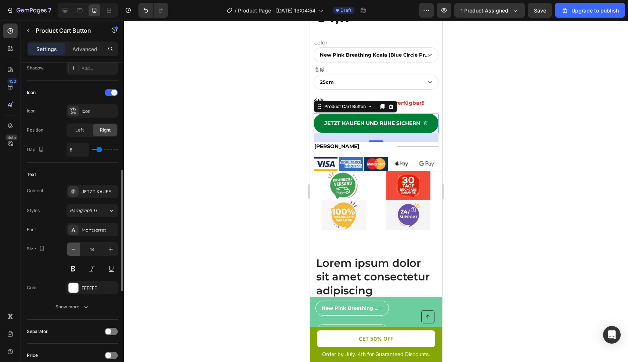
click at [71, 248] on icon "button" at bounding box center [73, 248] width 7 height 7
type input "13"
click at [525, 254] on div at bounding box center [376, 191] width 505 height 341
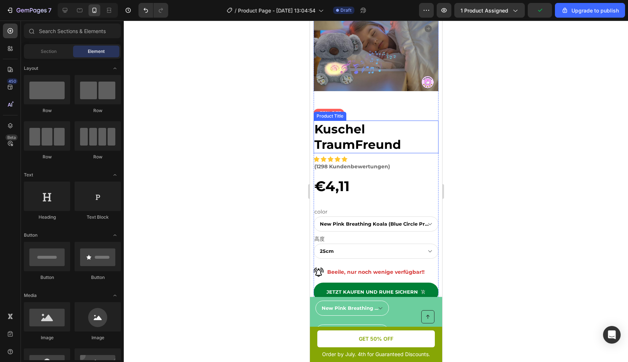
scroll to position [156, 0]
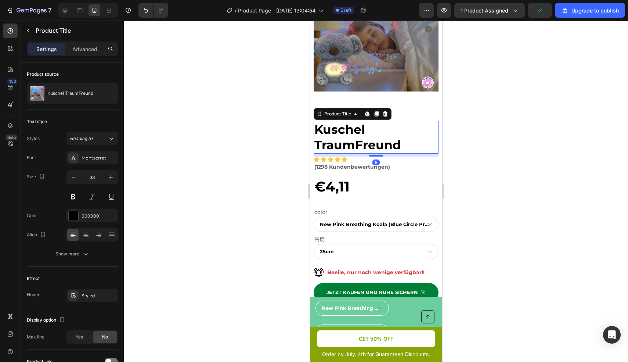
click at [367, 132] on h1 "Kuschel TraumFreund" at bounding box center [375, 137] width 125 height 33
click at [74, 180] on icon "button" at bounding box center [73, 176] width 7 height 7
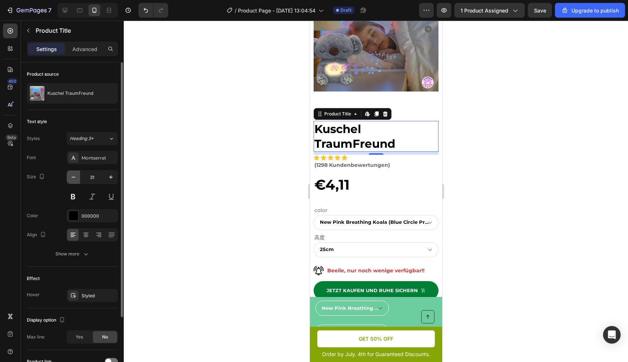
click at [74, 180] on icon "button" at bounding box center [73, 176] width 7 height 7
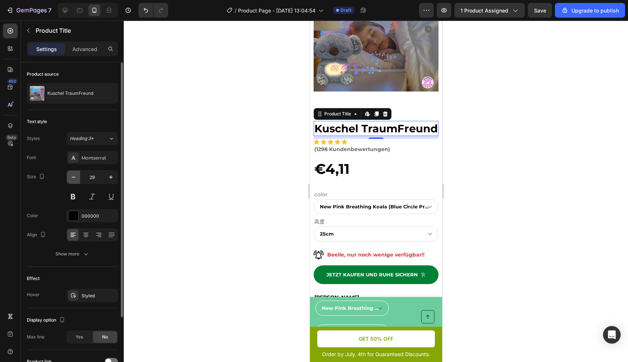
click at [74, 180] on icon "button" at bounding box center [73, 176] width 7 height 7
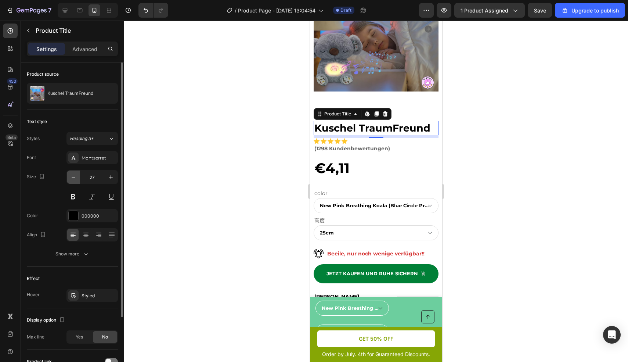
click at [74, 180] on icon "button" at bounding box center [73, 176] width 7 height 7
type input "25"
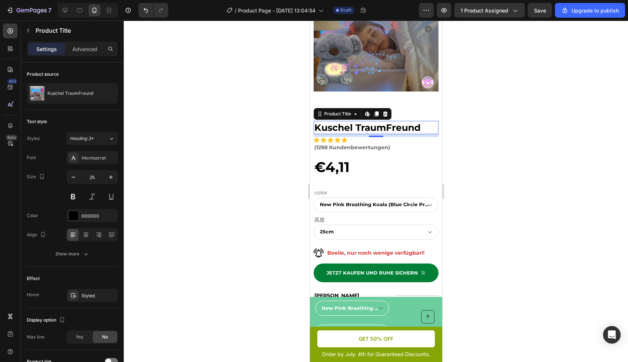
click at [506, 177] on div at bounding box center [376, 191] width 505 height 341
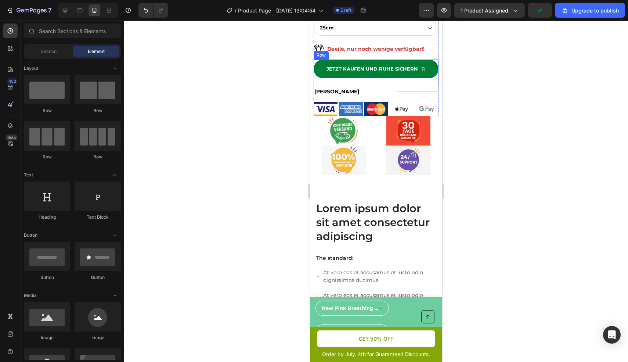
scroll to position [361, 0]
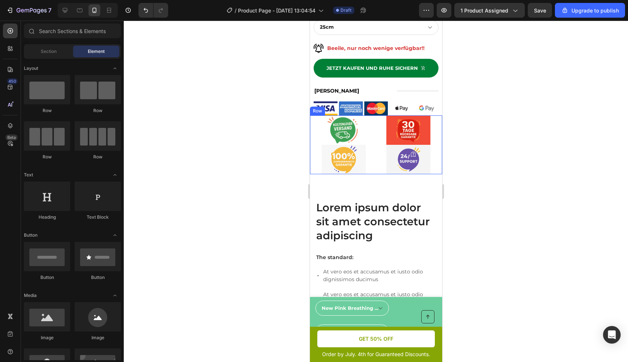
click at [434, 118] on div "Image Image Image Image Row" at bounding box center [376, 144] width 132 height 59
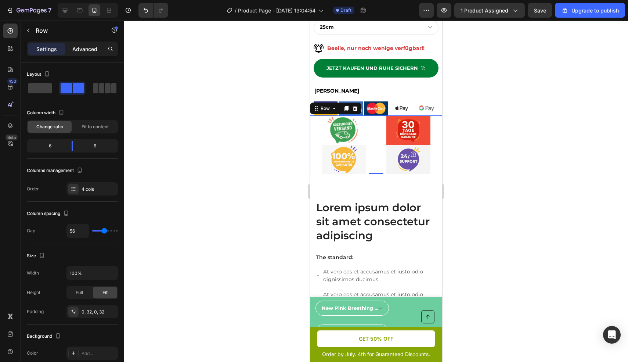
click at [89, 51] on p "Advanced" at bounding box center [84, 49] width 25 height 8
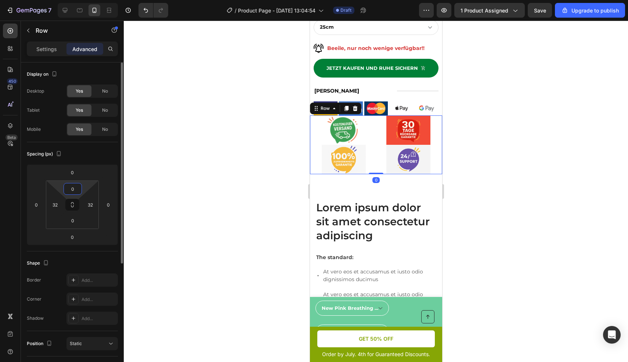
click at [77, 191] on input "0" at bounding box center [72, 188] width 15 height 11
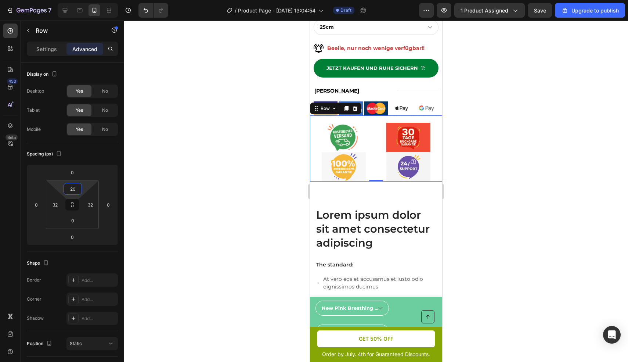
type input "20"
click at [528, 220] on div at bounding box center [376, 191] width 505 height 341
click at [368, 115] on div "Image Image Image Image Row" at bounding box center [376, 148] width 132 height 66
click at [82, 192] on div "20" at bounding box center [73, 189] width 18 height 12
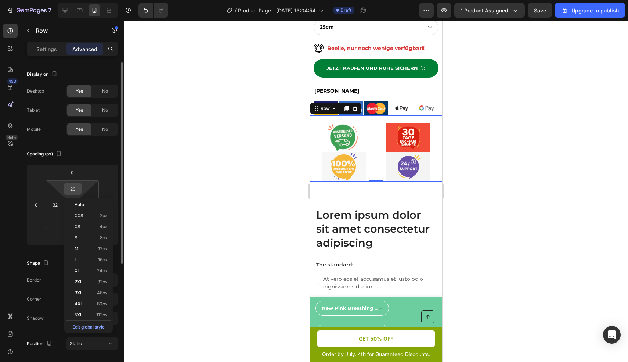
click at [78, 190] on input "20" at bounding box center [72, 188] width 15 height 11
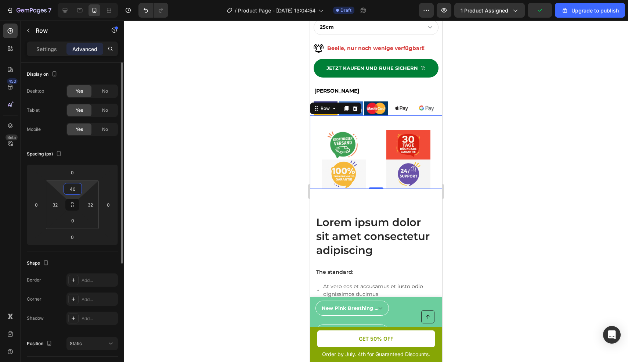
type input "4"
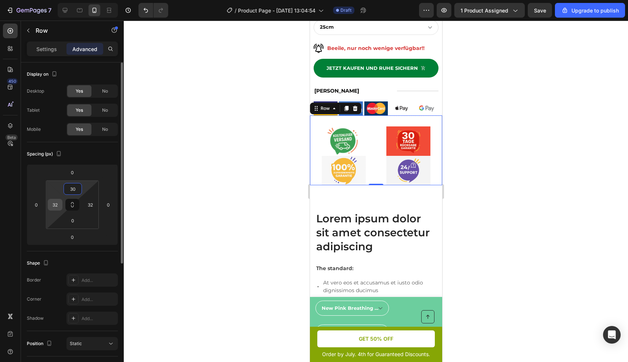
type input "30"
click at [59, 208] on input "32" at bounding box center [55, 204] width 11 height 11
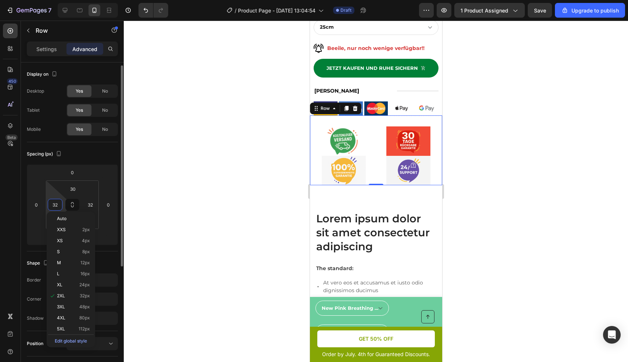
scroll to position [2, 0]
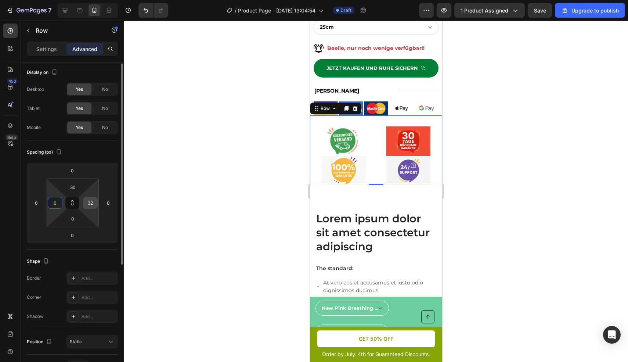
type input "0"
click at [96, 201] on input "32" at bounding box center [90, 202] width 11 height 11
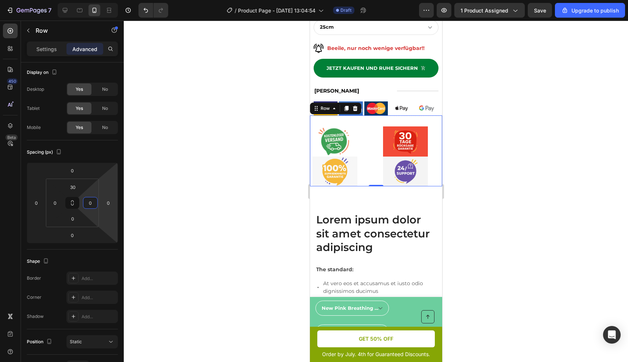
type input "0"
click at [467, 201] on div at bounding box center [376, 191] width 505 height 341
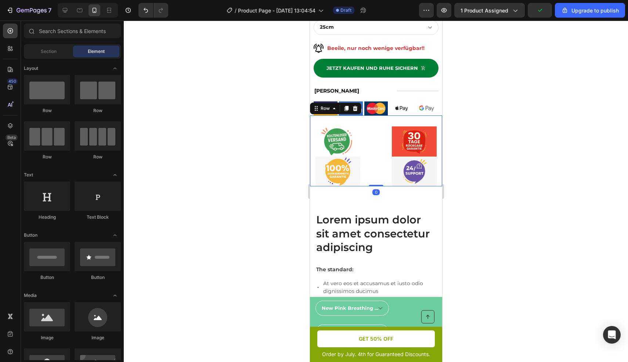
click at [371, 170] on div "Image Image Image Image Row 0" at bounding box center [376, 150] width 132 height 71
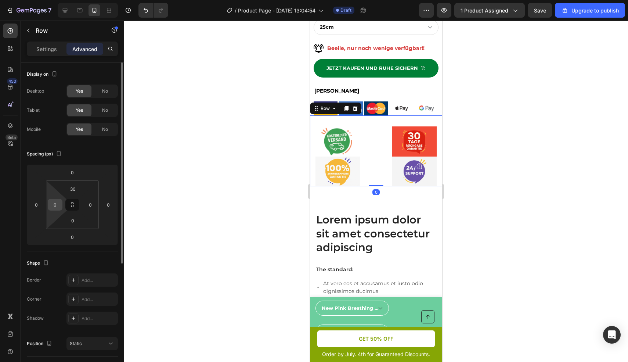
click at [58, 204] on input "0" at bounding box center [55, 204] width 11 height 11
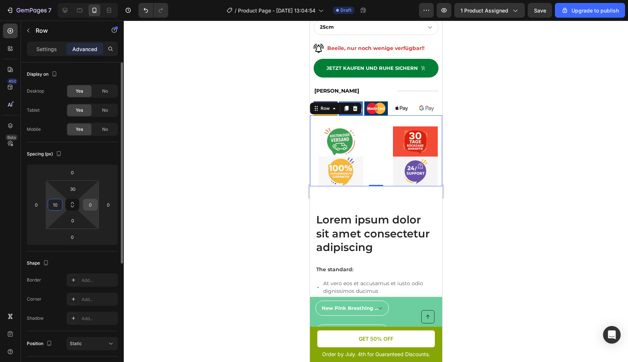
type input "10"
click at [93, 204] on input "0" at bounding box center [90, 204] width 11 height 11
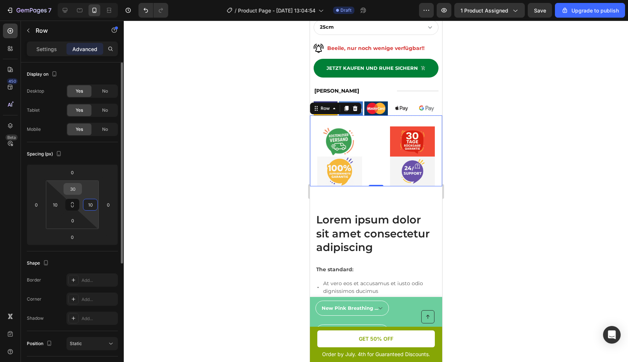
type input "10"
click at [78, 190] on input "30" at bounding box center [72, 188] width 15 height 11
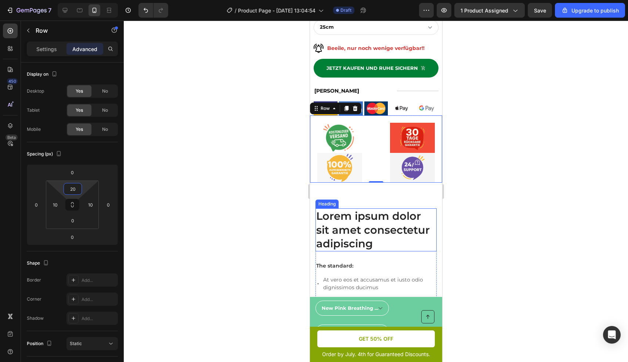
type input "20"
click at [493, 216] on div at bounding box center [376, 191] width 505 height 341
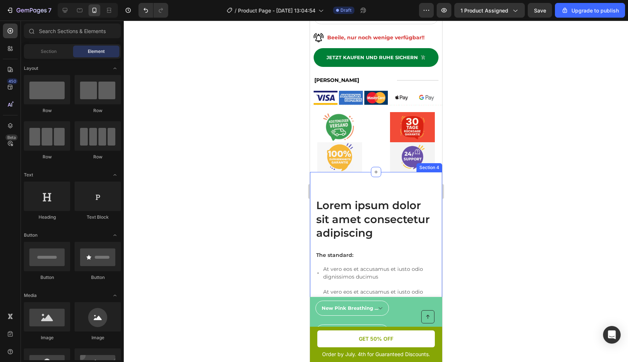
scroll to position [373, 0]
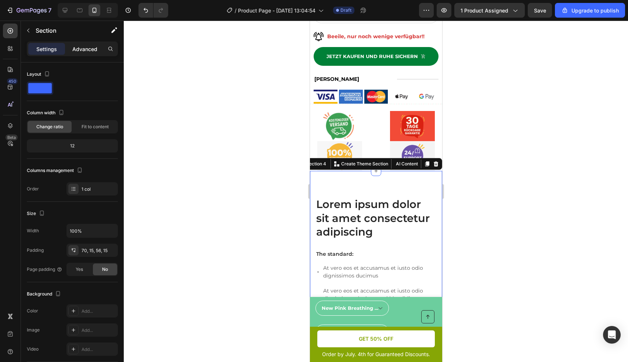
click at [83, 46] on p "Advanced" at bounding box center [84, 49] width 25 height 8
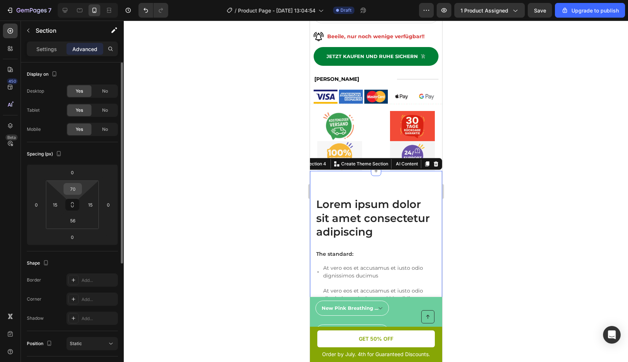
click at [79, 191] on input "70" at bounding box center [72, 188] width 15 height 11
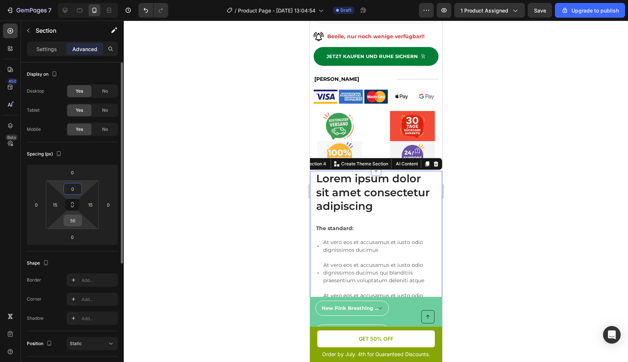
type input "0"
click at [76, 221] on input "56" at bounding box center [72, 220] width 15 height 11
type input "0"
click at [492, 243] on div at bounding box center [376, 191] width 505 height 341
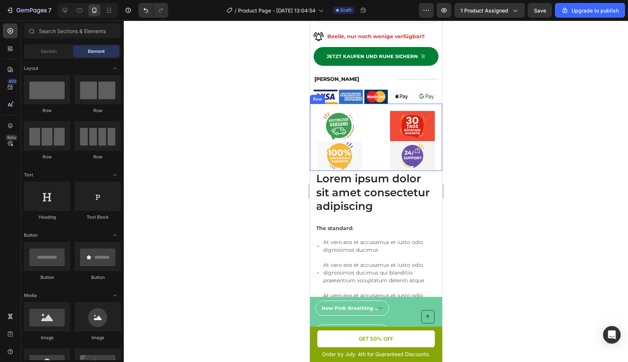
click at [377, 104] on div "Image Image Image Image Row" at bounding box center [376, 137] width 132 height 67
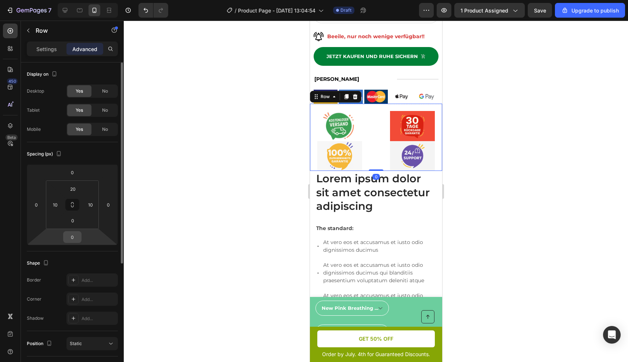
click at [78, 237] on input "0" at bounding box center [72, 236] width 15 height 11
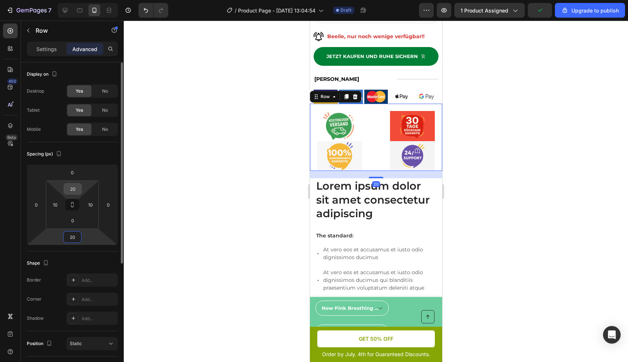
type input "20"
click at [77, 185] on input "20" at bounding box center [72, 188] width 15 height 11
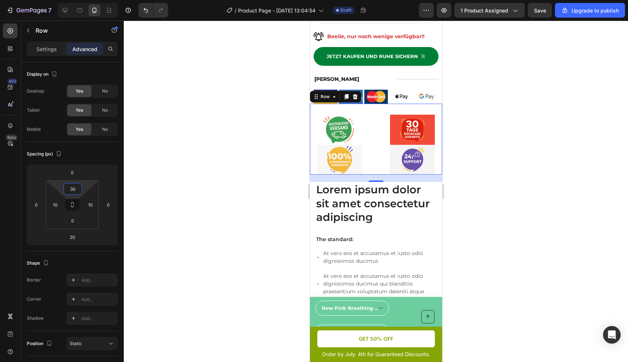
type input "30"
click at [487, 264] on div at bounding box center [376, 191] width 505 height 341
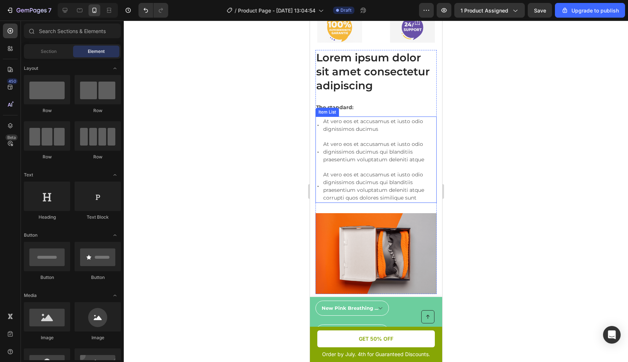
scroll to position [480, 0]
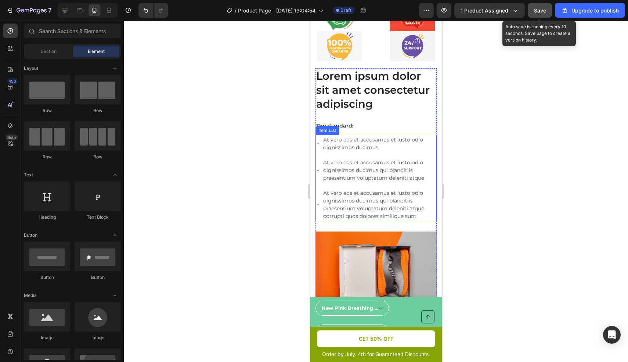
click at [542, 10] on span "Save" at bounding box center [540, 10] width 12 height 6
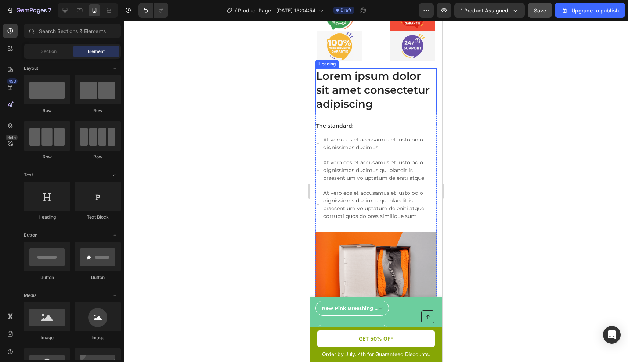
drag, startPoint x: 367, startPoint y: 96, endPoint x: 371, endPoint y: 92, distance: 5.2
click at [367, 96] on h2 "Lorem ipsum dolor sit amet consectetur adipiscing" at bounding box center [375, 89] width 121 height 43
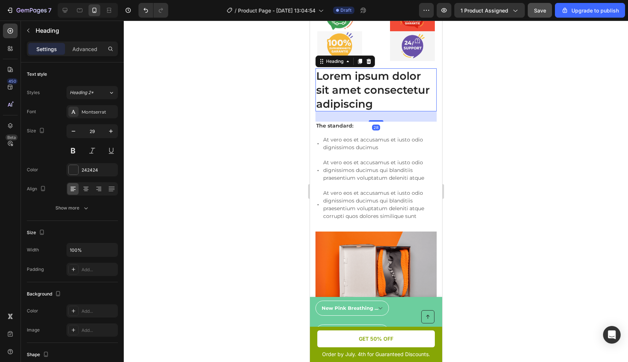
click at [371, 98] on h2 "Lorem ipsum dolor sit amet consectetur adipiscing" at bounding box center [375, 89] width 121 height 43
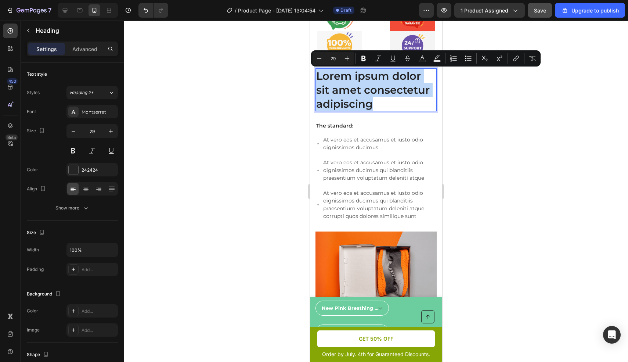
drag, startPoint x: 380, startPoint y: 103, endPoint x: 316, endPoint y: 75, distance: 69.6
click at [316, 75] on p "Lorem ipsum dolor sit amet consectetur adipiscing" at bounding box center [376, 90] width 120 height 42
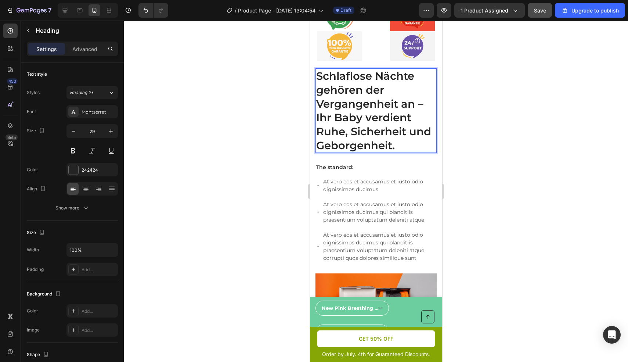
click at [375, 133] on p "Schlaflose Nächte gehören der Vergangenheit an – Ihr Baby verdient Ruhe, Sicher…" at bounding box center [376, 110] width 120 height 83
click at [421, 145] on p "Schlaflose Nächte gehören der Vergangenheit an – Ihr Baby verdient Ruhe, Sicher…" at bounding box center [376, 110] width 120 height 83
click at [423, 146] on p "Schlaflose Nächte gehören der Vergangenheit an – Ihr Baby verdient Ruhe, Sicher…" at bounding box center [376, 110] width 120 height 83
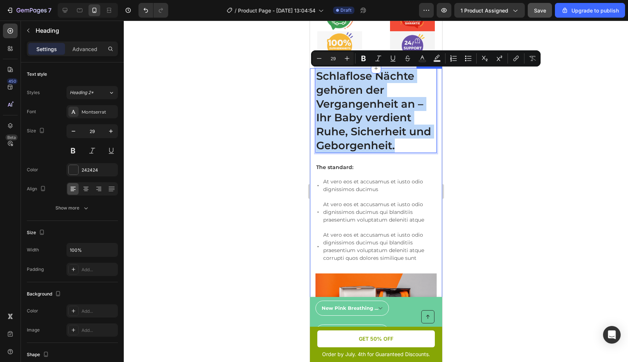
drag, startPoint x: 423, startPoint y: 146, endPoint x: 311, endPoint y: 80, distance: 130.1
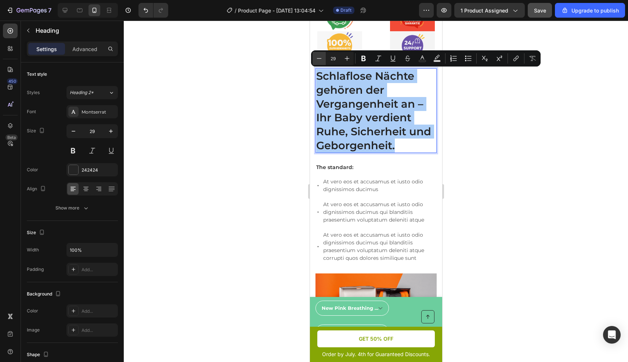
click at [319, 56] on icon "Editor contextual toolbar" at bounding box center [319, 58] width 7 height 7
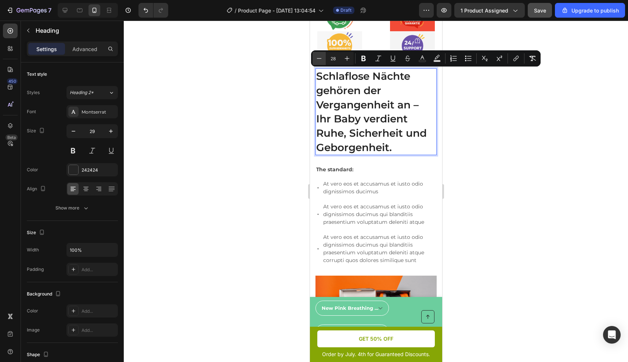
click at [319, 56] on icon "Editor contextual toolbar" at bounding box center [319, 58] width 7 height 7
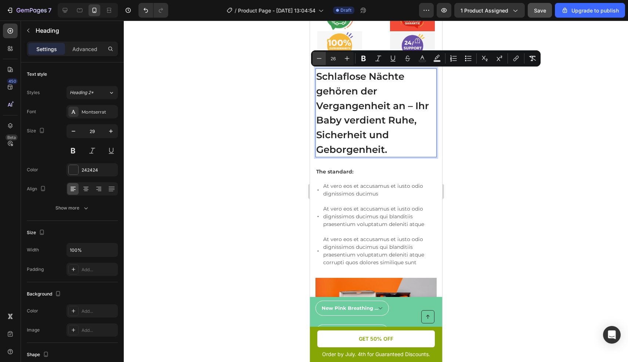
click at [318, 56] on icon "Editor contextual toolbar" at bounding box center [319, 58] width 7 height 7
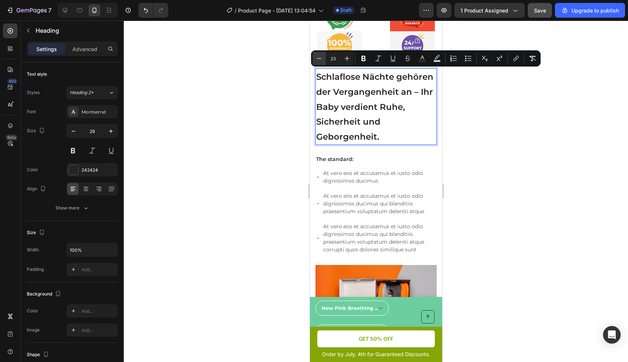
click at [318, 56] on icon "Editor contextual toolbar" at bounding box center [319, 58] width 7 height 7
type input "21"
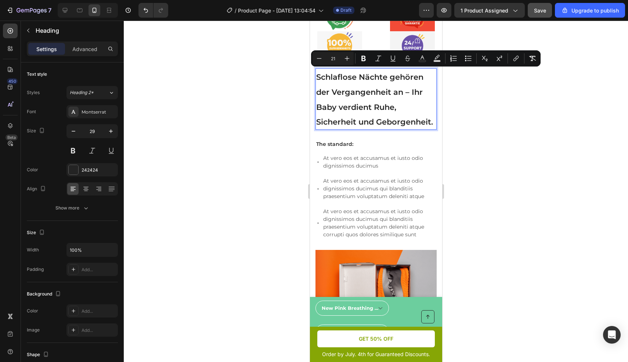
click at [381, 104] on span "Schlaflose Nächte gehören der Vergangenheit an – Ihr Baby verdient Ruhe, Sicher…" at bounding box center [374, 99] width 117 height 54
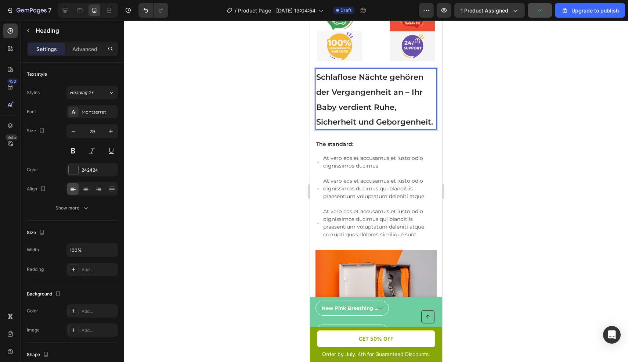
click at [413, 100] on p "Schlaflose Nächte gehören der Vergangenheit an – Ihr Baby verdient Ruhe, Sicher…" at bounding box center [376, 99] width 120 height 60
click at [412, 93] on span "Schlaflose Nächte gehören der Vergangenheit an – Ihr Baby verdient Ruhe, Sicher…" at bounding box center [374, 99] width 117 height 54
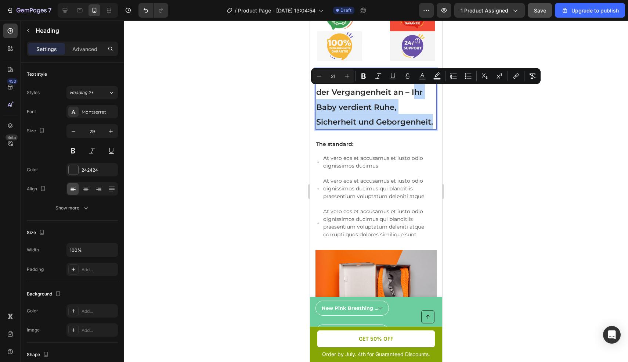
drag, startPoint x: 412, startPoint y: 94, endPoint x: 411, endPoint y: 132, distance: 38.2
click at [411, 129] on p "Schlaflose Nächte gehören der Vergangenheit an – Ihr Baby verdient Ruhe, Sicher…" at bounding box center [376, 99] width 120 height 60
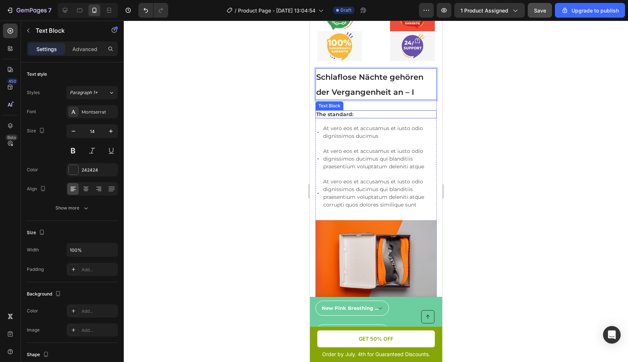
click at [347, 113] on p "The standard:" at bounding box center [376, 114] width 120 height 7
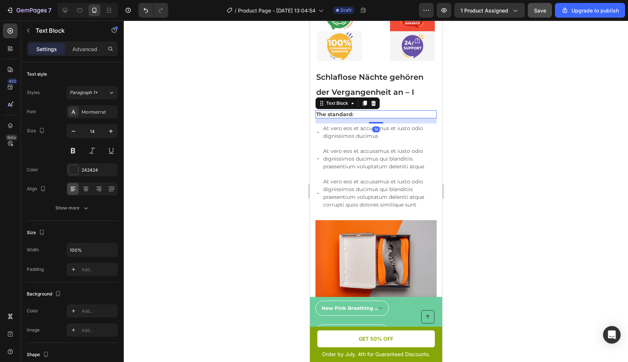
click at [355, 114] on p "The standard:" at bounding box center [376, 114] width 120 height 7
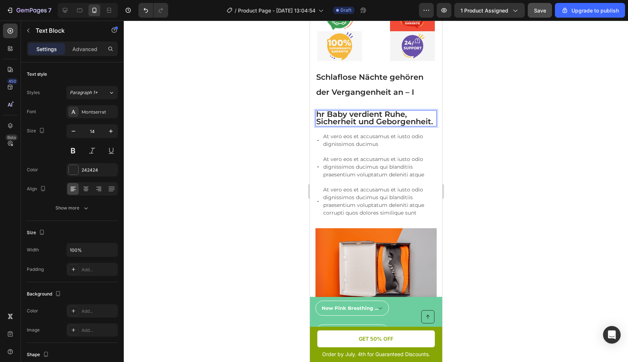
click at [319, 116] on span "hr Baby verdient Ruhe, Sicherheit und Geborgenheit." at bounding box center [374, 118] width 117 height 17
click at [386, 125] on p "Ihr Baby verdient Ruhe, Sicherheit und Geborgenheit." at bounding box center [376, 118] width 120 height 15
click at [383, 126] on p "Ihr Baby verdient Ruhe, Sicherheit und Geborgenheit." at bounding box center [376, 118] width 120 height 15
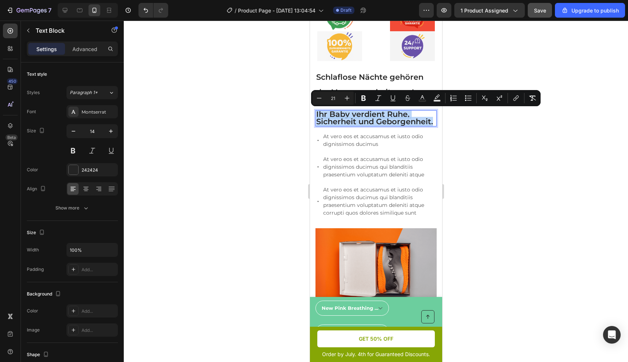
drag, startPoint x: 383, startPoint y: 132, endPoint x: 317, endPoint y: 116, distance: 67.7
click at [317, 116] on p "Ihr Baby verdient Ruhe, Sicherheit und Geborgenheit." at bounding box center [376, 118] width 120 height 15
click at [318, 98] on icon "Editor contextual toolbar" at bounding box center [319, 98] width 5 height 0
type input "20"
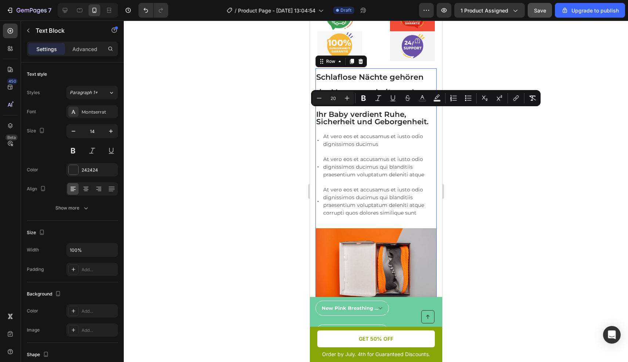
click at [360, 131] on div "⁠⁠⁠⁠⁠⁠⁠ Schlaflose Nächte gehören der Vergangenheit an – I Heading Ihr Baby ver…" at bounding box center [375, 148] width 121 height 160
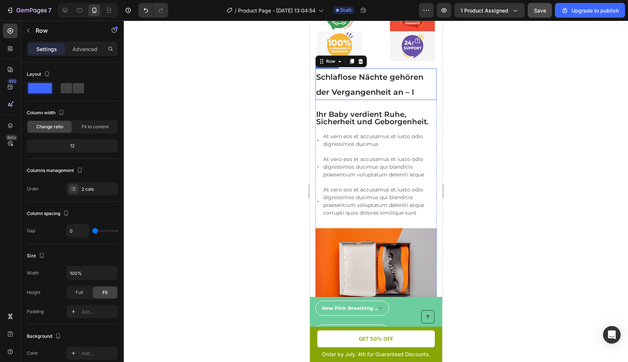
click at [374, 90] on span "Schlaflose Nächte gehören der Vergangenheit an – I" at bounding box center [369, 84] width 107 height 24
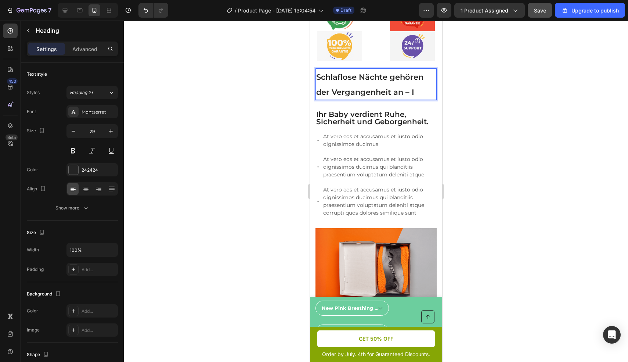
click at [421, 92] on p "Schlaflose Nächte gehören der Vergangenheit an – I" at bounding box center [376, 84] width 120 height 30
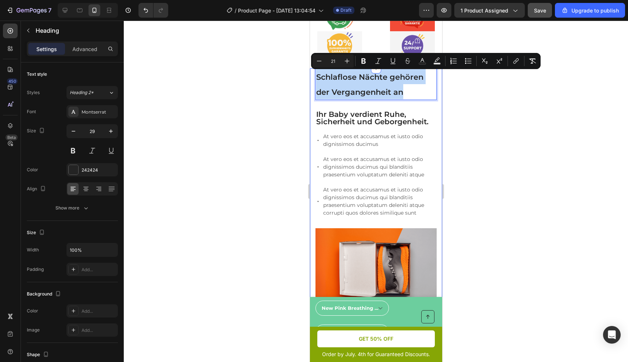
drag, startPoint x: 409, startPoint y: 91, endPoint x: 317, endPoint y: 80, distance: 92.2
click at [315, 80] on h2 "Schlaflose Nächte gehören der Vergangenheit an" at bounding box center [375, 83] width 121 height 31
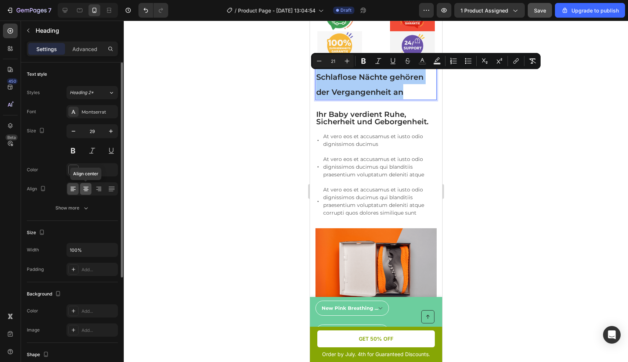
click at [83, 190] on icon at bounding box center [85, 188] width 7 height 7
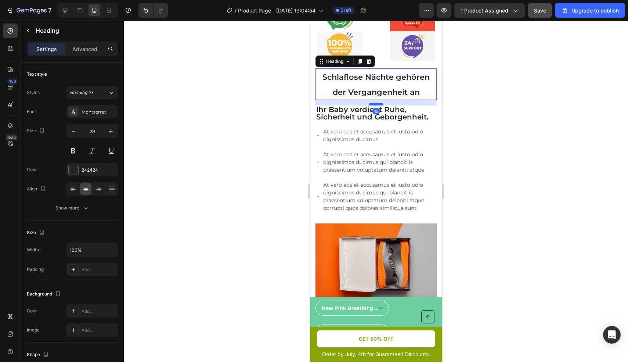
drag, startPoint x: 371, startPoint y: 109, endPoint x: 373, endPoint y: 104, distance: 5.0
click at [373, 104] on div at bounding box center [376, 104] width 15 height 2
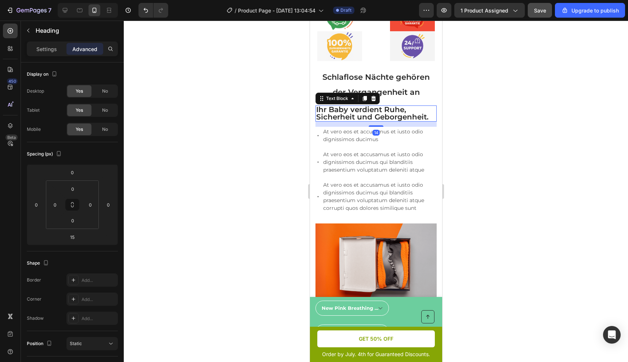
click at [373, 115] on span "Ihr Baby verdient Ruhe, Sicherheit und Geborgenheit." at bounding box center [372, 113] width 112 height 16
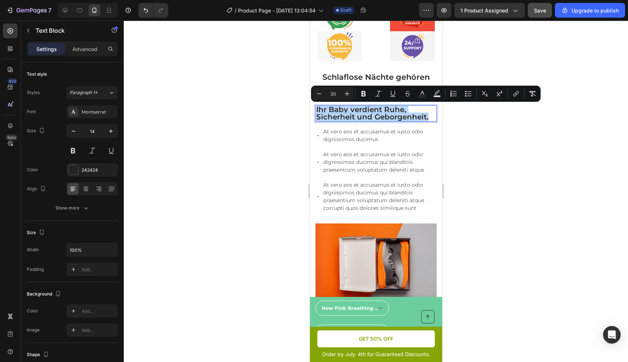
drag, startPoint x: 429, startPoint y: 116, endPoint x: 618, endPoint y: 133, distance: 189.7
click at [84, 191] on icon at bounding box center [86, 191] width 4 height 1
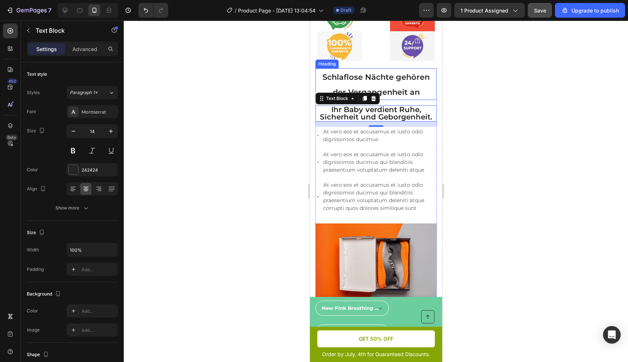
click at [387, 85] on p "⁠⁠⁠⁠⁠⁠⁠ Schlaflose Nächte gehören der Vergangenheit an" at bounding box center [376, 84] width 120 height 30
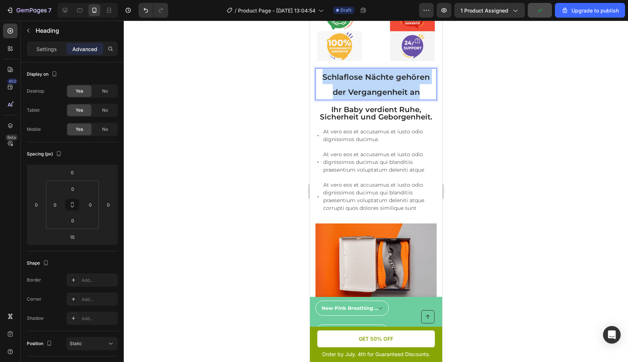
drag, startPoint x: 392, startPoint y: 89, endPoint x: 426, endPoint y: 99, distance: 34.5
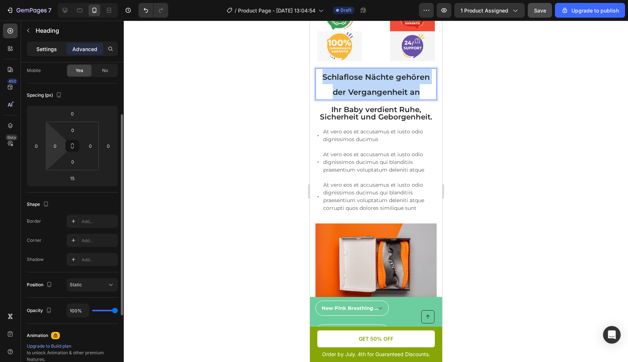
scroll to position [44, 0]
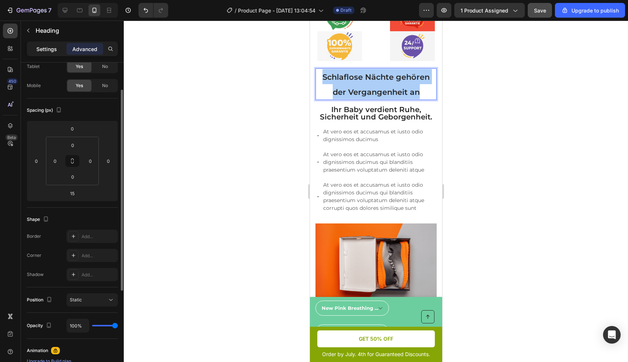
click at [49, 49] on p "Settings" at bounding box center [46, 49] width 21 height 8
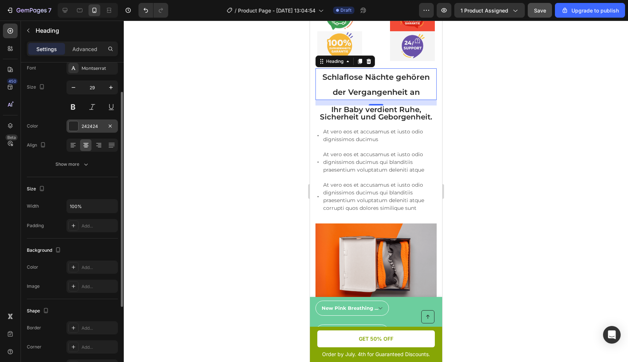
click at [73, 123] on div at bounding box center [74, 126] width 10 height 10
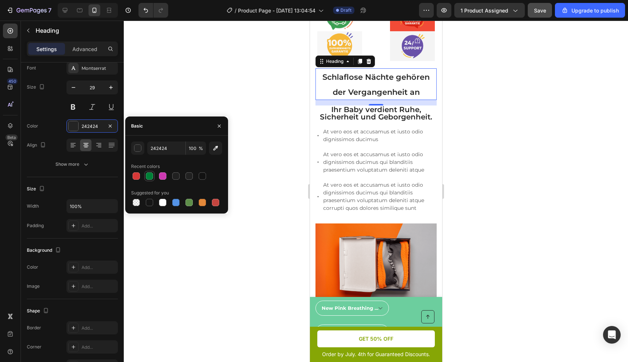
click at [150, 179] on div at bounding box center [149, 175] width 7 height 7
type input "008037"
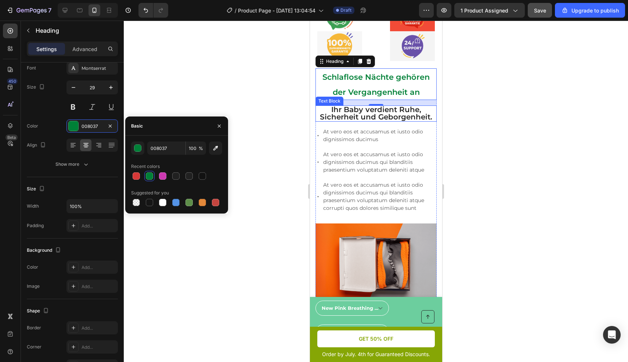
click at [370, 114] on span "Ihr Baby verdient Ruhe, Sicherheit und Geborgenheit." at bounding box center [376, 113] width 112 height 16
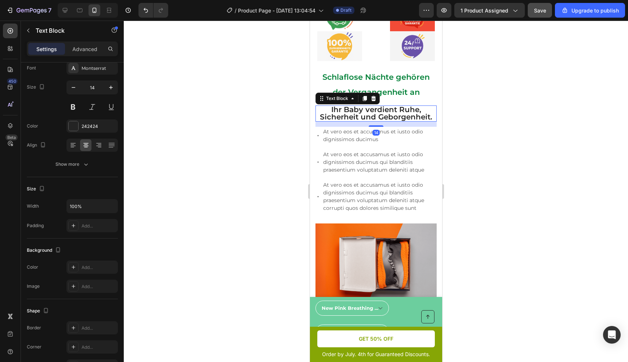
scroll to position [0, 0]
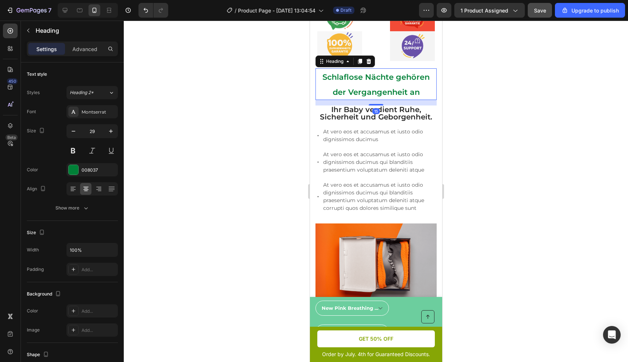
click at [380, 80] on span "Schlaflose Nächte gehören der Vergangenheit an" at bounding box center [375, 84] width 107 height 24
drag, startPoint x: 392, startPoint y: 85, endPoint x: 415, endPoint y: 91, distance: 23.9
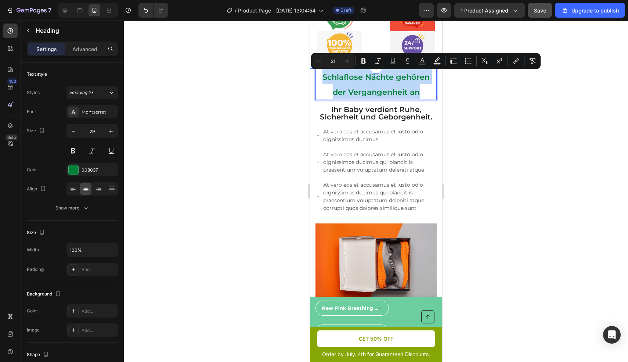
drag, startPoint x: 420, startPoint y: 91, endPoint x: 588, endPoint y: 120, distance: 170.4
click at [314, 81] on div "Schlaflose Nächte gehören der Vergangenheit an Heading 15 Ihr Baby verdient Ruh…" at bounding box center [376, 345] width 132 height 554
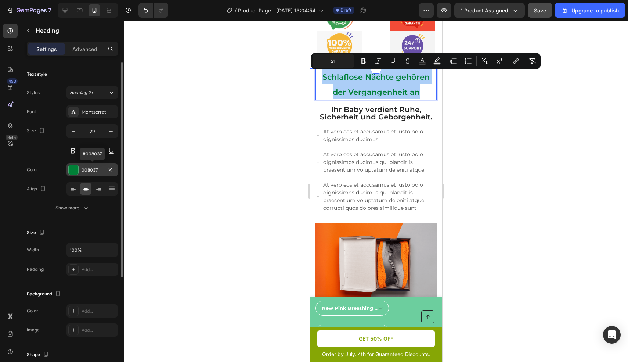
click at [75, 170] on div at bounding box center [74, 170] width 10 height 10
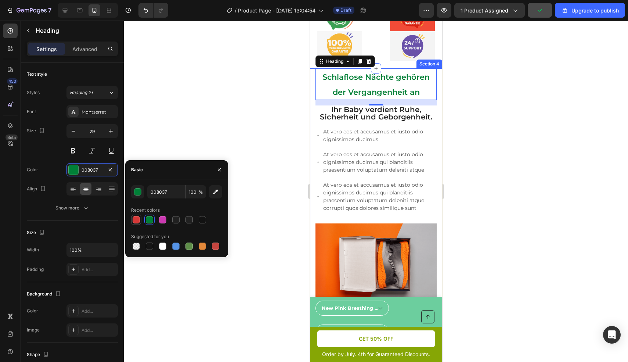
click at [133, 219] on div at bounding box center [136, 219] width 7 height 7
type input "D63837"
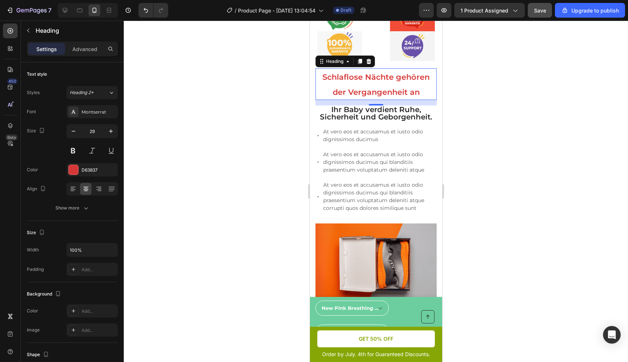
click at [387, 103] on div "15" at bounding box center [375, 103] width 121 height 6
click at [391, 111] on span "Ihr Baby verdient Ruhe, Sicherheit und Geborgenheit." at bounding box center [376, 113] width 112 height 16
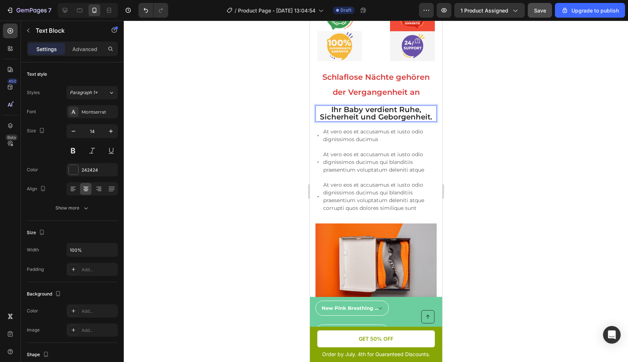
click at [429, 118] on p "Ihr Baby verdient Ruhe, Sicherheit und Geborgenheit." at bounding box center [376, 113] width 120 height 15
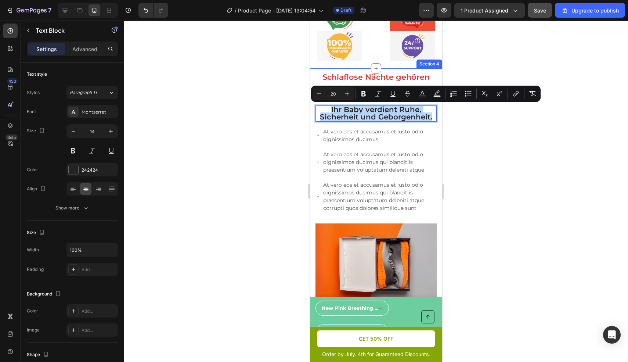
drag, startPoint x: 421, startPoint y: 117, endPoint x: 313, endPoint y: 108, distance: 108.4
click at [314, 110] on div "⁠⁠⁠⁠⁠⁠⁠ Schlaflose Nächte gehören der Vergangenheit an Heading Ihr Baby verdien…" at bounding box center [376, 345] width 132 height 554
click at [76, 171] on div at bounding box center [74, 170] width 10 height 10
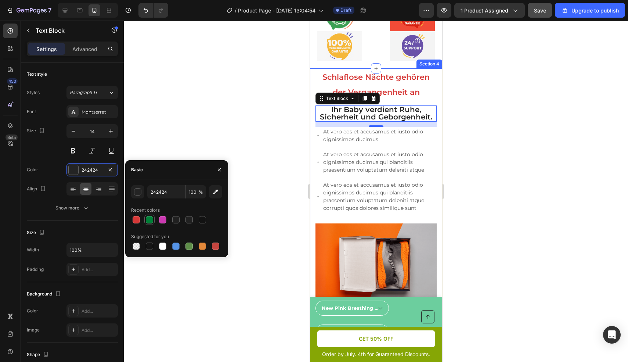
click at [152, 218] on div at bounding box center [149, 219] width 7 height 7
type input "008037"
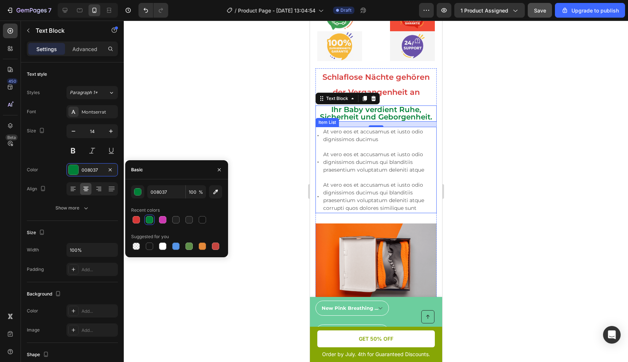
click at [363, 164] on p "At vero eos et accusamus et iusto odio dignissimos ducimus qui blanditiis praes…" at bounding box center [379, 162] width 112 height 23
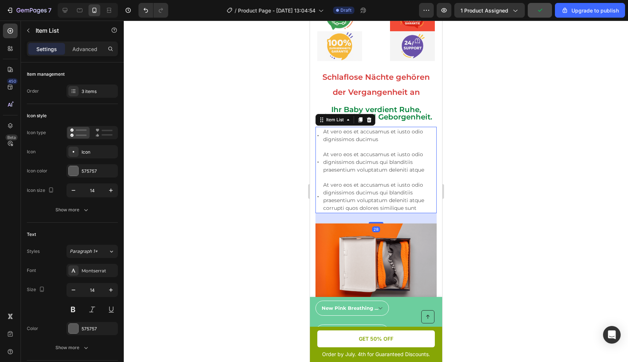
click at [396, 136] on p "At vero eos et accusamus et iusto odio dignissimos ducimus" at bounding box center [379, 135] width 112 height 15
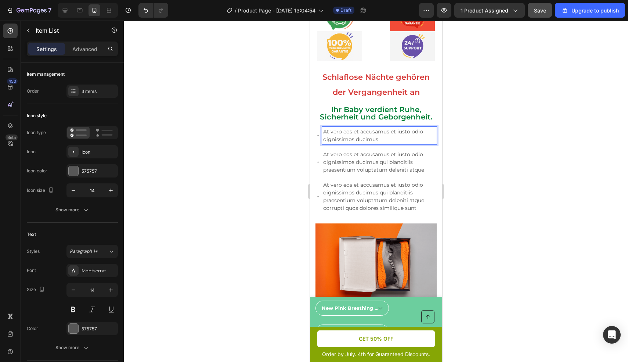
click at [368, 138] on p "At vero eos et accusamus et iusto odio dignissimos ducimus" at bounding box center [379, 135] width 112 height 15
click at [383, 140] on p "At vero eos et accusamus et iusto odio dignissimos ducimus" at bounding box center [379, 135] width 112 height 15
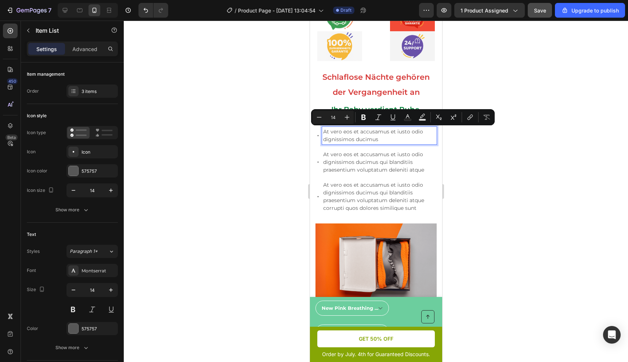
drag, startPoint x: 384, startPoint y: 140, endPoint x: 322, endPoint y: 135, distance: 62.3
click at [322, 135] on div "At vero eos et accusamus et iusto odio dignissimos ducimus" at bounding box center [379, 136] width 115 height 18
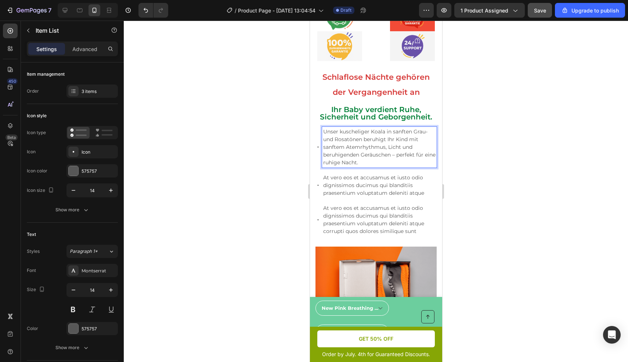
click at [371, 186] on p "At vero eos et accusamus et iusto odio dignissimos ducimus qui blanditiis praes…" at bounding box center [379, 185] width 112 height 23
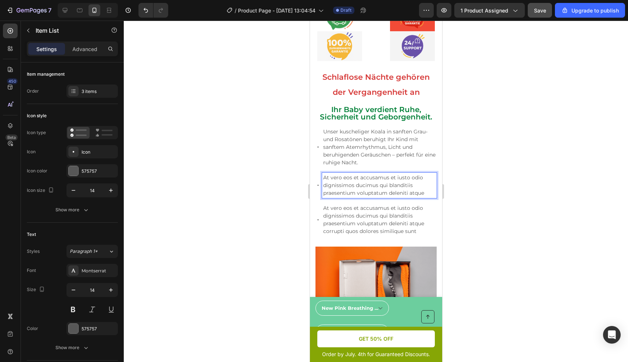
click at [330, 173] on div "At vero eos et accusamus et iusto odio dignissimos ducimus qui blanditiis praes…" at bounding box center [379, 185] width 115 height 25
click at [317, 187] on icon at bounding box center [317, 185] width 5 height 5
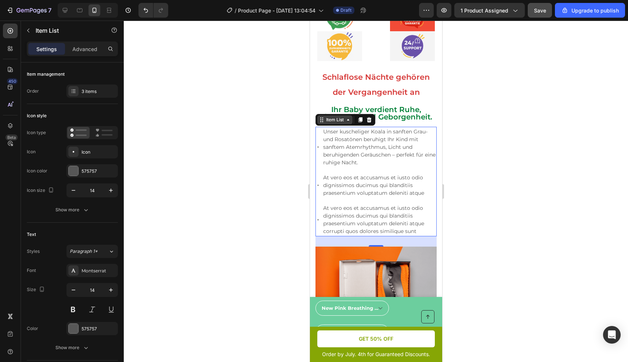
click at [325, 122] on div "Item List" at bounding box center [334, 119] width 21 height 7
click at [526, 169] on div at bounding box center [376, 191] width 505 height 341
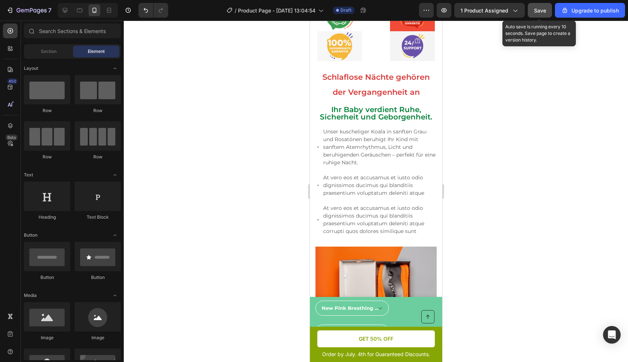
click at [541, 12] on span "Save" at bounding box center [540, 10] width 12 height 6
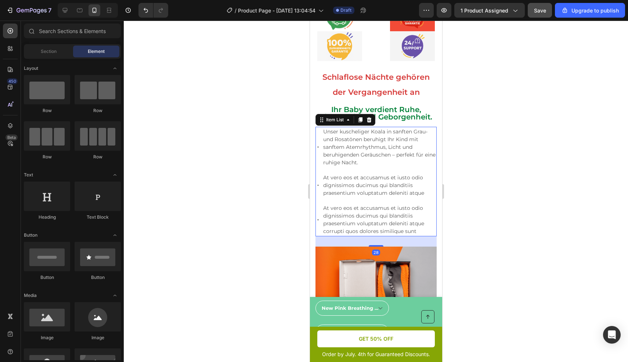
click at [413, 130] on p "Unser kuscheliger Koala in sanften Grau- und Rosatönen beruhigt Ihr Kind mit sa…" at bounding box center [379, 147] width 112 height 39
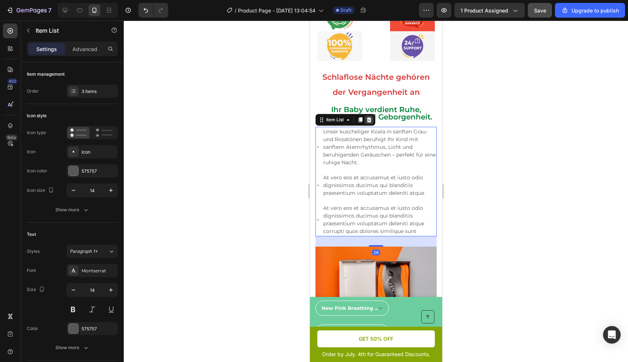
click at [369, 118] on icon at bounding box center [369, 119] width 5 height 5
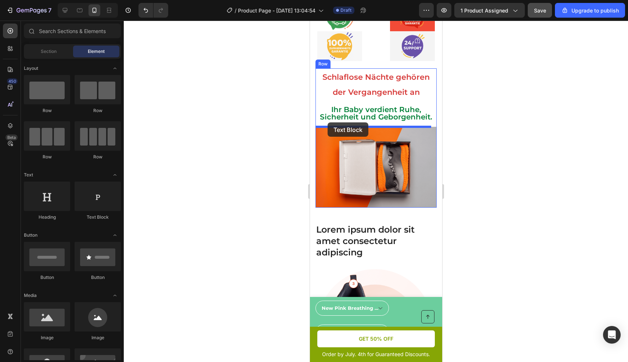
drag, startPoint x: 426, startPoint y: 217, endPoint x: 327, endPoint y: 122, distance: 136.2
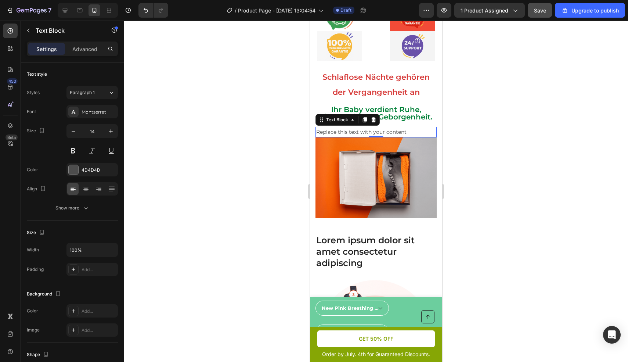
click at [394, 132] on div "Replace this text with your content" at bounding box center [375, 132] width 121 height 11
click at [408, 133] on p "Replace this text with your content" at bounding box center [376, 132] width 120 height 9
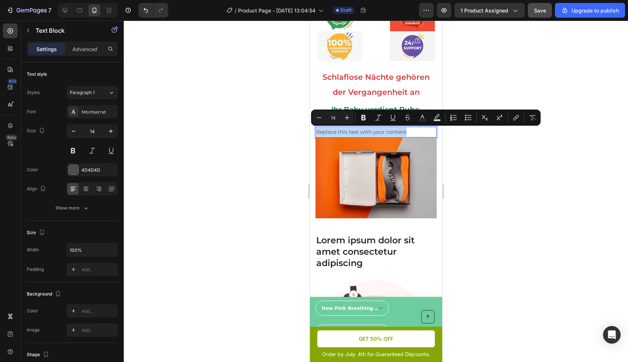
drag, startPoint x: 408, startPoint y: 133, endPoint x: 315, endPoint y: 136, distance: 93.0
click at [315, 136] on div "Replace this text with your content" at bounding box center [375, 132] width 121 height 11
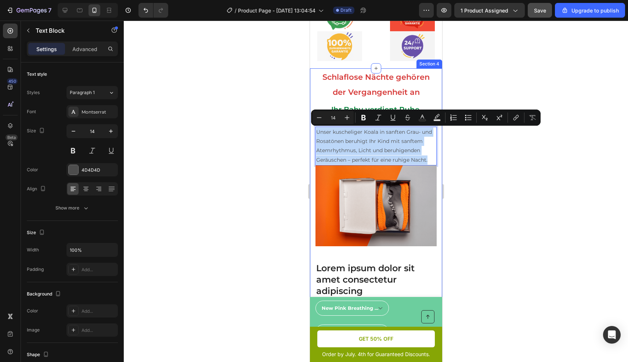
drag, startPoint x: 369, startPoint y: 171, endPoint x: 313, endPoint y: 134, distance: 67.3
click at [313, 134] on div "⁠⁠⁠⁠⁠⁠⁠ Schlaflose Nächte gehören der Vergangenheit an Heading Ihr Baby verdien…" at bounding box center [376, 316] width 132 height 496
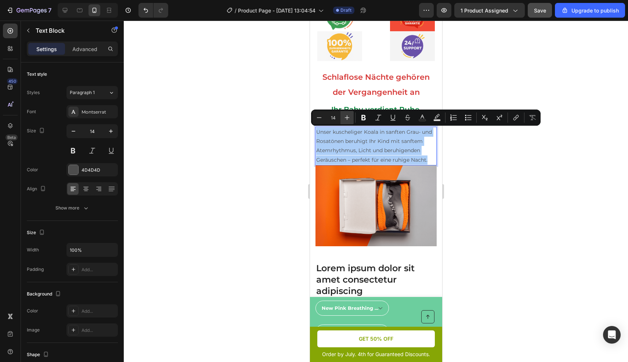
click at [347, 119] on icon "Editor contextual toolbar" at bounding box center [347, 117] width 5 height 5
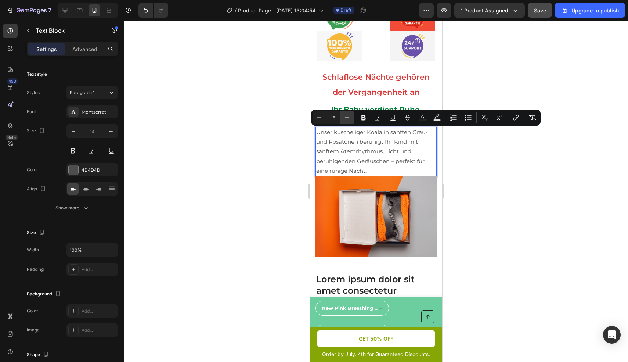
click at [347, 119] on icon "Editor contextual toolbar" at bounding box center [347, 117] width 5 height 5
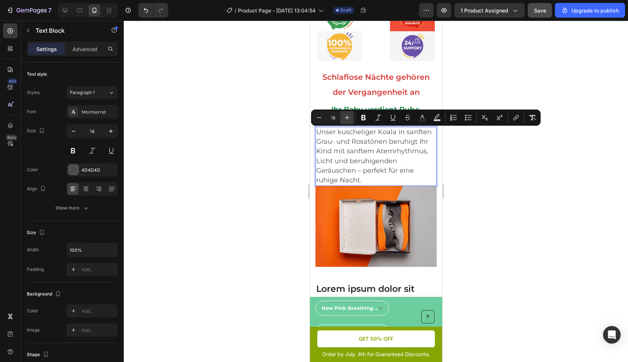
click at [347, 119] on icon "Editor contextual toolbar" at bounding box center [347, 117] width 5 height 5
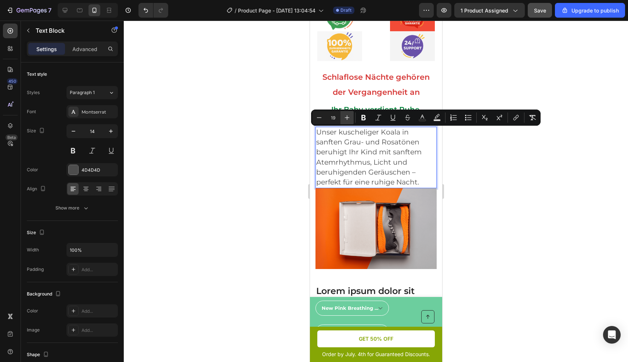
click at [347, 119] on icon "Editor contextual toolbar" at bounding box center [347, 117] width 5 height 5
click at [318, 118] on icon "Editor contextual toolbar" at bounding box center [319, 117] width 7 height 7
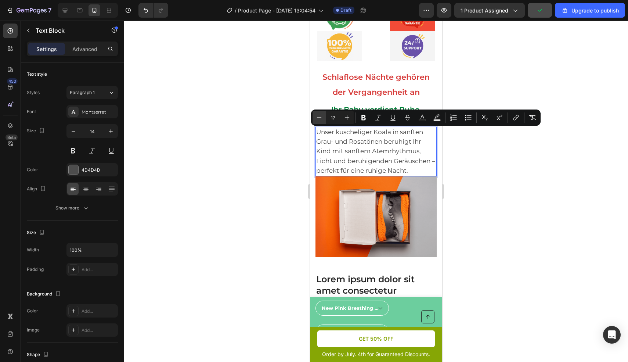
click at [318, 118] on icon "Editor contextual toolbar" at bounding box center [319, 117] width 7 height 7
click at [320, 120] on icon "Editor contextual toolbar" at bounding box center [319, 117] width 7 height 7
type input "15"
click at [110, 191] on icon at bounding box center [110, 191] width 5 height 0
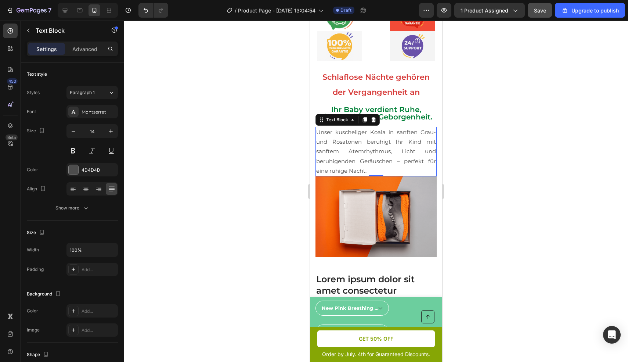
click at [500, 172] on div at bounding box center [376, 191] width 505 height 341
click at [385, 155] on p "Unser kuscheliger Koala in sanften Grau- und Rosatönen beruhigt Ihr Kind mit sa…" at bounding box center [376, 152] width 120 height 48
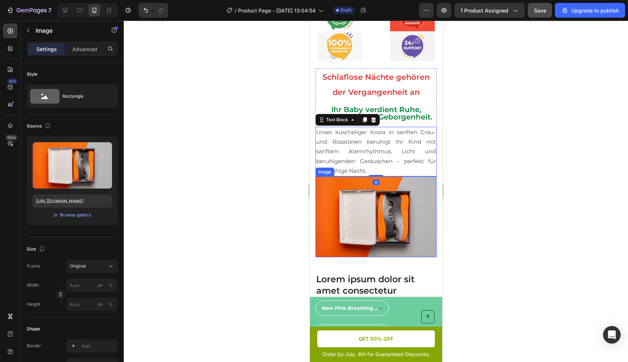
click at [374, 176] on img at bounding box center [375, 216] width 121 height 81
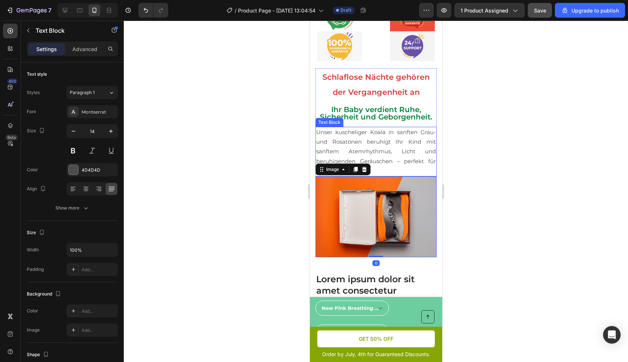
click at [383, 154] on span "Unser kuscheliger Koala in sanften Grau- und Rosatönen beruhigt Ihr Kind mit sa…" at bounding box center [376, 152] width 120 height 46
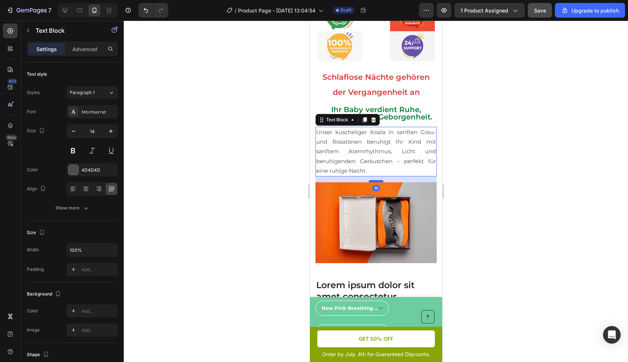
drag, startPoint x: 371, startPoint y: 174, endPoint x: 369, endPoint y: 180, distance: 6.2
click at [369, 180] on div at bounding box center [376, 181] width 15 height 2
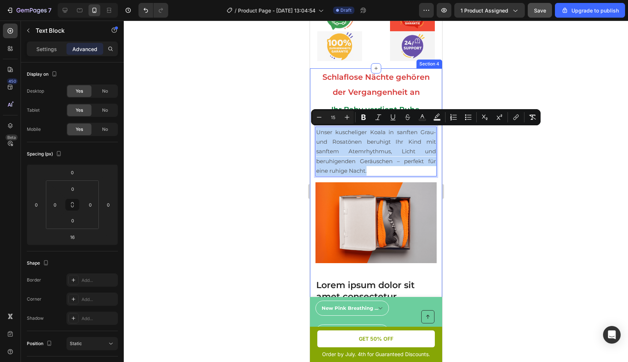
drag, startPoint x: 366, startPoint y: 168, endPoint x: 316, endPoint y: 133, distance: 62.0
click at [315, 130] on div "⁠⁠⁠⁠⁠⁠⁠ Schlaflose Nächte gehören der Vergangenheit an Heading Ihr Baby verdien…" at bounding box center [376, 324] width 132 height 513
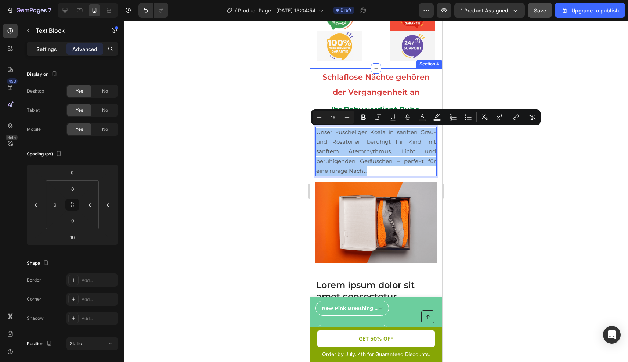
click at [51, 49] on p "Settings" at bounding box center [46, 49] width 21 height 8
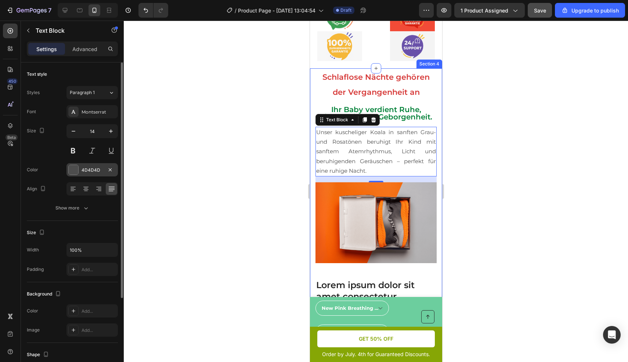
click at [73, 170] on div at bounding box center [74, 170] width 10 height 10
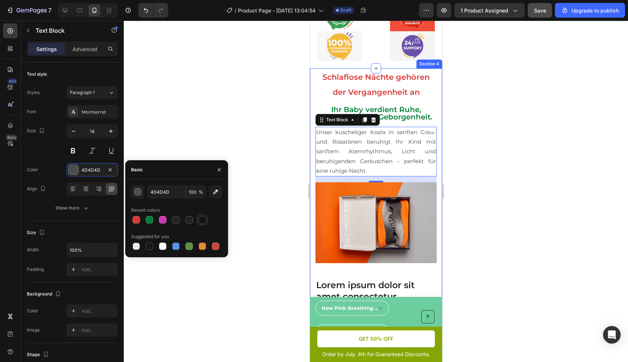
click at [203, 220] on div at bounding box center [202, 219] width 7 height 7
type input "121212"
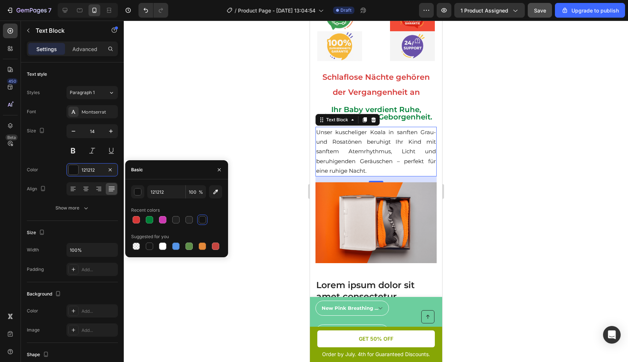
click at [545, 206] on div at bounding box center [376, 191] width 505 height 341
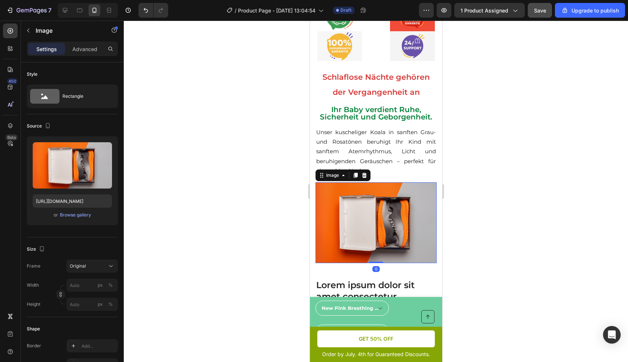
click at [392, 235] on img at bounding box center [375, 222] width 121 height 81
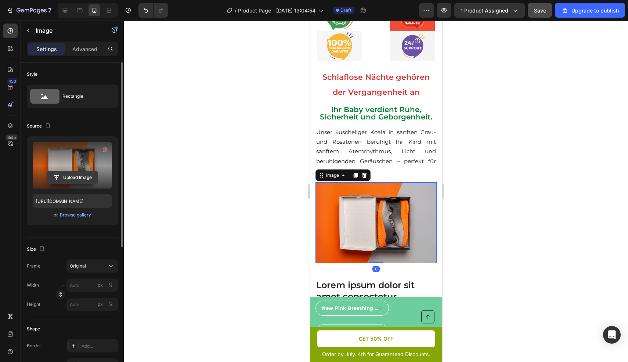
click at [72, 180] on input "file" at bounding box center [72, 177] width 51 height 12
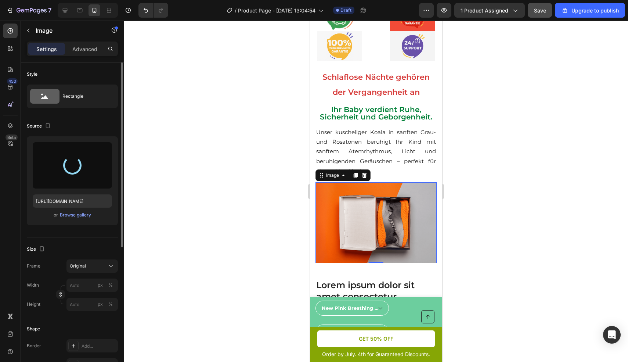
type input "https://cdn.shopify.com/s/files/1/0911/4048/9551/files/gempages_553548490228106…"
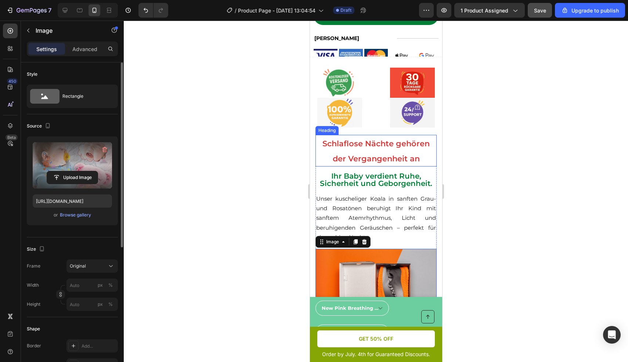
scroll to position [413, 0]
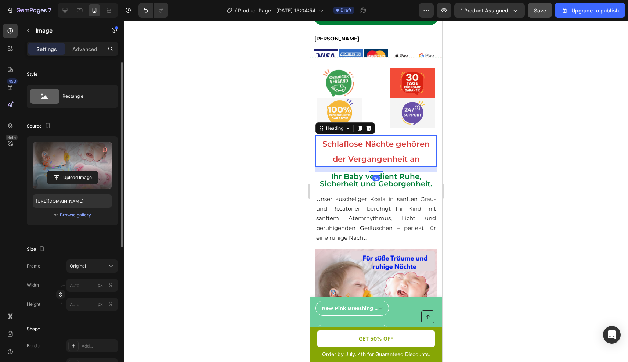
click at [395, 149] on p "⁠⁠⁠⁠⁠⁠⁠ Schlaflose Nächte gehören der Vergangenheit an" at bounding box center [376, 151] width 120 height 30
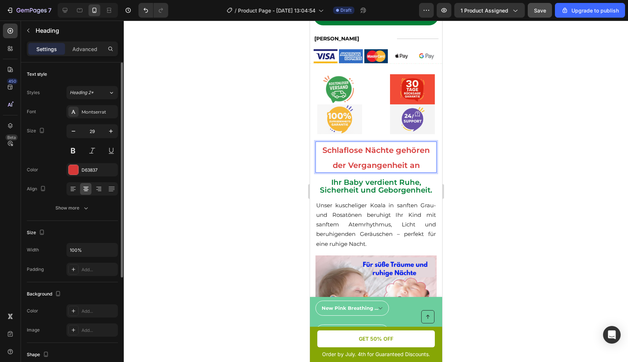
click at [412, 158] on span "Schlaflose Nächte gehören der Vergangenheit an" at bounding box center [375, 158] width 107 height 24
click at [420, 159] on p "Schlaflose Nächte gehören der Vergangenheit an" at bounding box center [376, 157] width 120 height 30
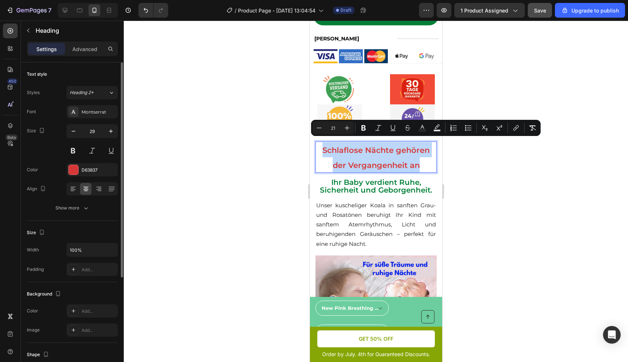
drag, startPoint x: 420, startPoint y: 159, endPoint x: 316, endPoint y: 147, distance: 103.9
click at [316, 147] on p "Schlaflose Nächte gehören der Vergangenheit an" at bounding box center [376, 157] width 120 height 30
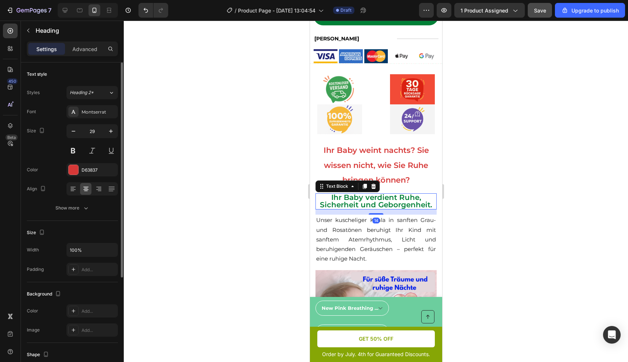
click at [361, 195] on span "Ihr Baby verdient Ruhe, Sicherheit und Geborgenheit." at bounding box center [376, 201] width 112 height 16
click at [405, 194] on span "Ihr Baby verdient Ruhe, Sicherheit und Geborgenheit." at bounding box center [376, 201] width 112 height 16
click at [425, 197] on span "Ihr Baby verdient Ruhe, Sicherheit und Geborgenheit." at bounding box center [376, 201] width 112 height 16
click at [428, 199] on span "Ihr Baby verdient Ruhe, Sicherheit und Geborgenheit." at bounding box center [376, 201] width 112 height 16
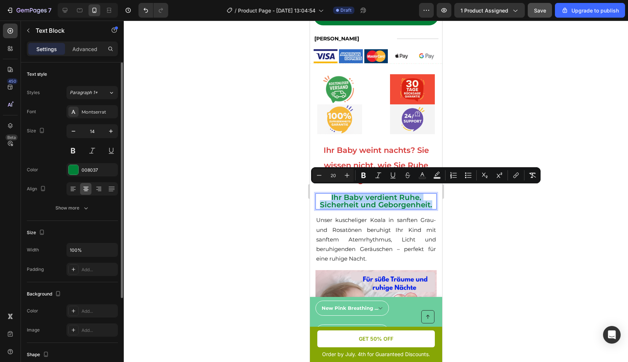
drag, startPoint x: 430, startPoint y: 199, endPoint x: 316, endPoint y: 193, distance: 114.1
click at [316, 194] on p "Ihr Baby verdient Ruhe, Sicherheit und Geborgenheit." at bounding box center [376, 201] width 120 height 15
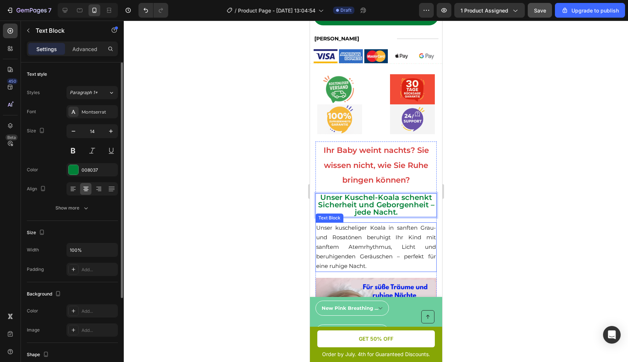
click at [393, 238] on span "Unser kuscheliger Koala in sanften Grau- und Rosatönen beruhigt Ihr Kind mit sa…" at bounding box center [376, 247] width 120 height 46
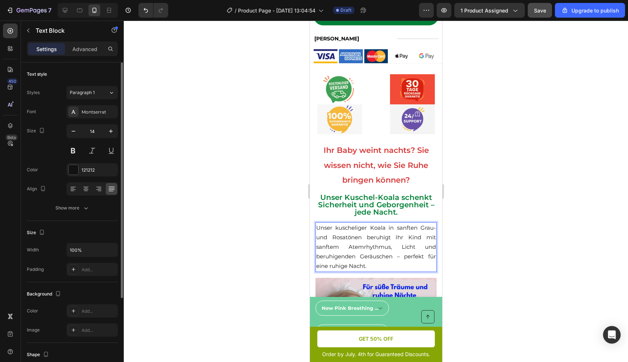
click at [367, 253] on p "Unser kuscheliger Koala in sanften Grau- und Rosatönen beruhigt Ihr Kind mit sa…" at bounding box center [376, 247] width 120 height 48
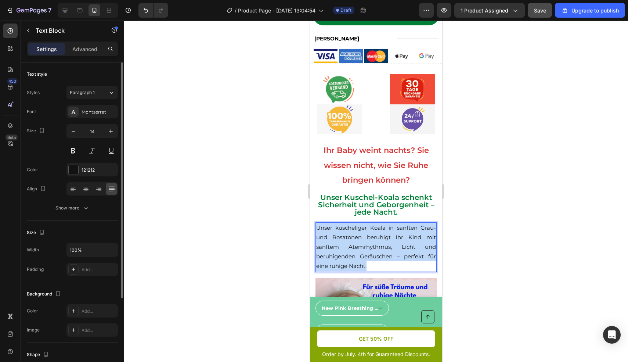
drag, startPoint x: 373, startPoint y: 258, endPoint x: 315, endPoint y: 219, distance: 69.6
click at [315, 222] on div "Unser kuscheliger Koala in sanften Grau- und Rosatönen beruhigt Ihr Kind mit sa…" at bounding box center [375, 247] width 121 height 50
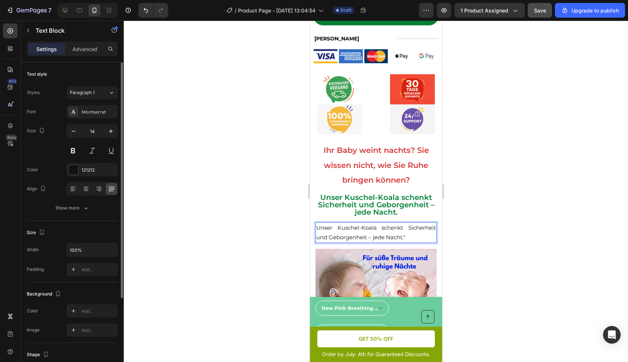
click at [410, 224] on span "Unser Kuschel-Koala schenkt Sicherheit und Geborgenheit – jede Nacht."" at bounding box center [376, 232] width 120 height 17
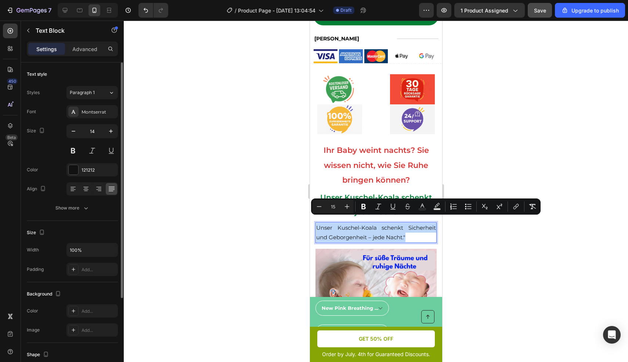
drag, startPoint x: 406, startPoint y: 230, endPoint x: 317, endPoint y: 220, distance: 89.8
click at [317, 223] on p "Unser Kuschel-Koala schenkt Sicherheit und Geborgenheit – jede Nacht."" at bounding box center [376, 232] width 120 height 19
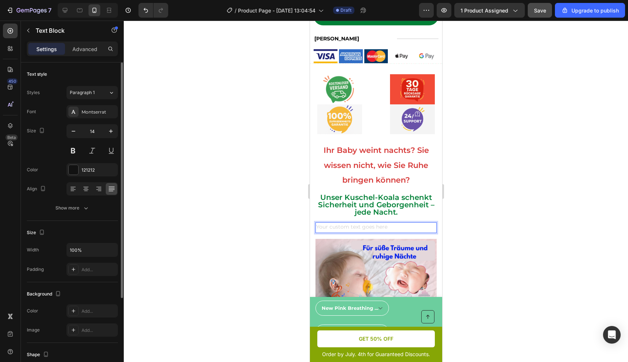
click at [358, 222] on div "Rich Text Editor. Editing area: main" at bounding box center [375, 227] width 121 height 11
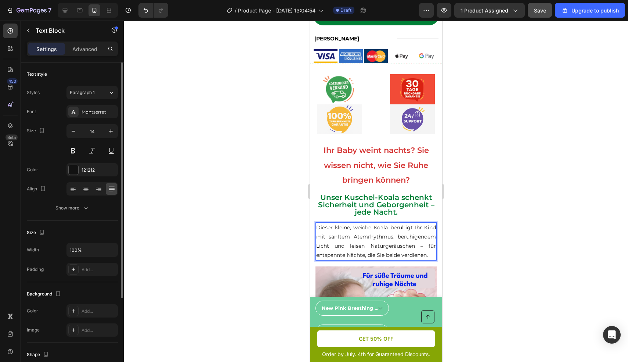
click at [352, 257] on p "Dieser kleine, weiche Koala beruhigt Ihr Kind mit sanftem Atemrhythmus, beruhig…" at bounding box center [376, 241] width 120 height 37
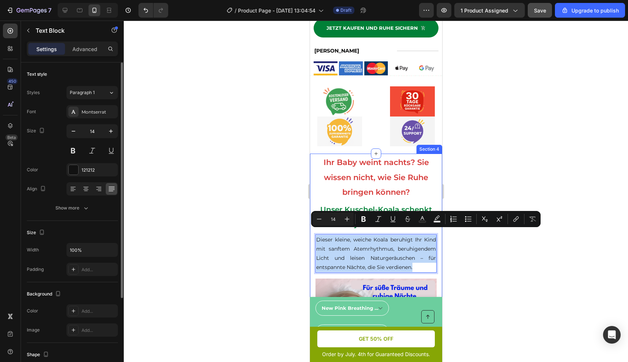
scroll to position [401, 0]
drag, startPoint x: 371, startPoint y: 272, endPoint x: 313, endPoint y: 234, distance: 69.2
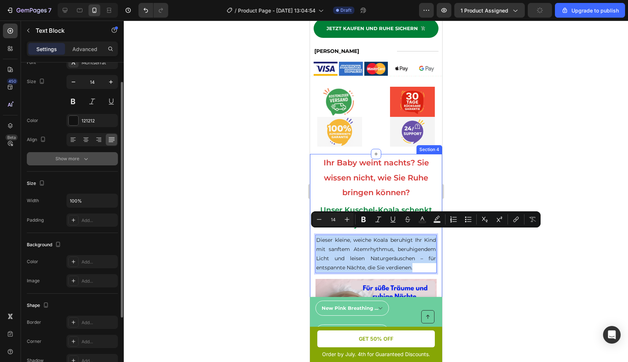
scroll to position [115, 0]
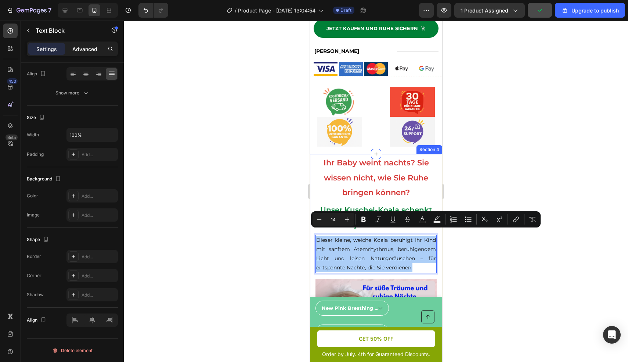
click at [87, 50] on p "Advanced" at bounding box center [84, 49] width 25 height 8
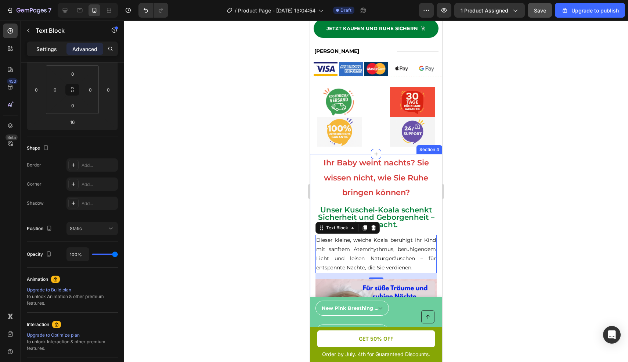
click at [51, 50] on p "Settings" at bounding box center [46, 49] width 21 height 8
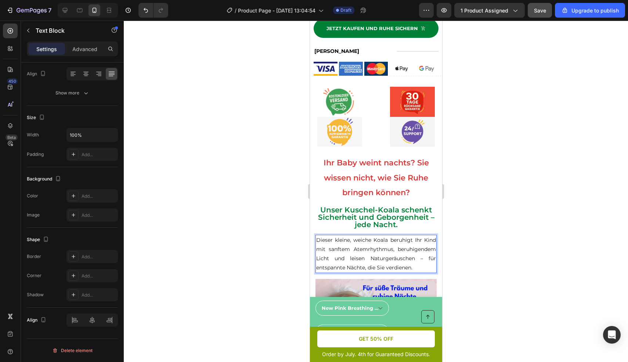
click at [362, 272] on p "Dieser kleine, weiche Koala beruhigt Ihr Kind mit sanftem Atemrhythmus, beruhig…" at bounding box center [376, 254] width 120 height 37
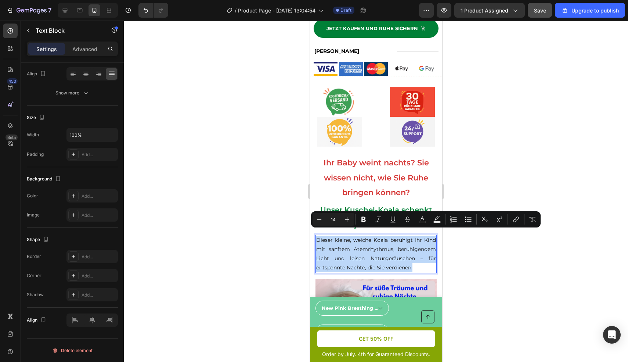
drag, startPoint x: 363, startPoint y: 272, endPoint x: 315, endPoint y: 235, distance: 60.5
click at [315, 235] on div "Dieser kleine, weiche Koala beruhigt Ihr Kind mit sanftem Atemrhythmus, beruhig…" at bounding box center [375, 254] width 121 height 39
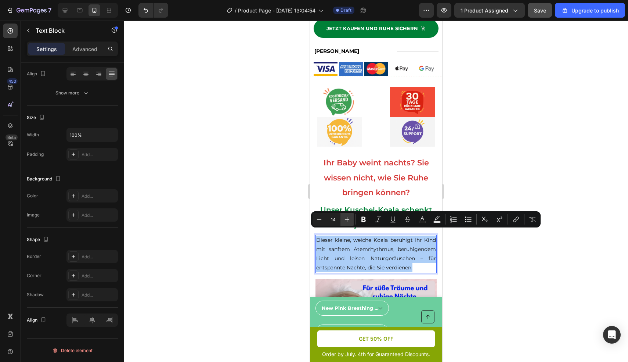
click at [348, 216] on icon "Editor contextual toolbar" at bounding box center [347, 219] width 7 height 7
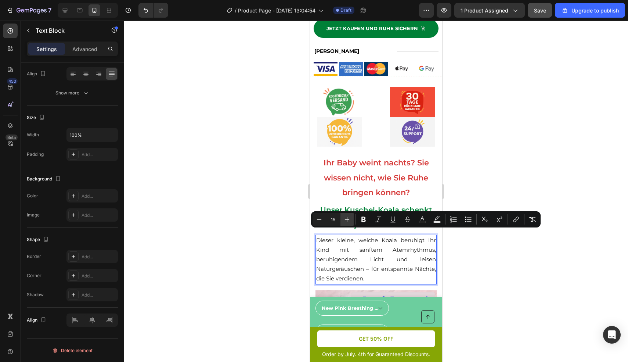
click at [348, 216] on icon "Editor contextual toolbar" at bounding box center [347, 219] width 7 height 7
click at [319, 219] on icon "Editor contextual toolbar" at bounding box center [319, 219] width 7 height 7
type input "16"
click at [547, 301] on div at bounding box center [376, 191] width 505 height 341
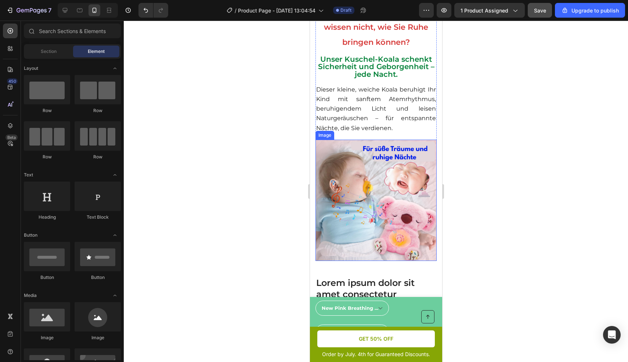
scroll to position [546, 0]
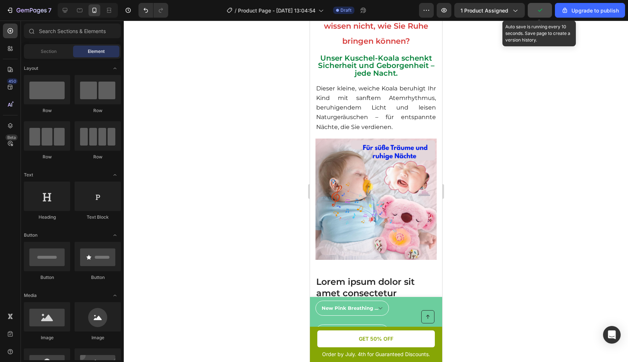
click at [539, 14] on button "button" at bounding box center [540, 10] width 24 height 15
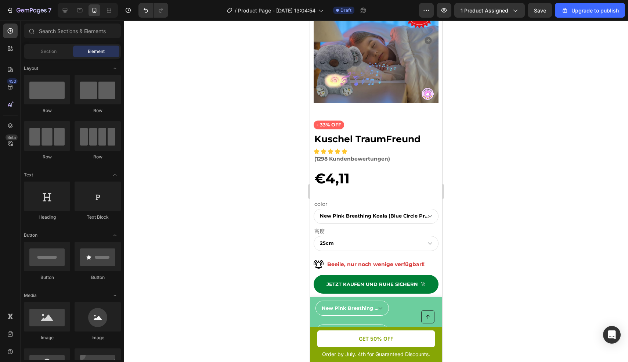
scroll to position [152, 0]
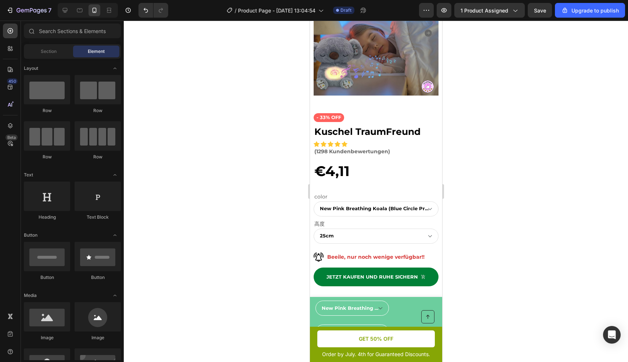
click at [554, 251] on div at bounding box center [376, 191] width 505 height 341
click at [542, 9] on span "Save" at bounding box center [540, 10] width 12 height 6
